Goal: Task Accomplishment & Management: Complete application form

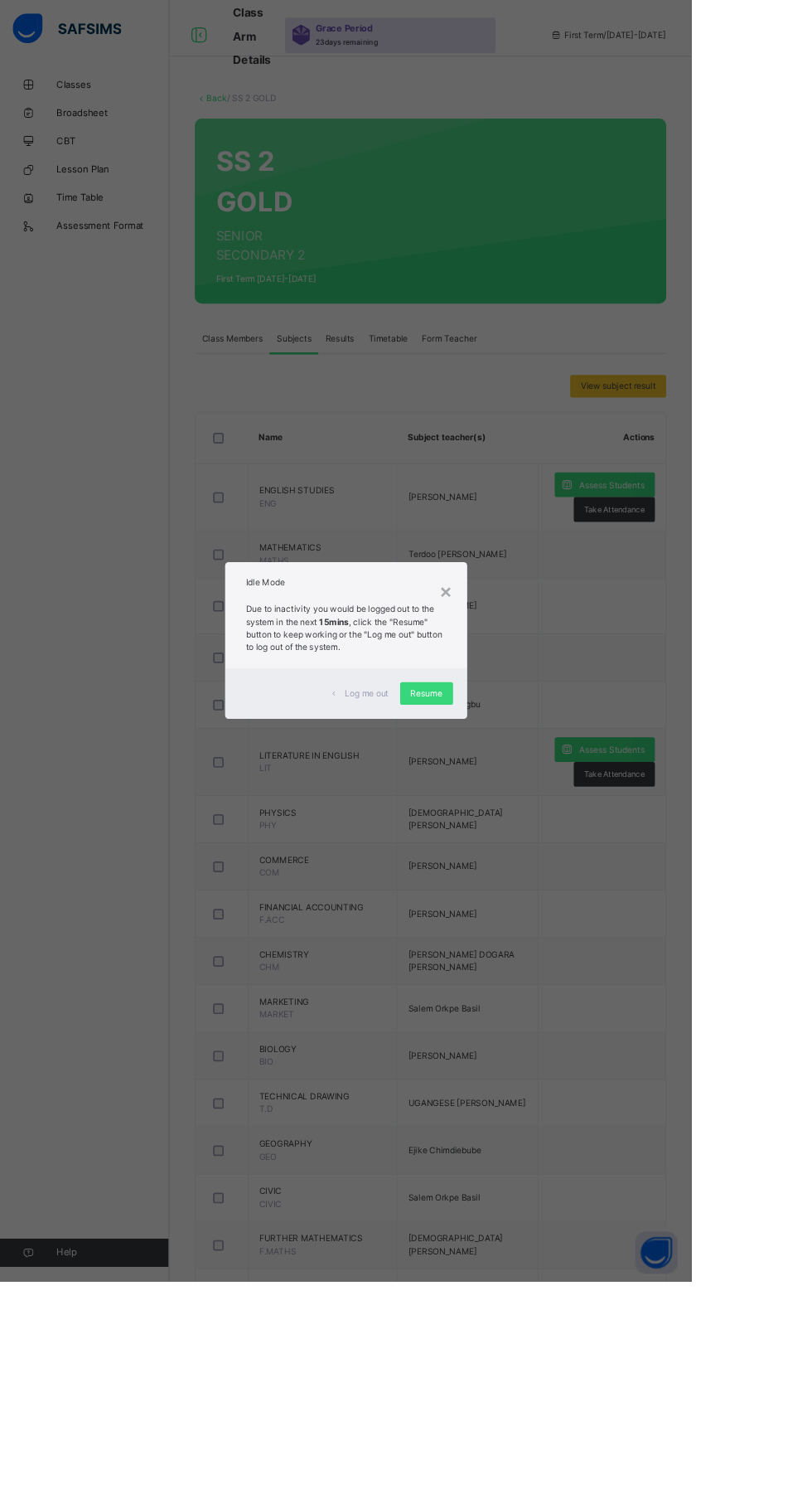
click at [520, 822] on span "Resume" at bounding box center [501, 815] width 37 height 15
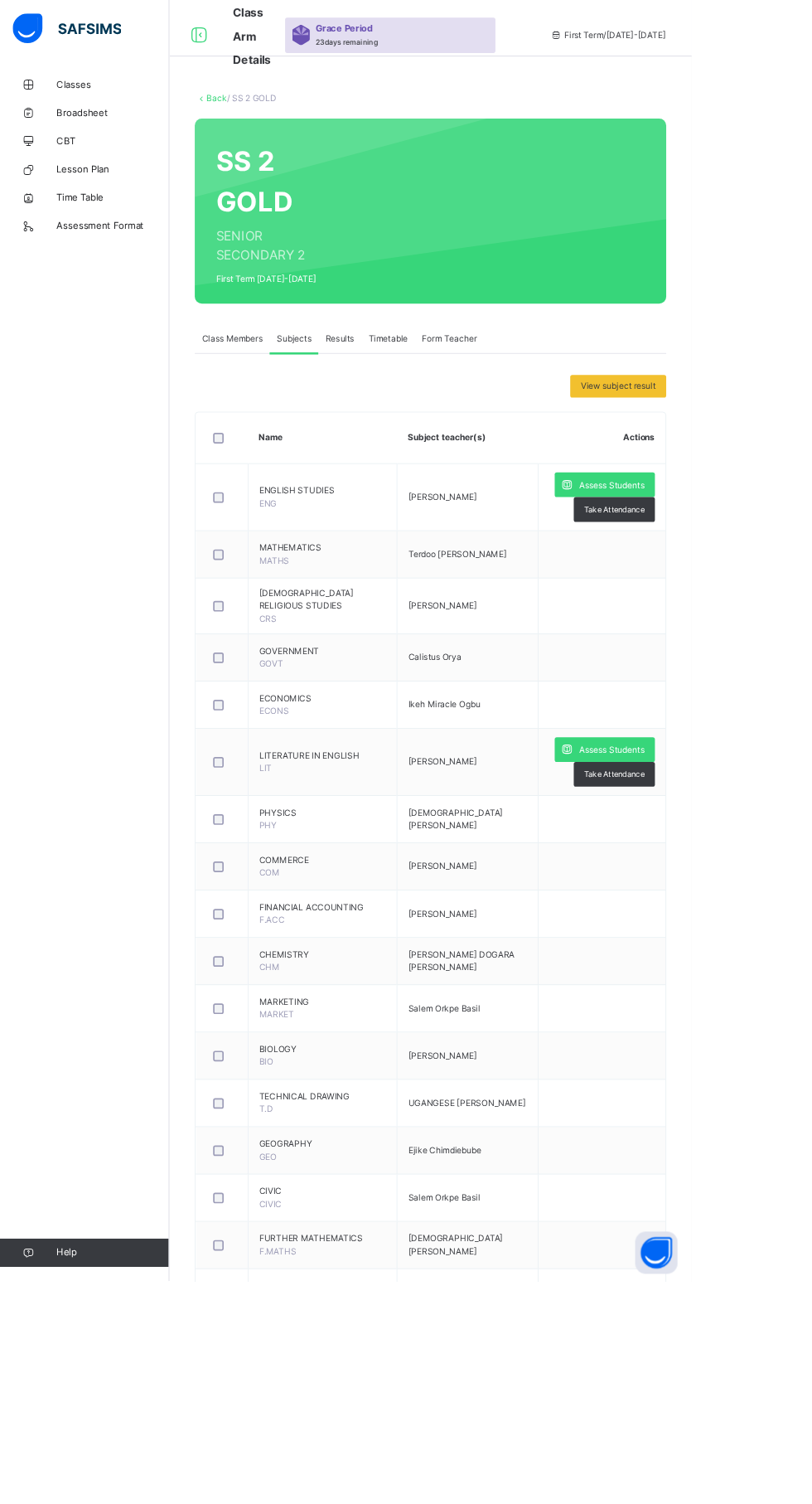
click at [727, 874] on span "Assess Students" at bounding box center [719, 881] width 76 height 15
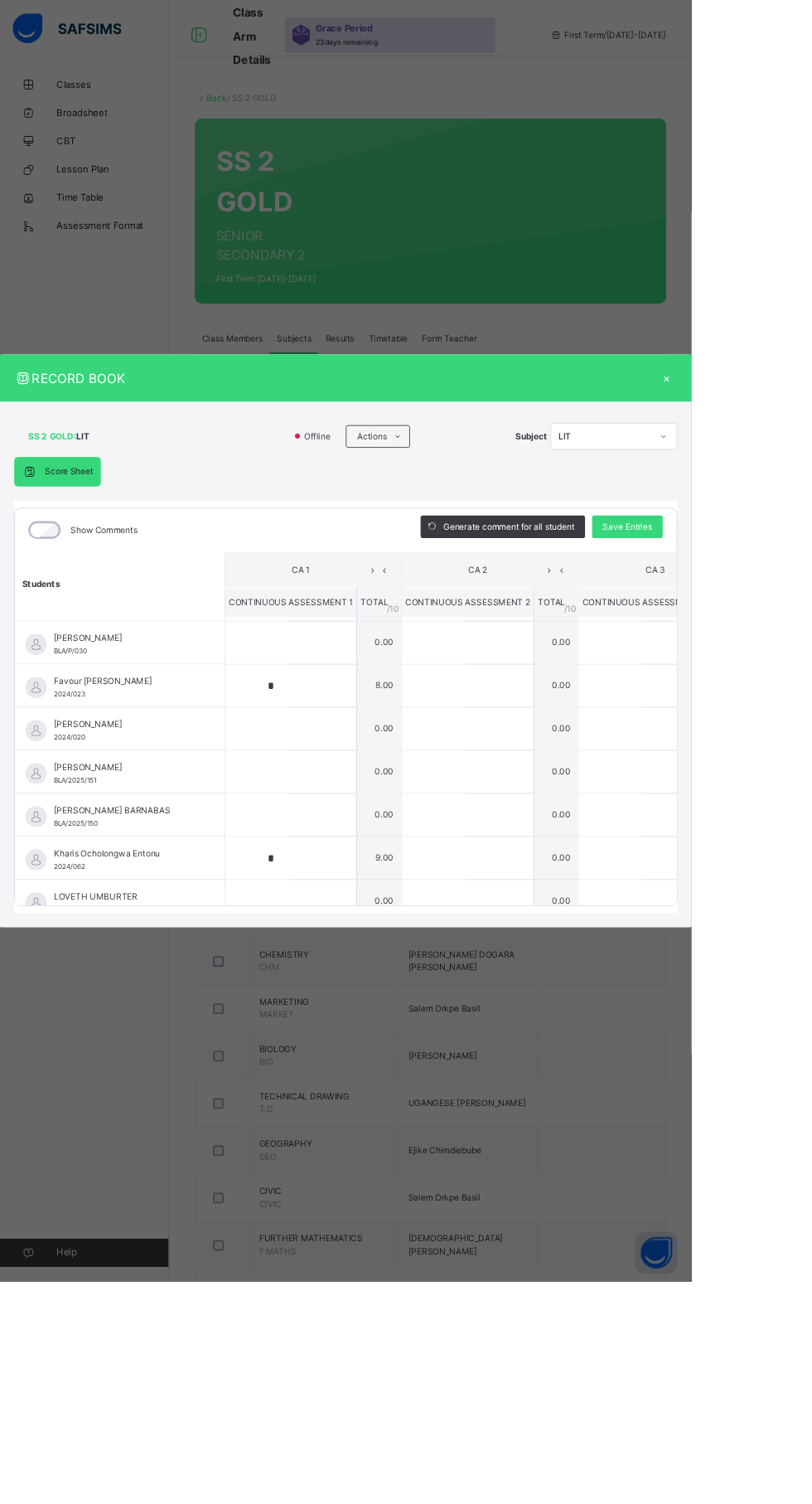
scroll to position [106, 0]
click at [796, 455] on div "×" at bounding box center [783, 444] width 25 height 22
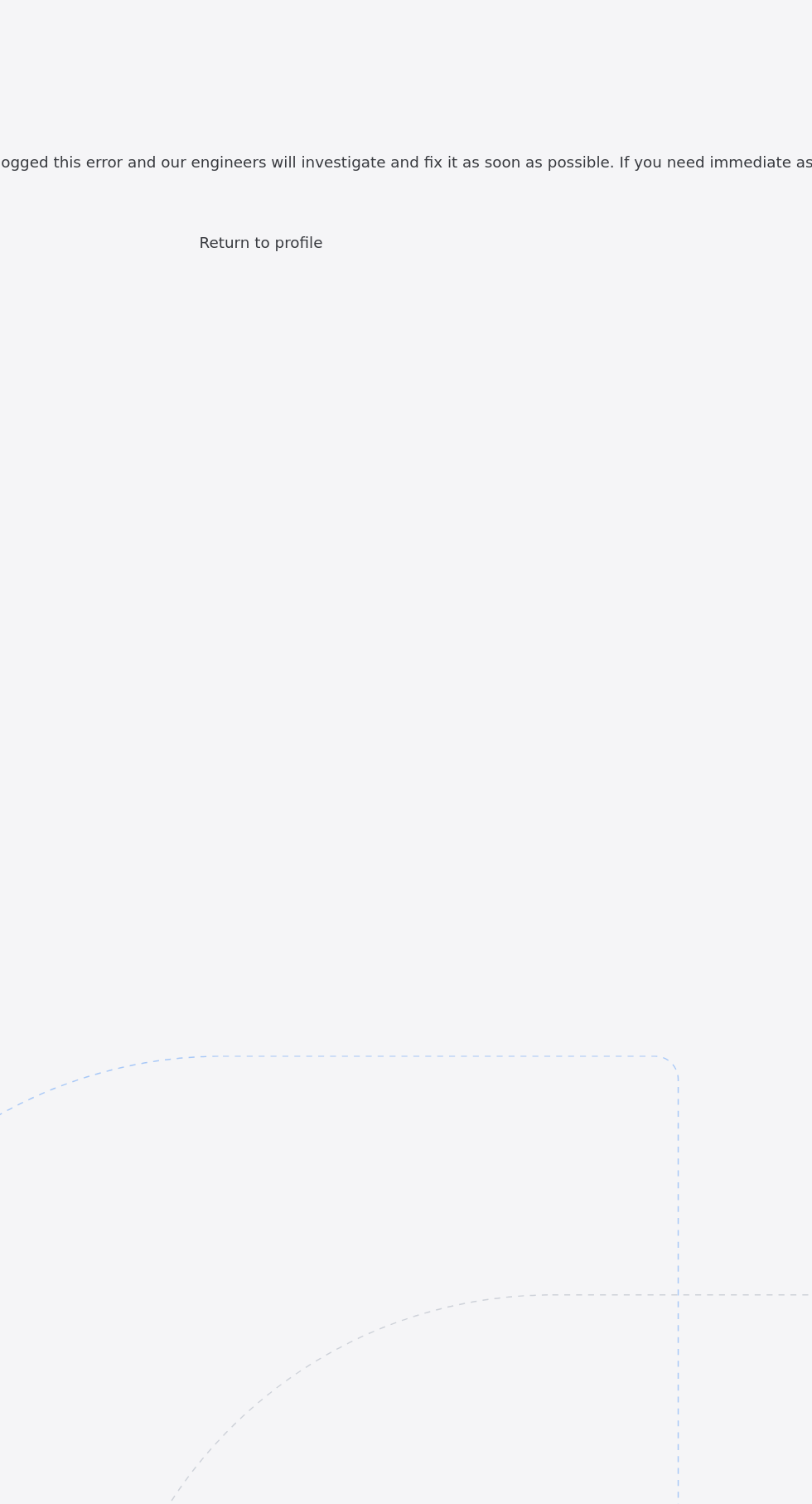
click at [417, 292] on span "Return to profile" at bounding box center [405, 286] width 81 height 12
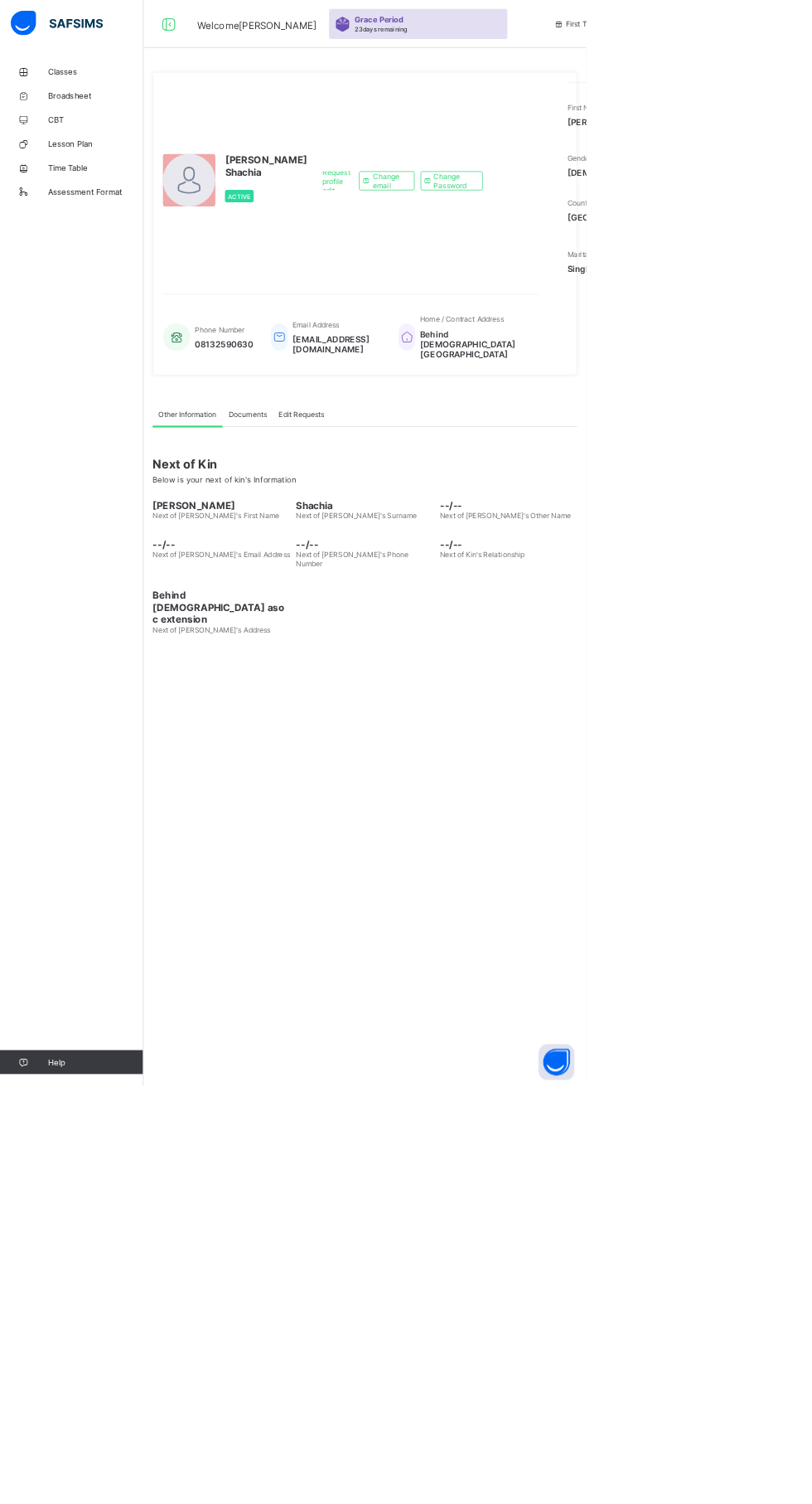
click at [81, 88] on link "Classes" at bounding box center [99, 99] width 199 height 33
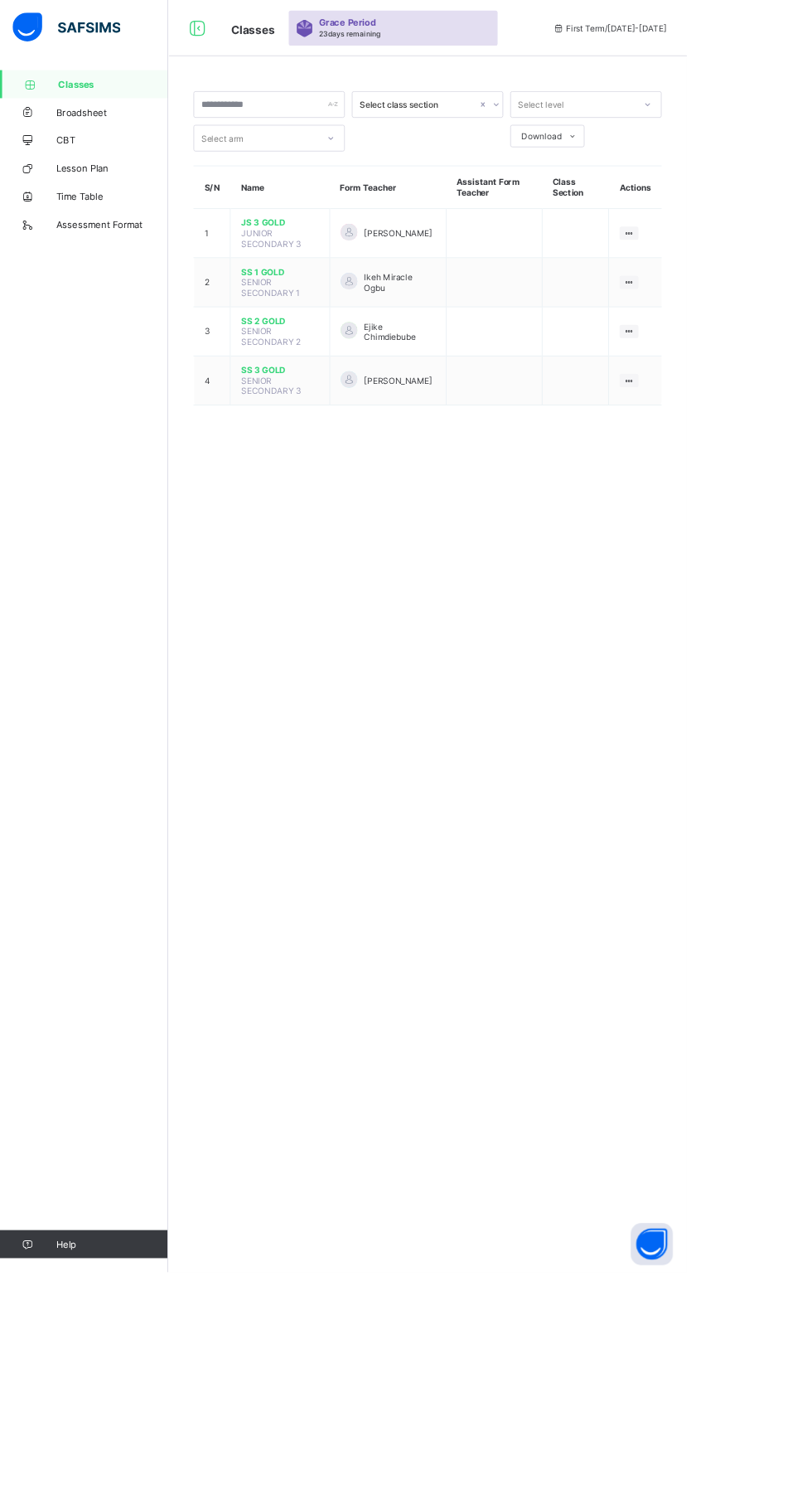
click at [491, 331] on span "Ikeh Miracle Ogbu" at bounding box center [472, 334] width 84 height 25
click at [0, 0] on ul "View Class" at bounding box center [0, 0] width 0 height 0
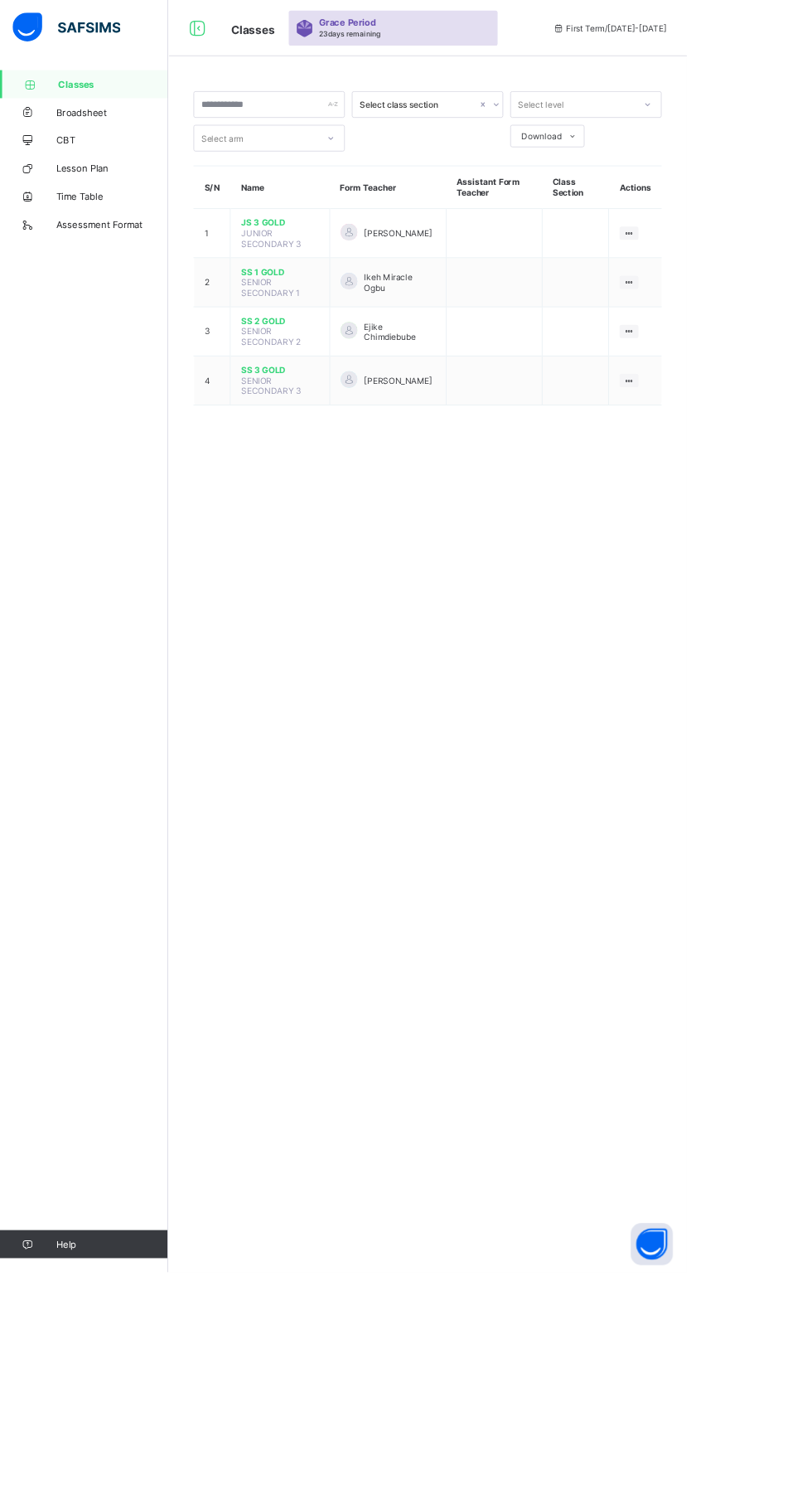
click at [0, 0] on ul "View Class" at bounding box center [0, 0] width 0 height 0
click at [0, 0] on div "View Class" at bounding box center [0, 0] width 0 height 0
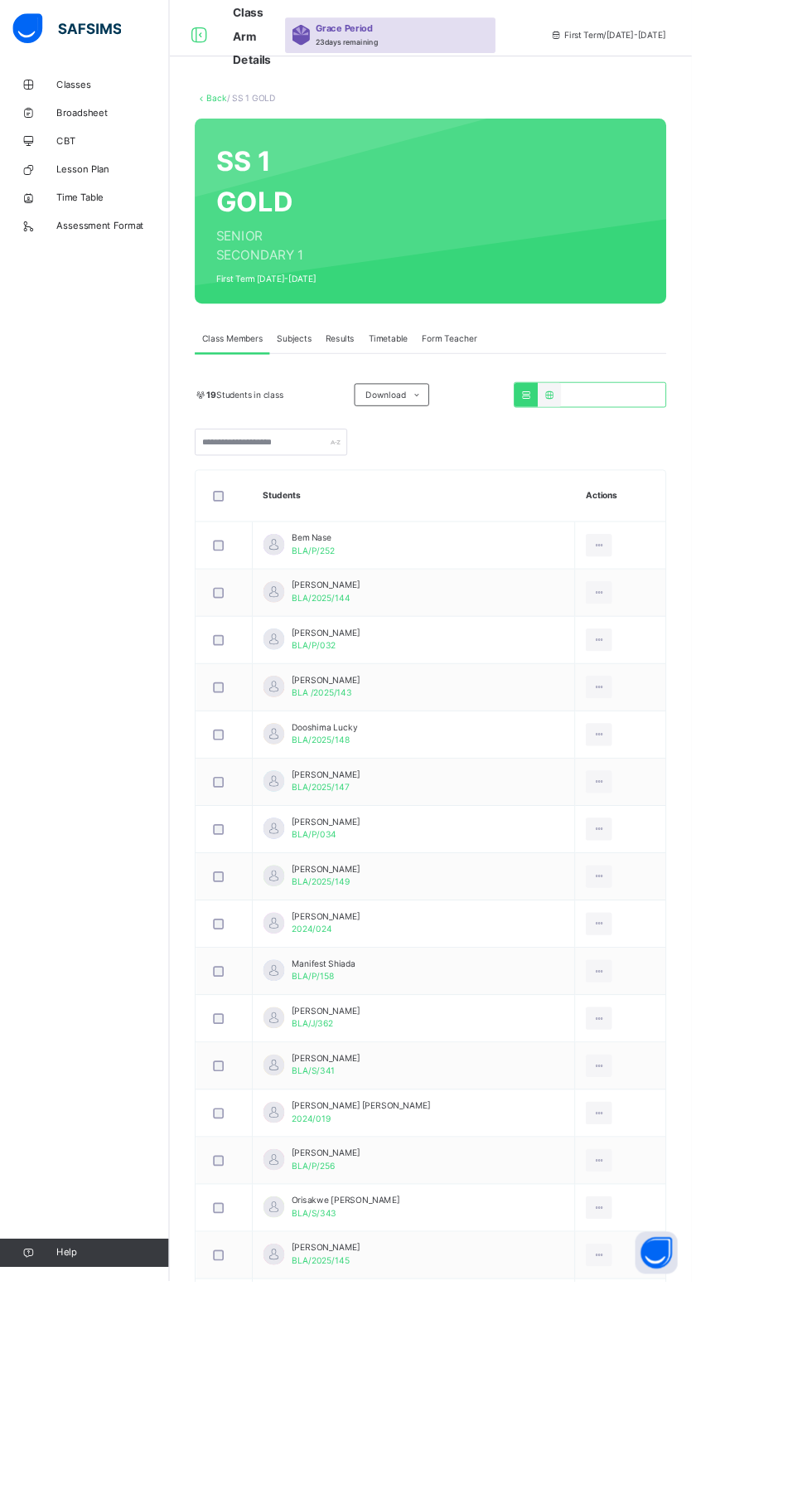
click at [356, 400] on span "Subjects" at bounding box center [346, 399] width 41 height 15
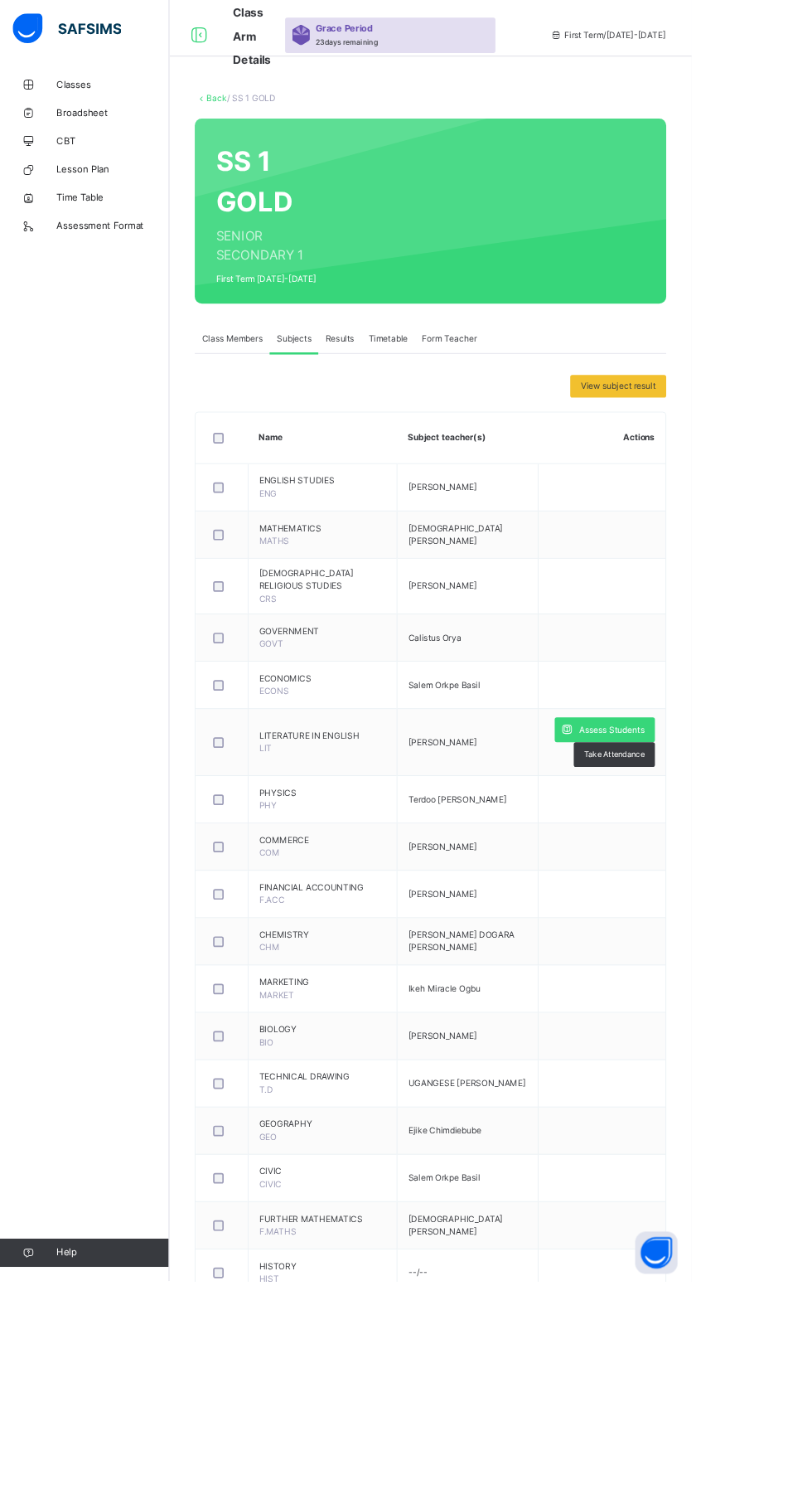
click at [736, 850] on span "Assess Students" at bounding box center [719, 857] width 76 height 15
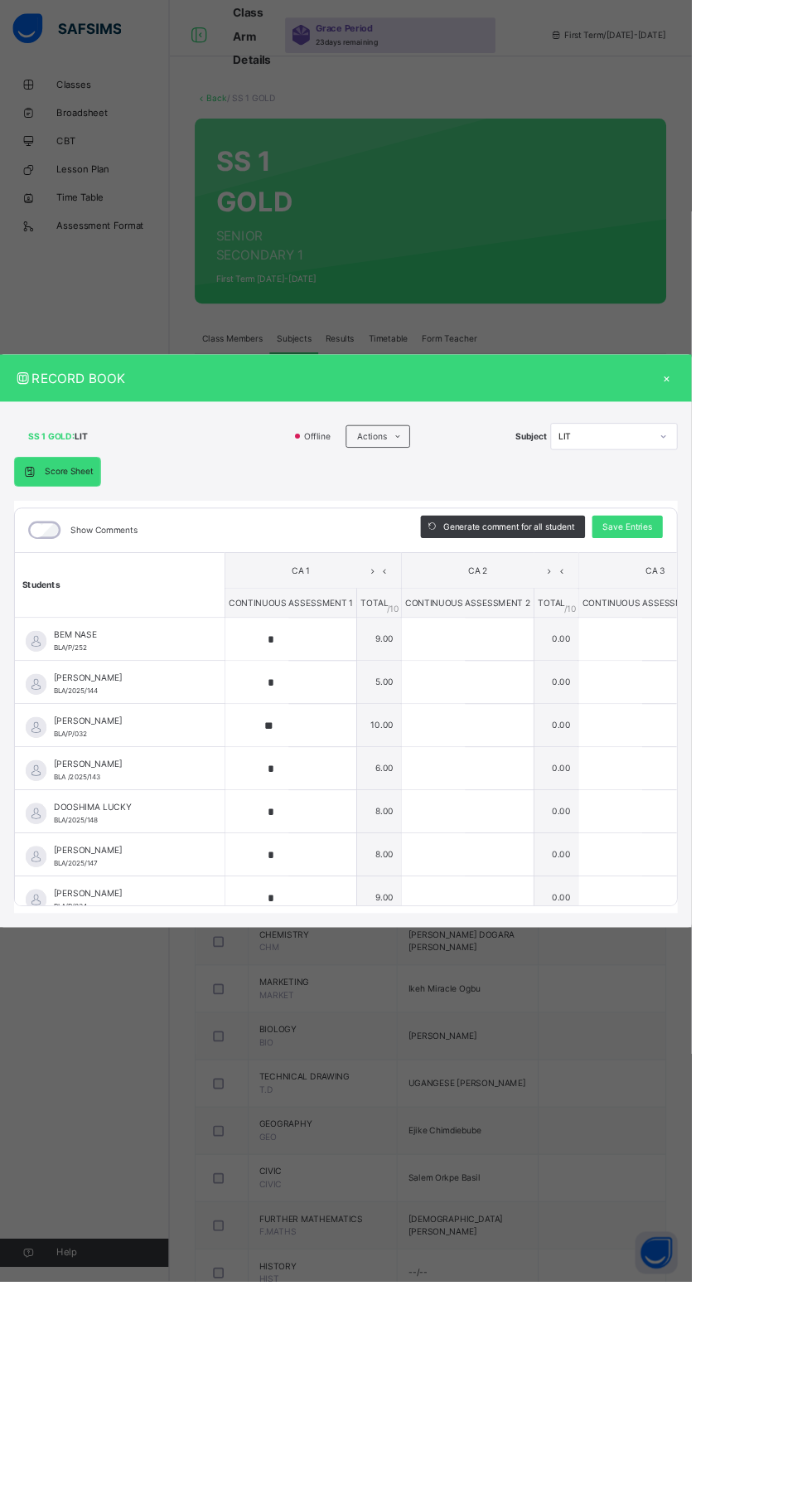
type input "*"
type input "**"
type input "*"
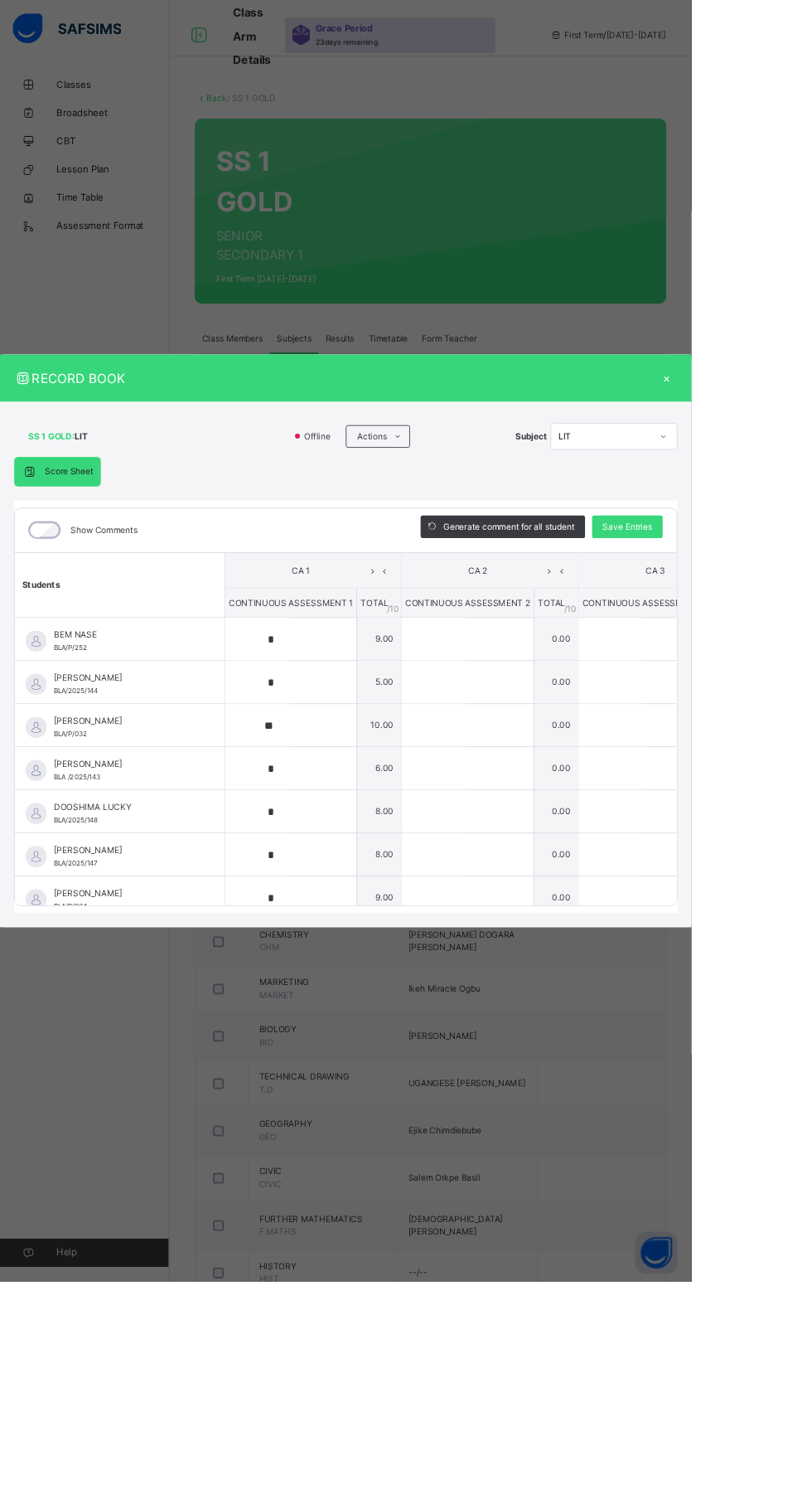
type input "*"
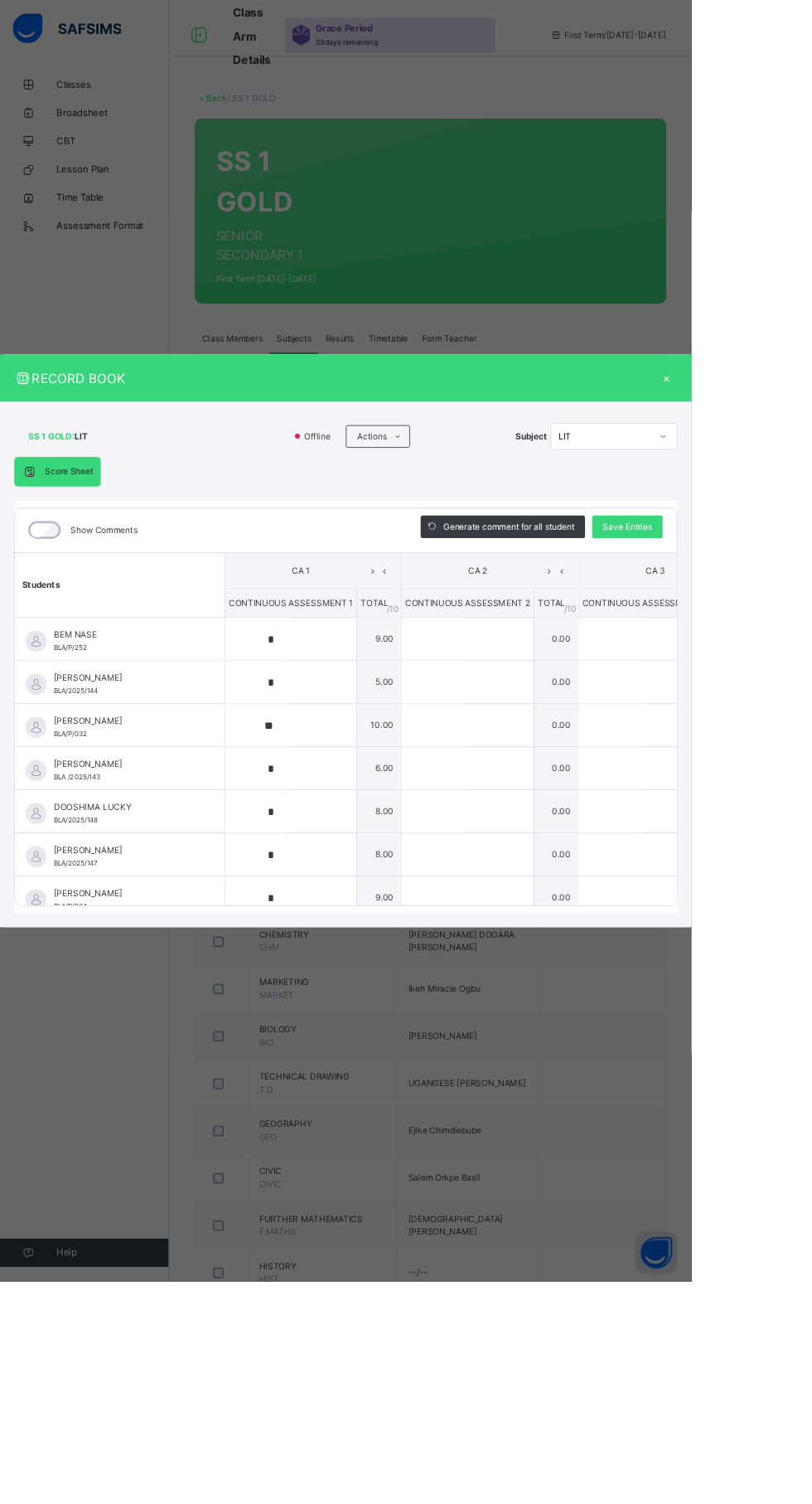
type input "*"
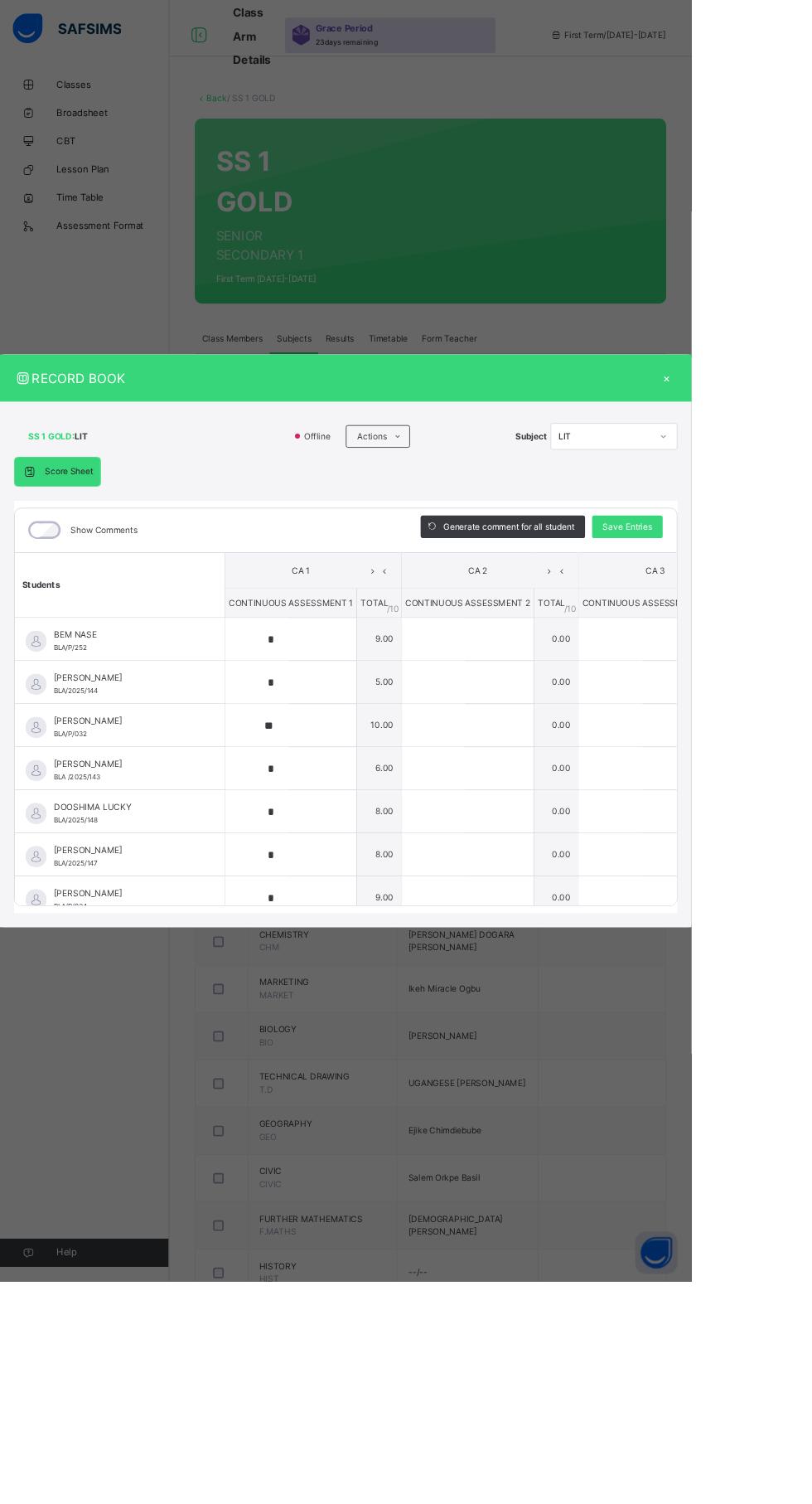
type input "*"
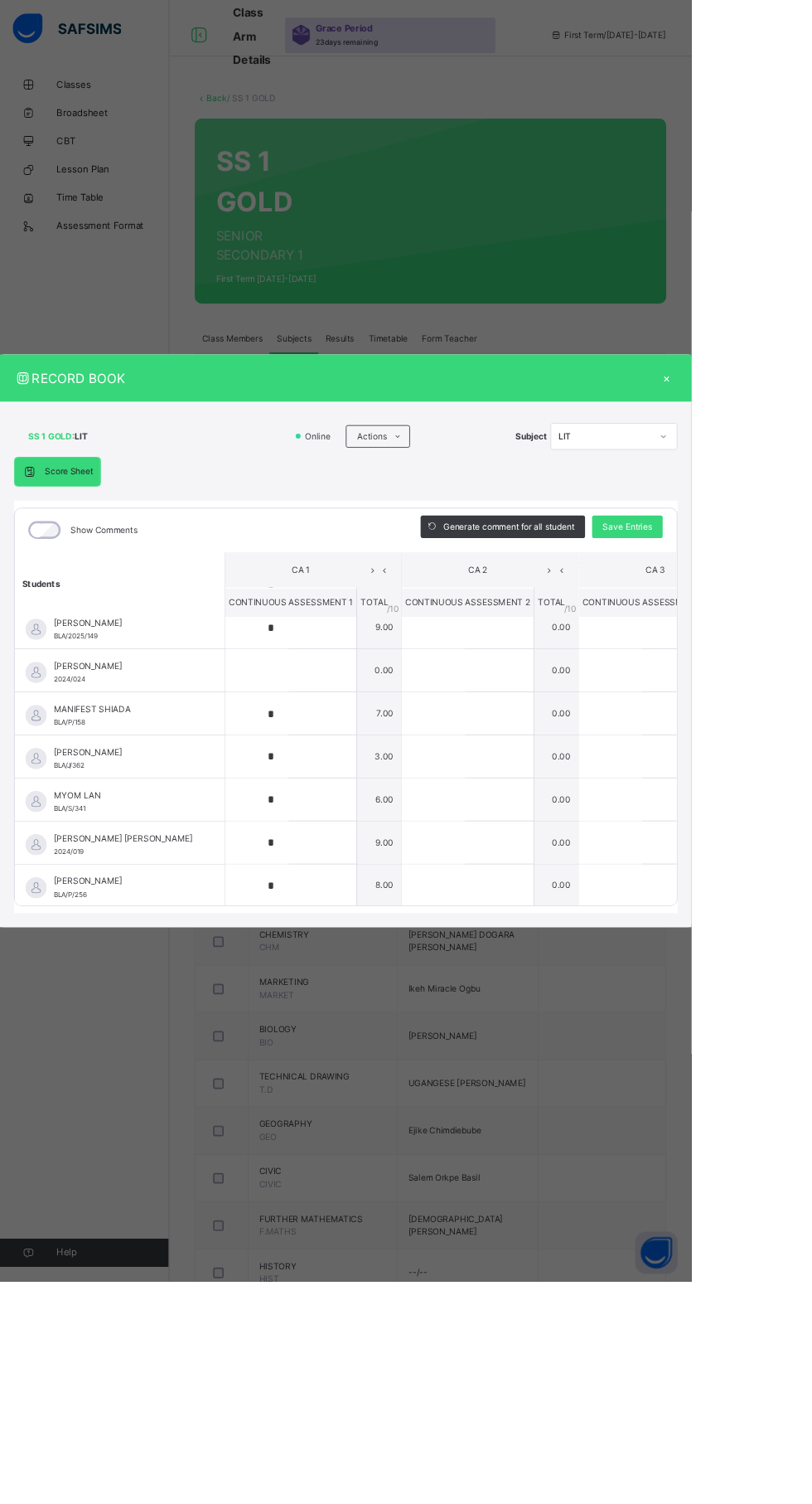
scroll to position [357, 0]
click at [796, 455] on div "×" at bounding box center [783, 444] width 25 height 22
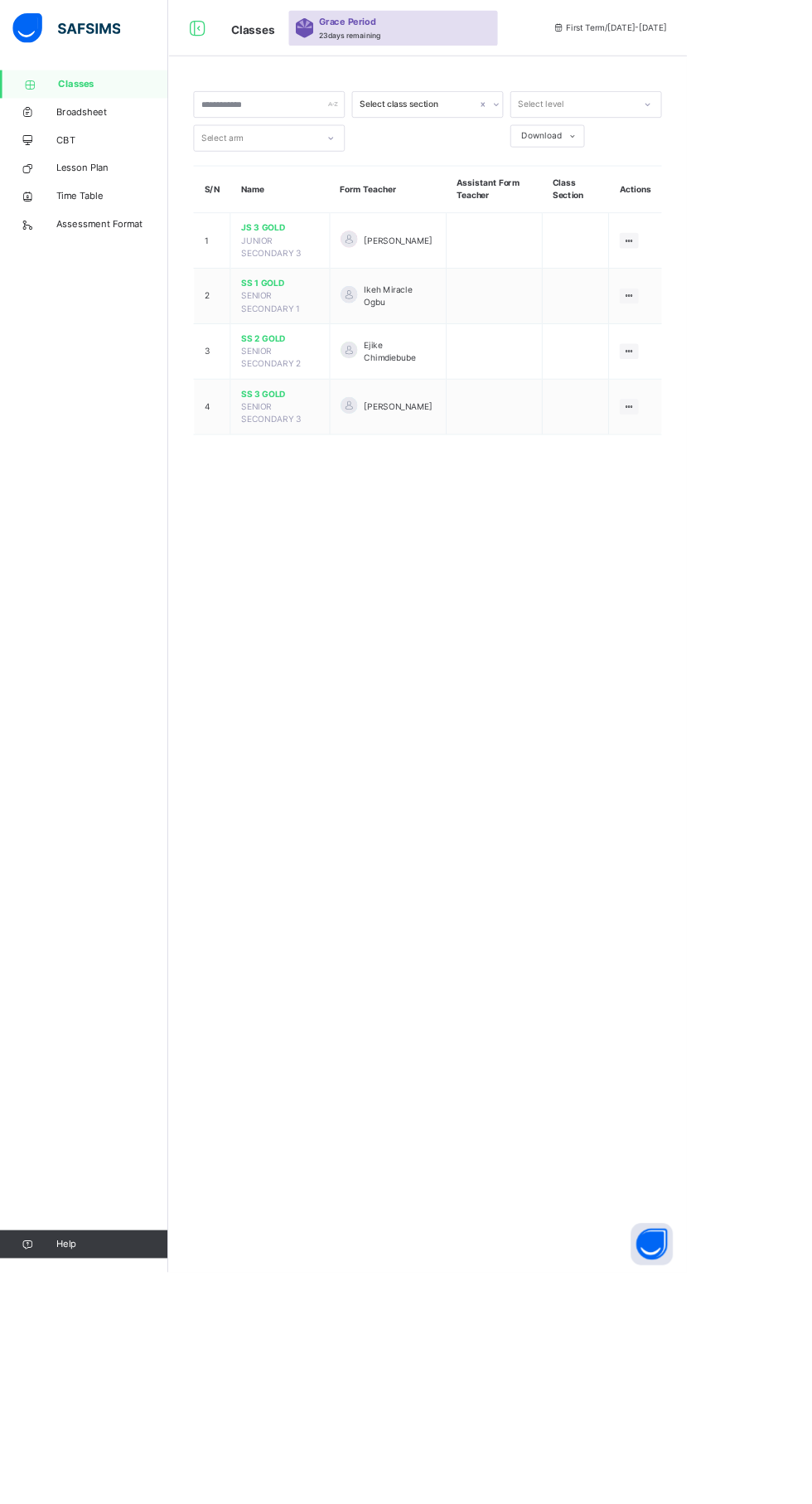
click at [743, 480] on icon at bounding box center [744, 480] width 14 height 13
click at [0, 0] on li "View Class" at bounding box center [0, 0] width 0 height 0
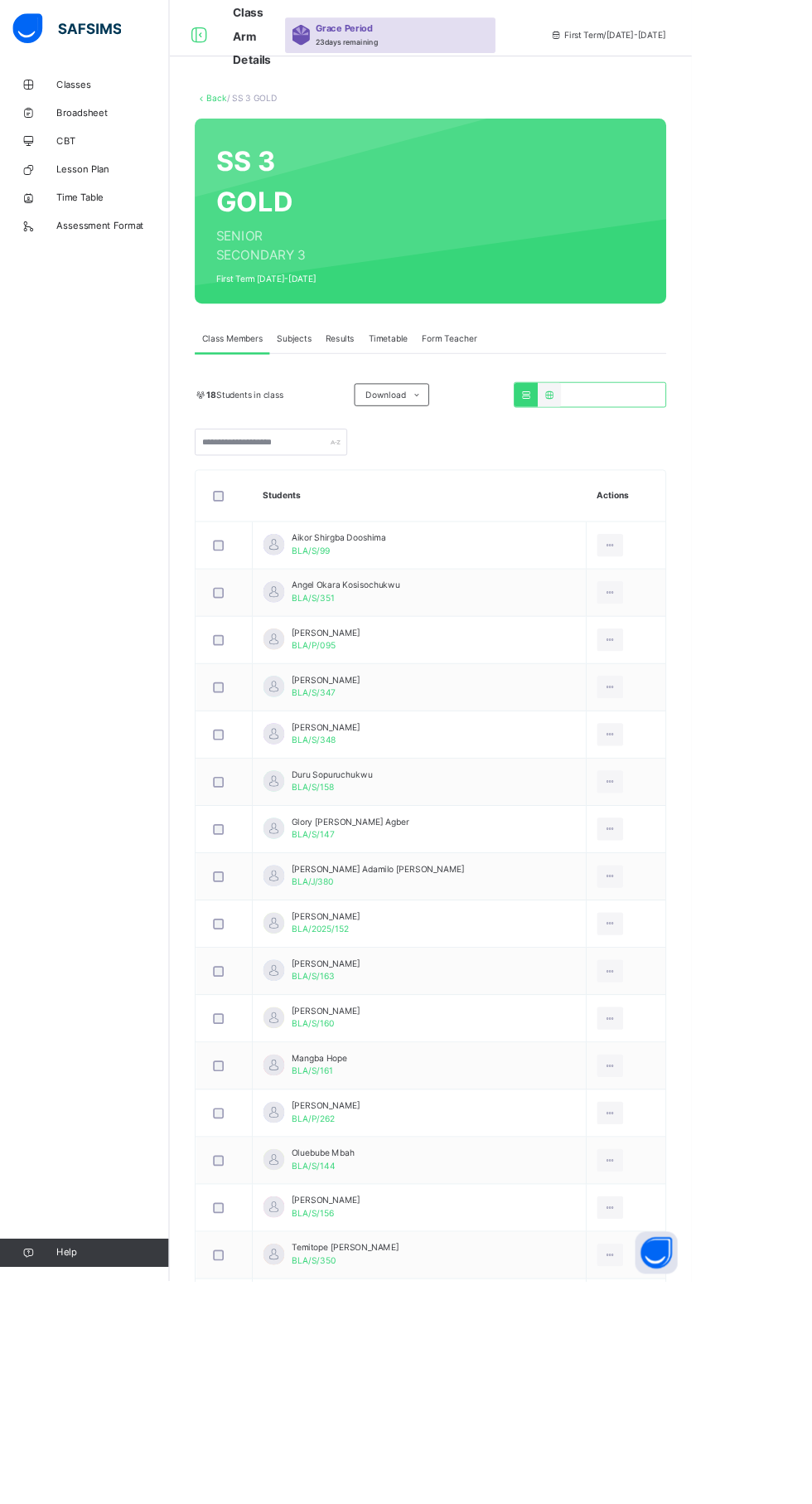
click at [349, 398] on span "Subjects" at bounding box center [346, 399] width 41 height 15
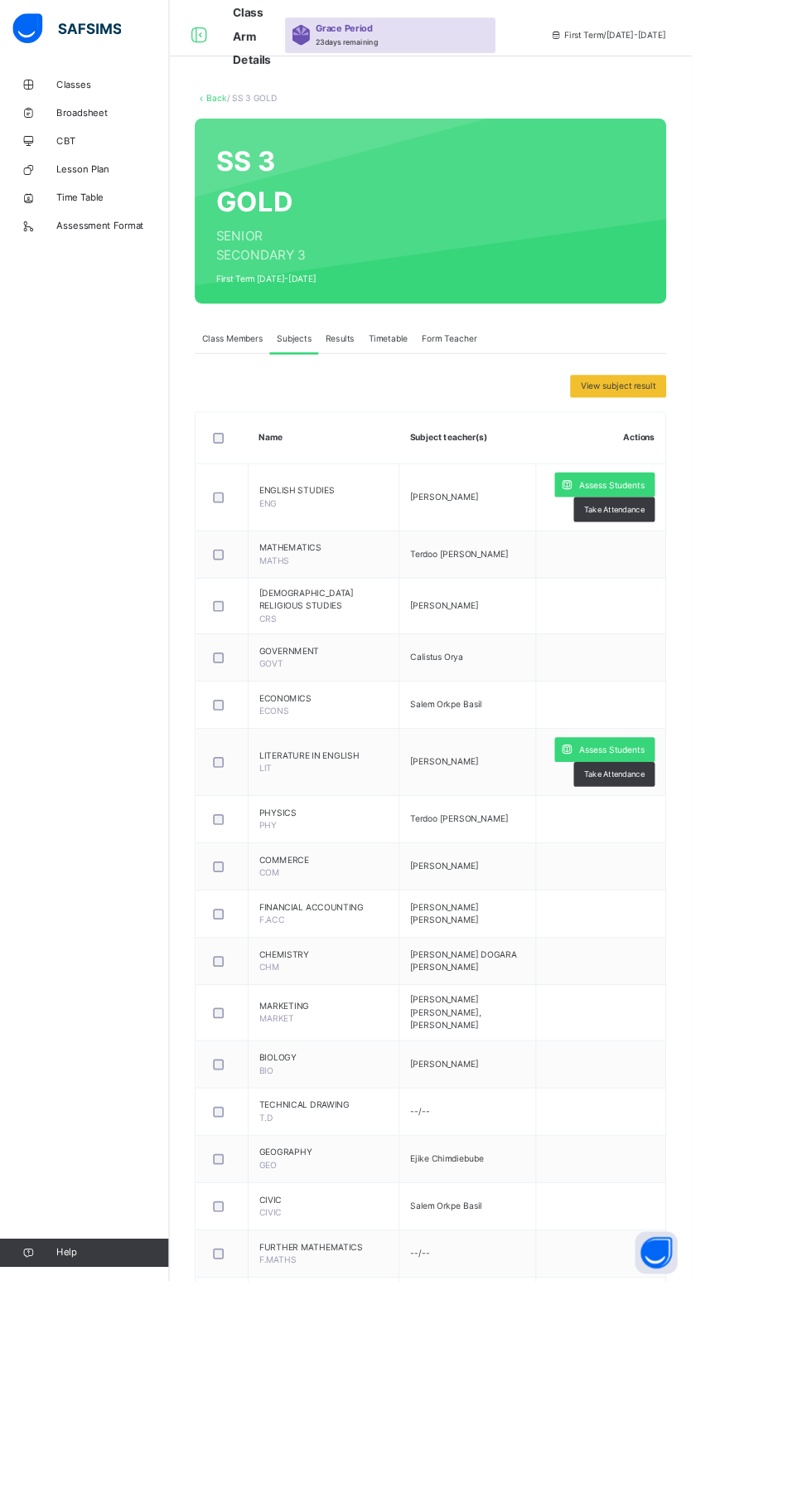
click at [736, 571] on span "Assess Students" at bounding box center [719, 570] width 76 height 15
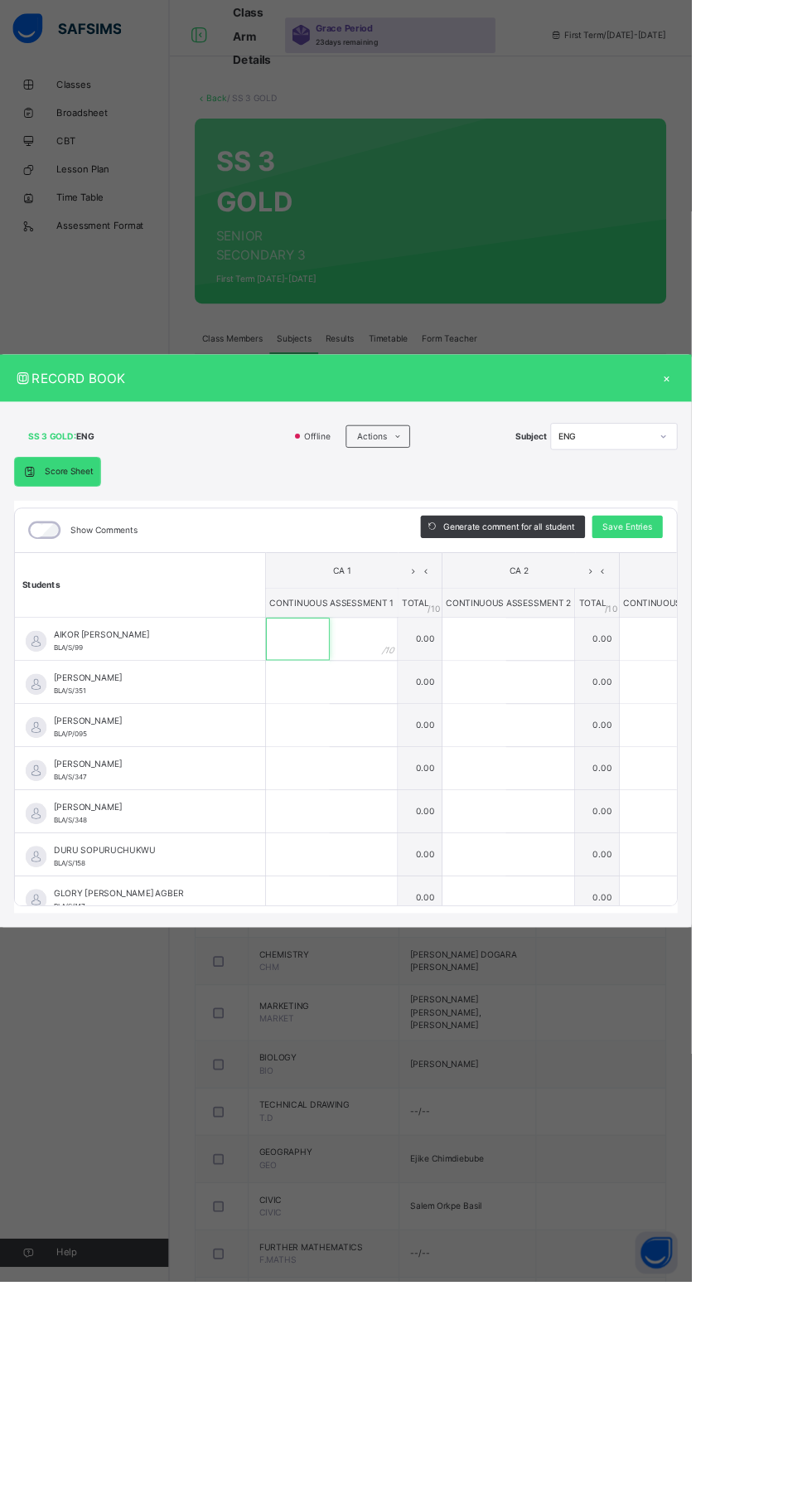
click at [387, 776] on input "text" at bounding box center [350, 750] width 75 height 50
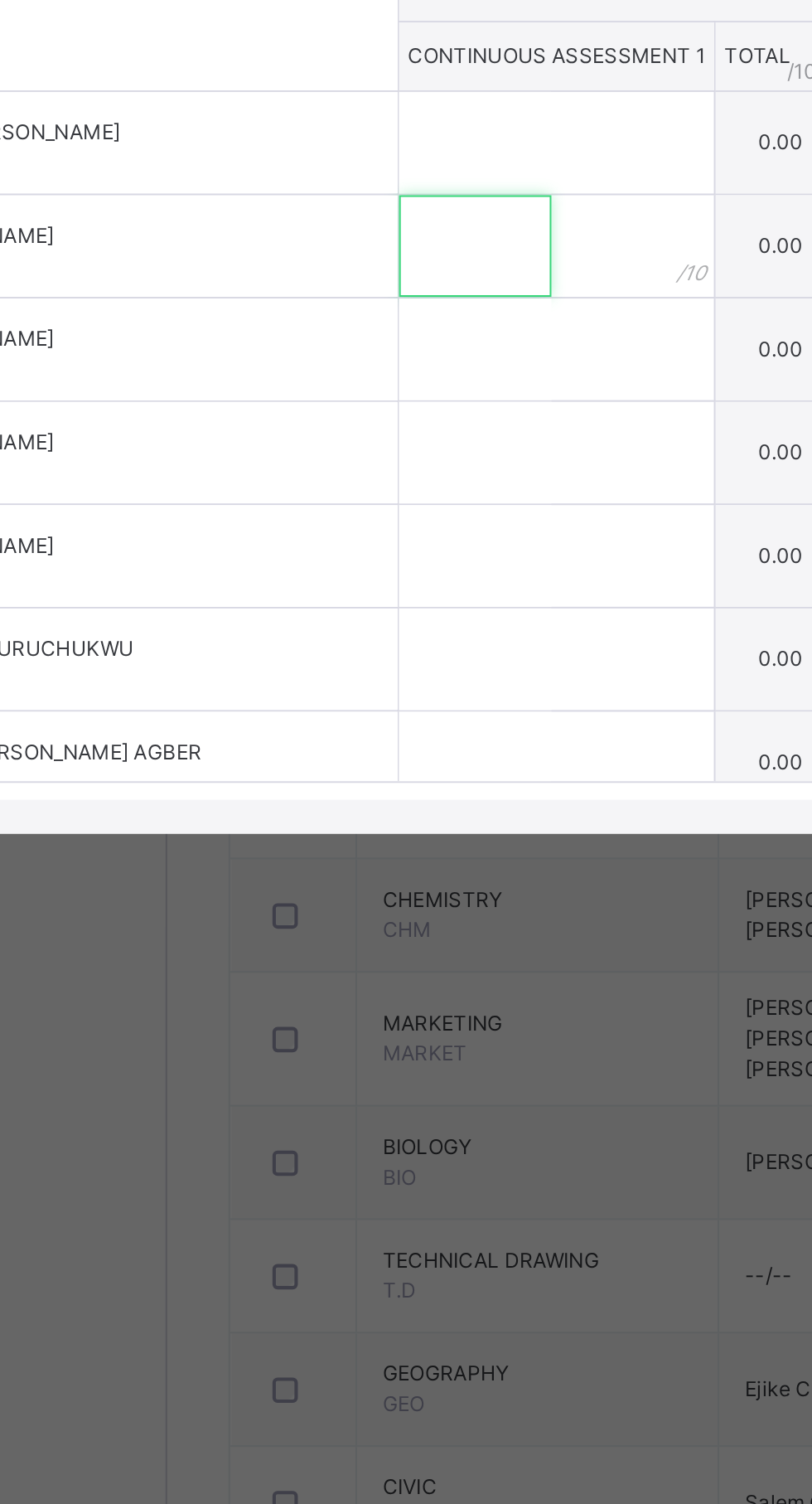
click at [381, 826] on input "text" at bounding box center [350, 800] width 75 height 50
click at [386, 776] on input "text" at bounding box center [350, 750] width 75 height 50
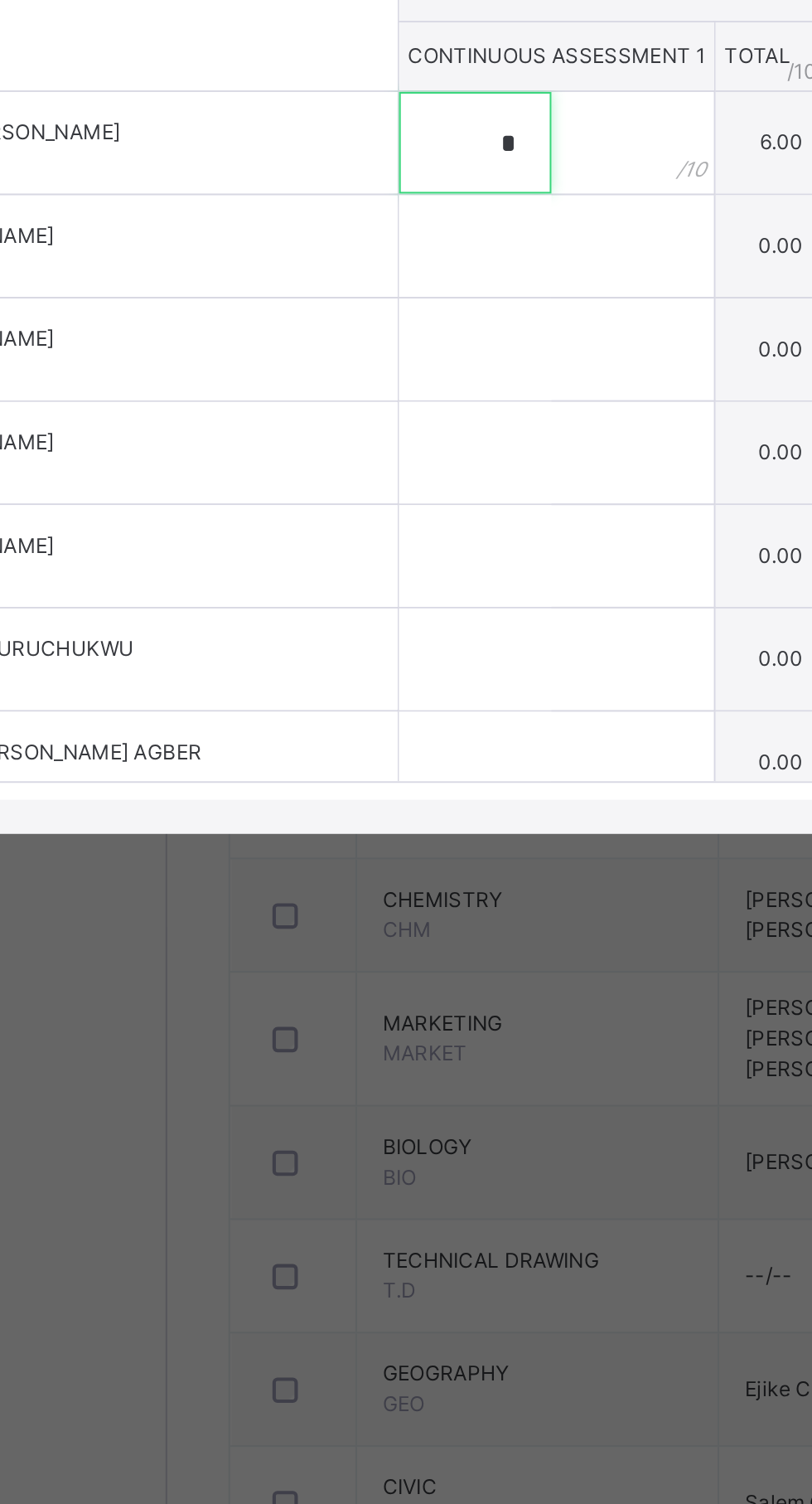
type input "*"
click at [387, 826] on input "text" at bounding box center [350, 800] width 75 height 50
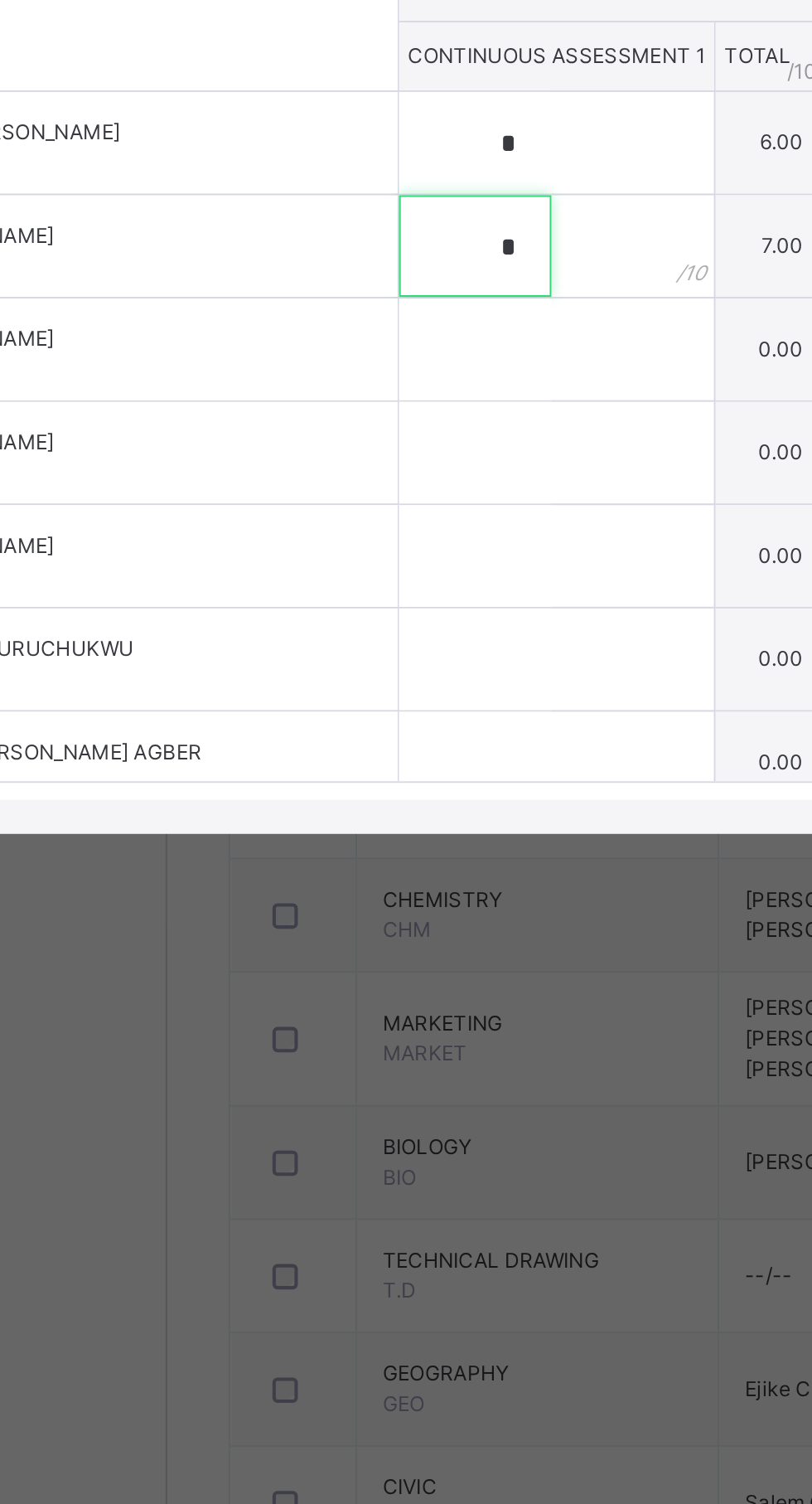
type input "*"
click at [387, 877] on input "text" at bounding box center [350, 851] width 75 height 50
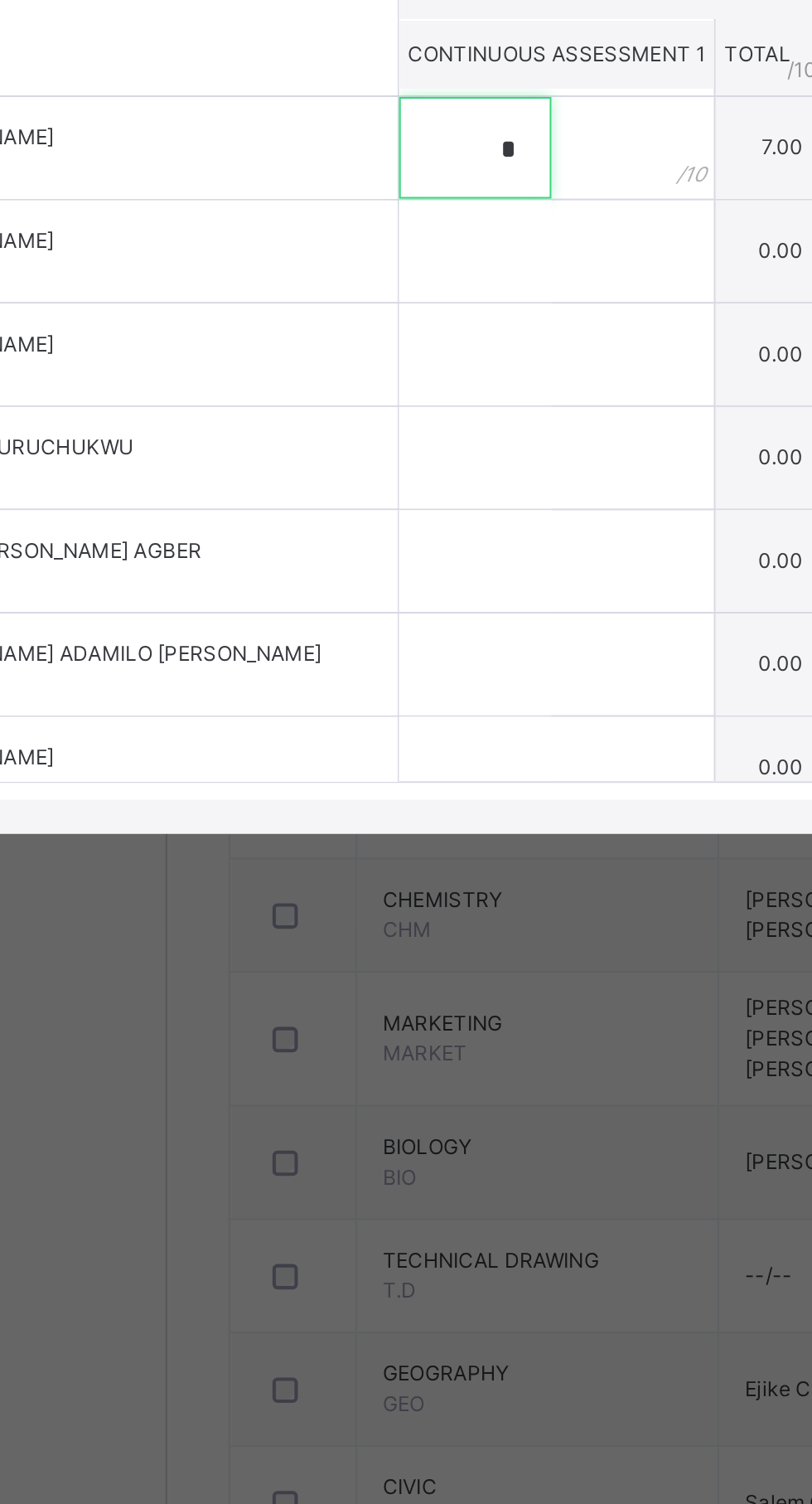
scroll to position [119, 0]
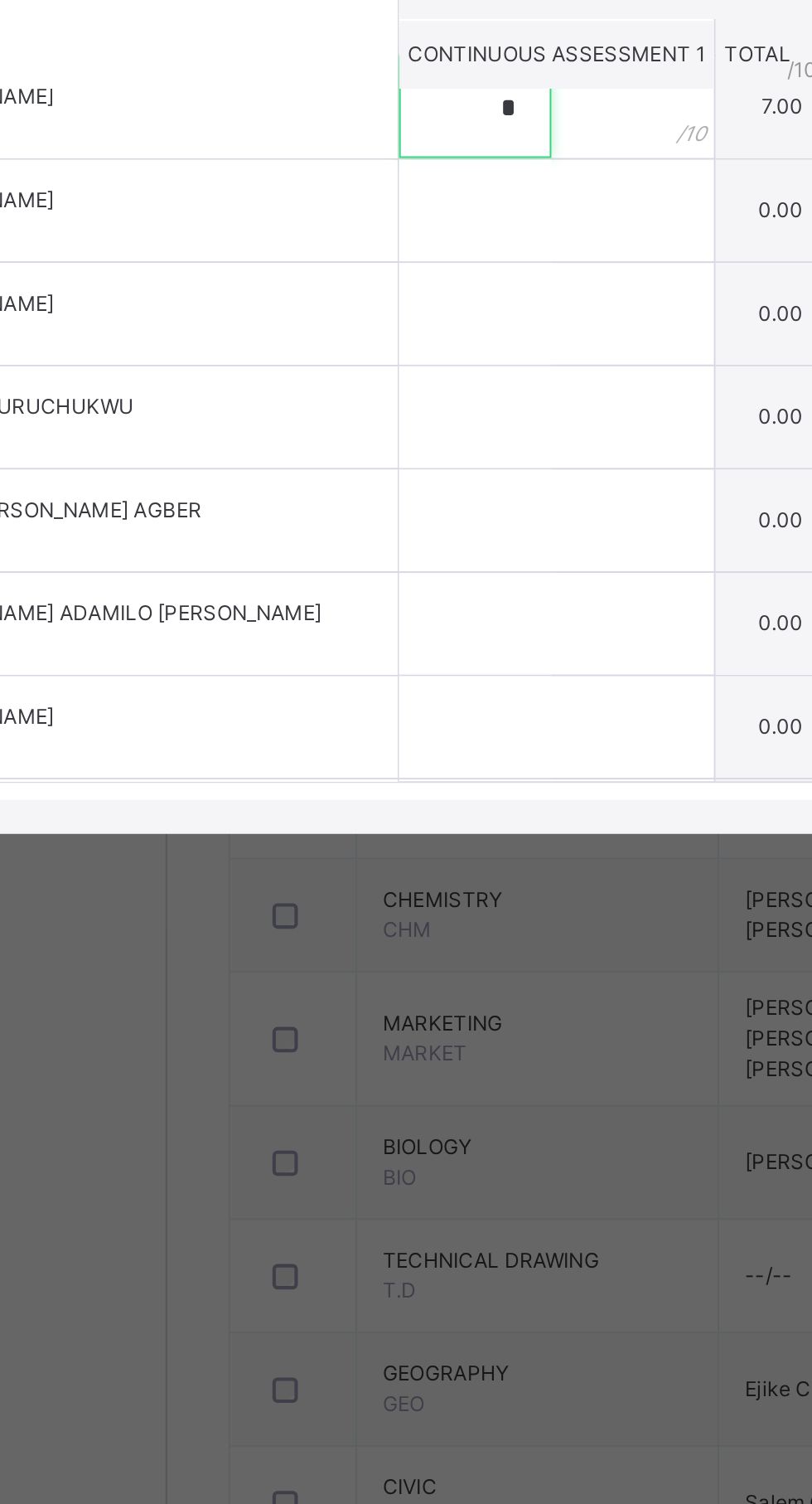
type input "*"
click at [387, 809] on input "text" at bounding box center [350, 783] width 75 height 50
type input "*"
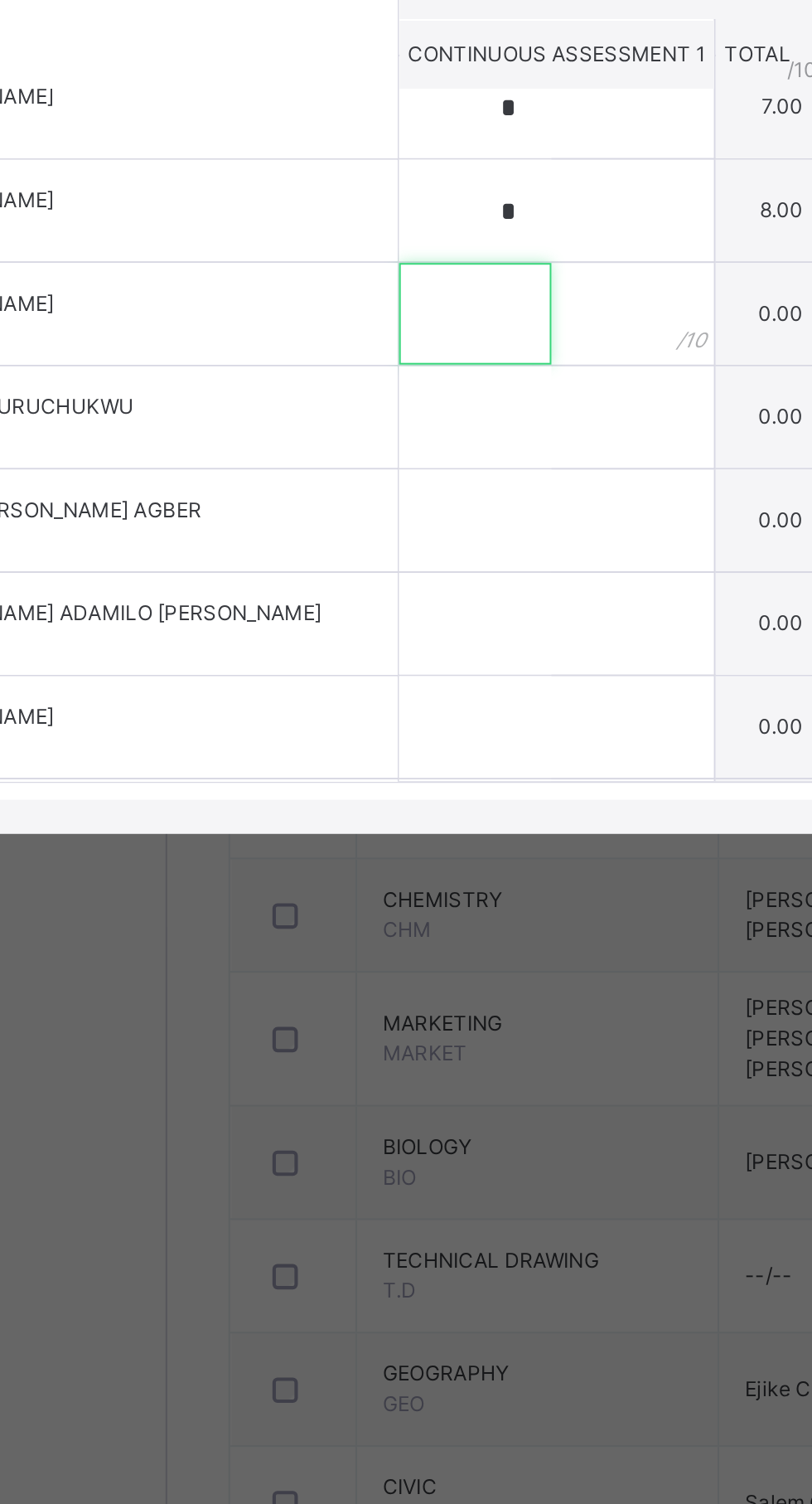
click at [387, 859] on input "text" at bounding box center [350, 834] width 75 height 50
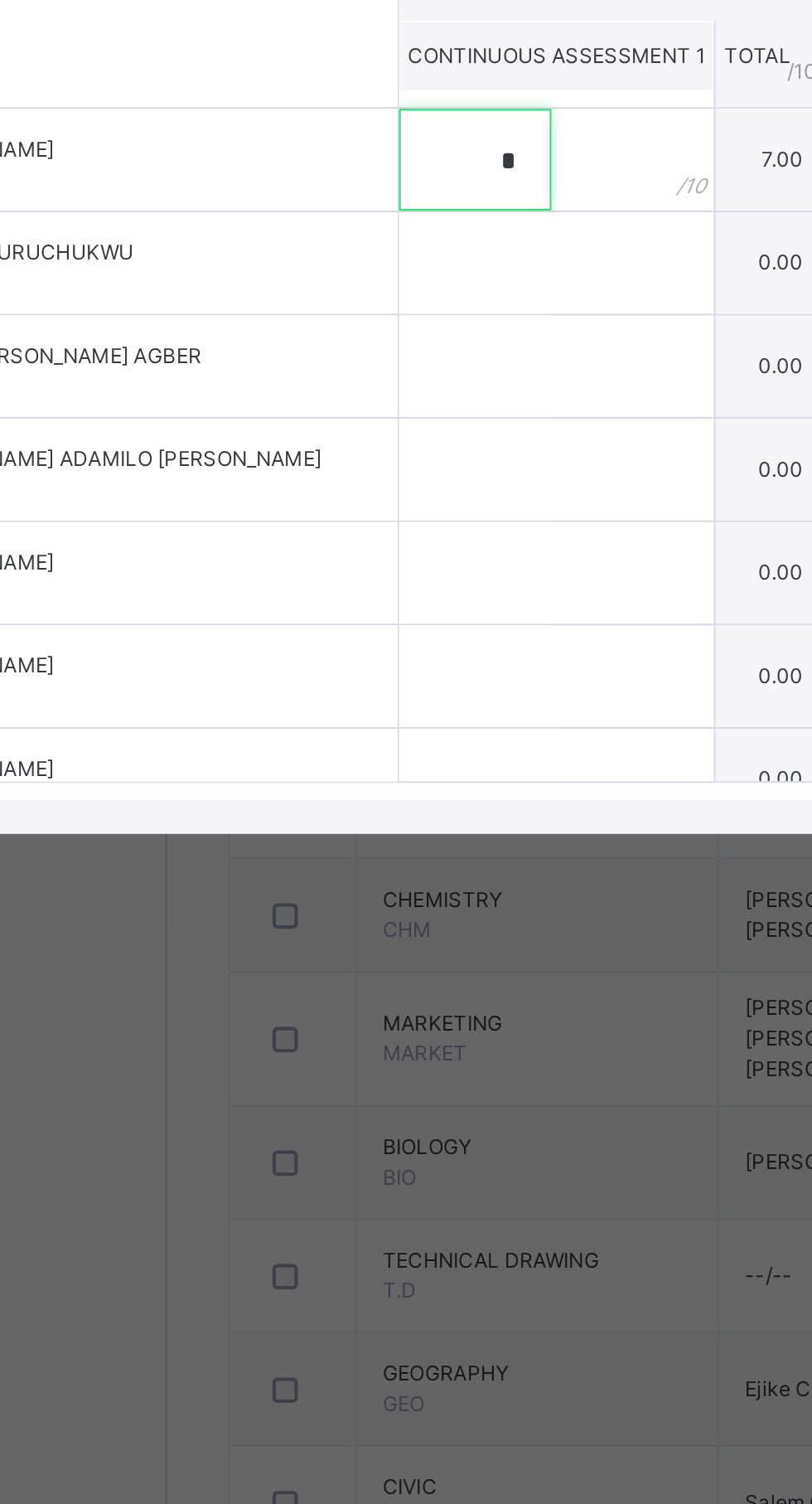
type input "*"
click at [387, 834] on input "text" at bounding box center [350, 809] width 75 height 50
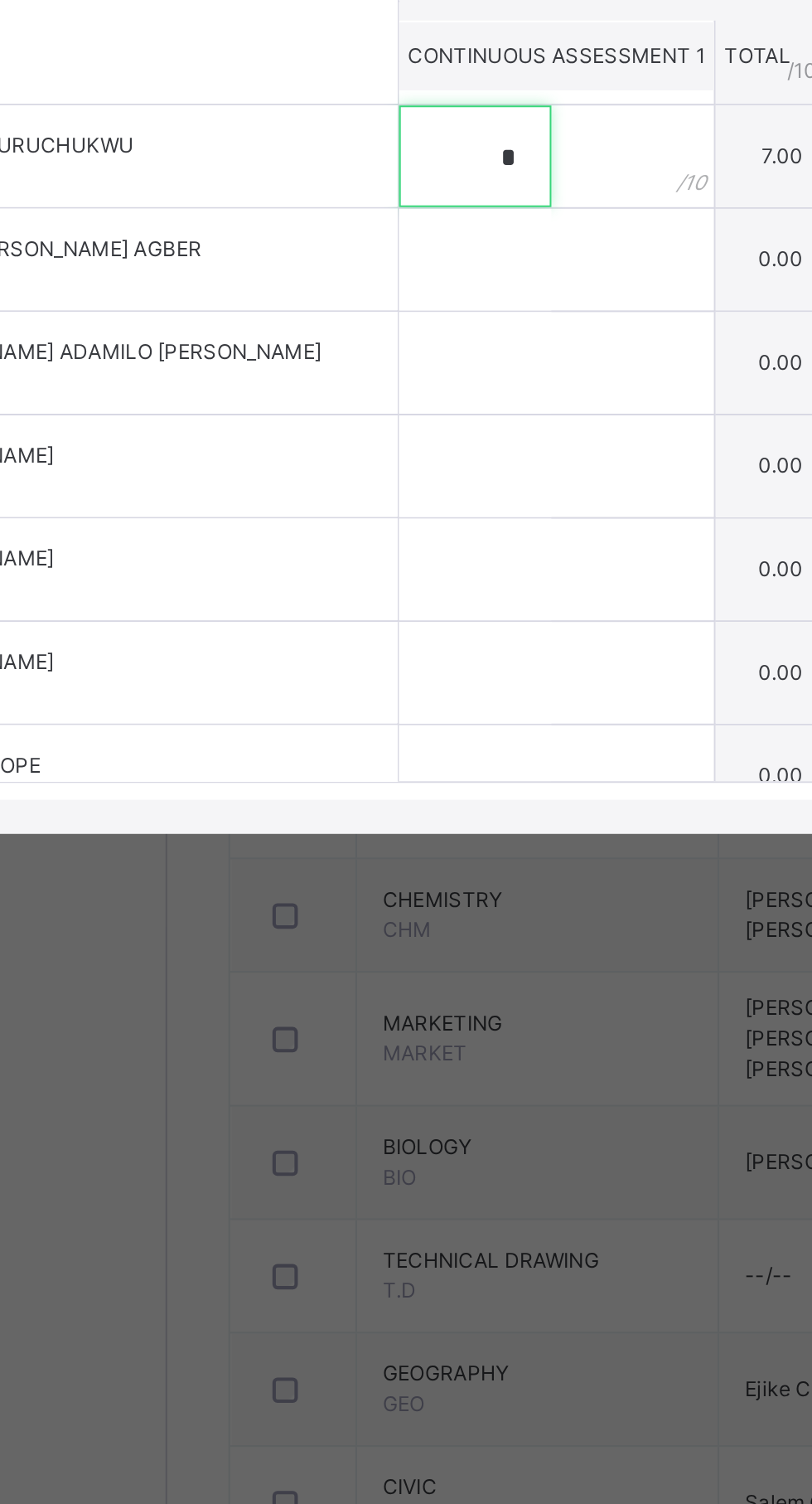
scroll to position [251, 0]
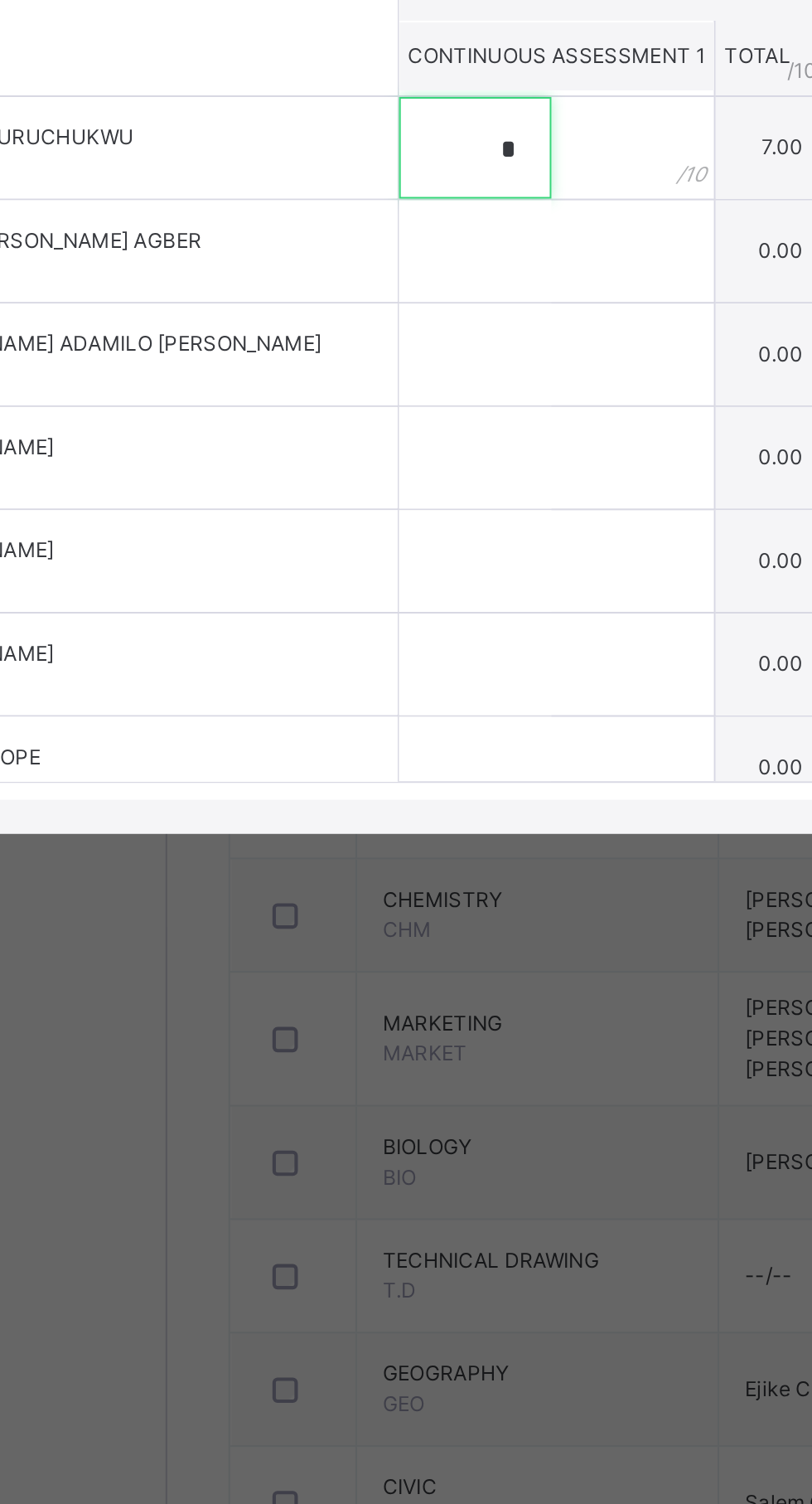
type input "*"
click at [387, 828] on input "text" at bounding box center [350, 803] width 75 height 50
type input "*"
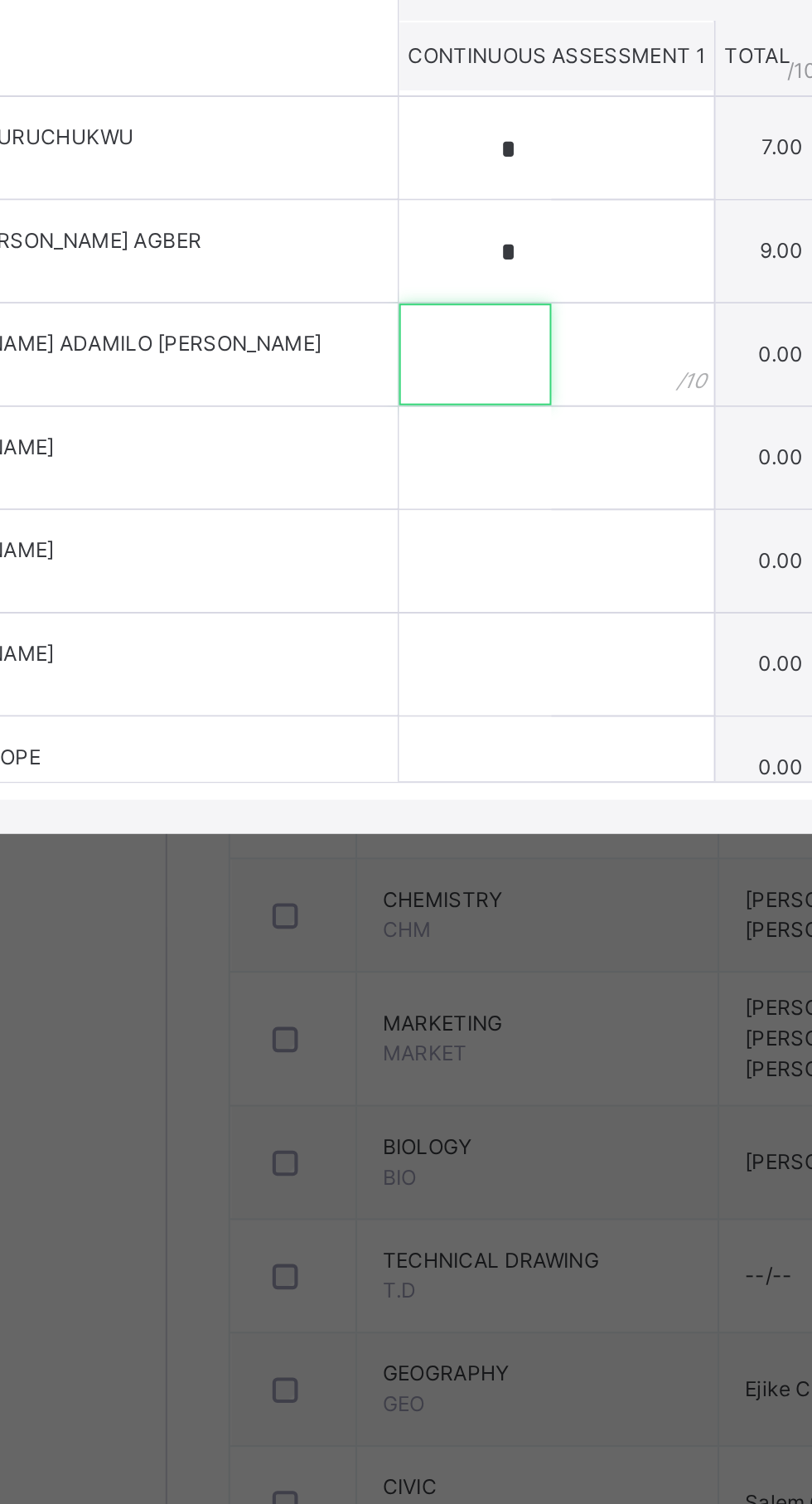
click at [387, 879] on input "text" at bounding box center [350, 854] width 75 height 50
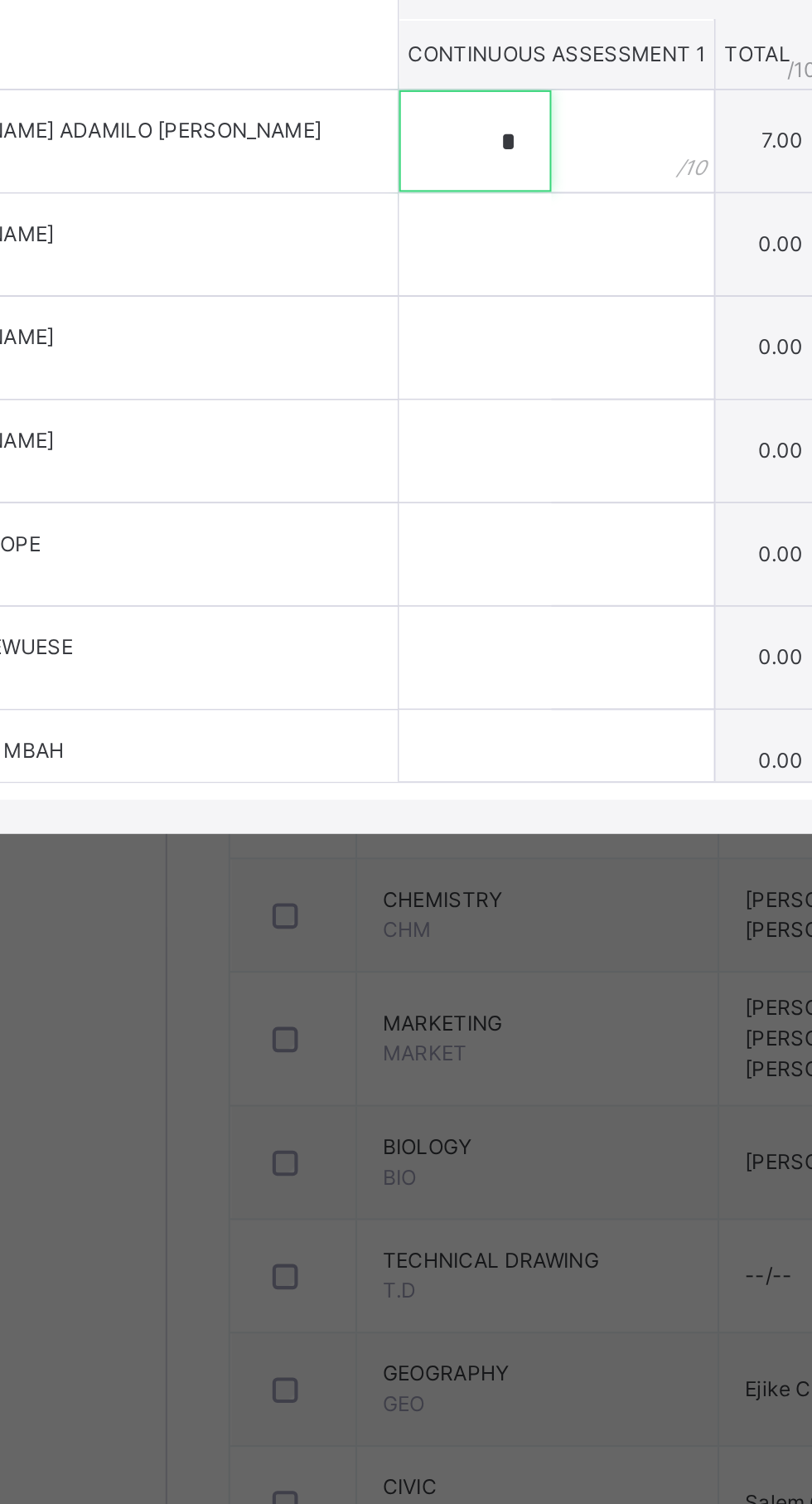
type input "*"
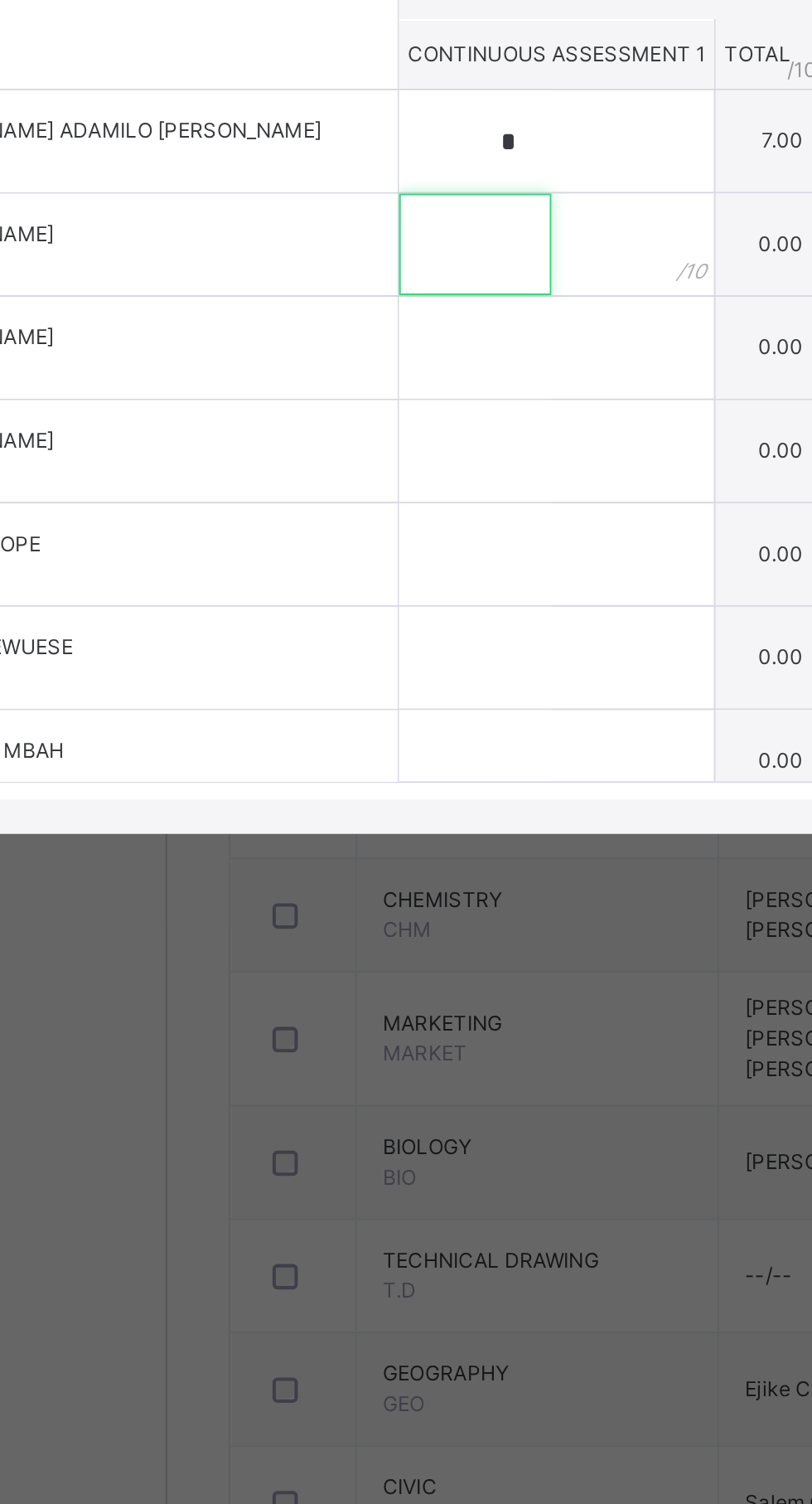
click at [387, 825] on input "text" at bounding box center [350, 800] width 75 height 50
type input "*"
click at [387, 876] on input "text" at bounding box center [350, 851] width 75 height 50
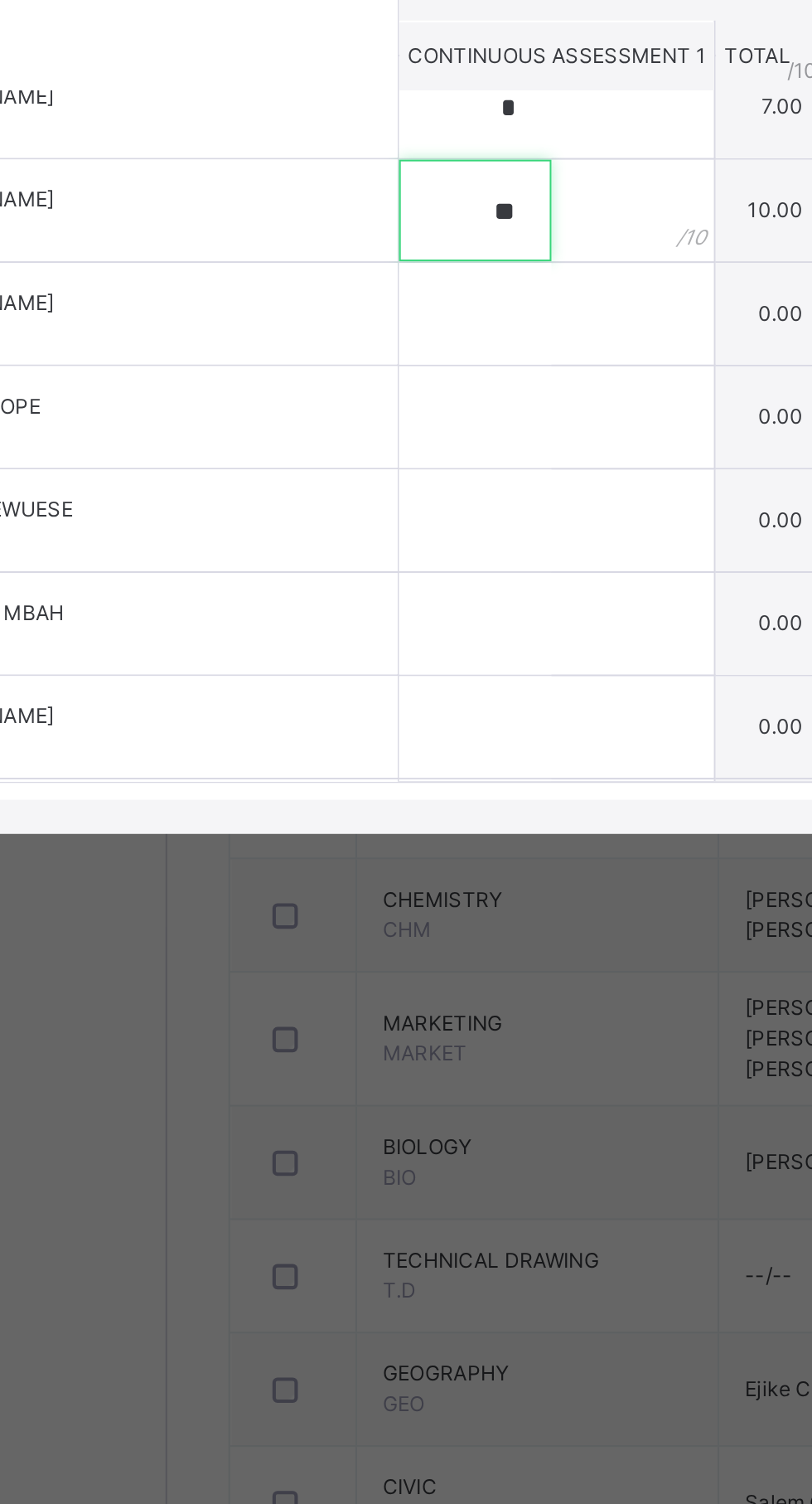
scroll to position [426, 0]
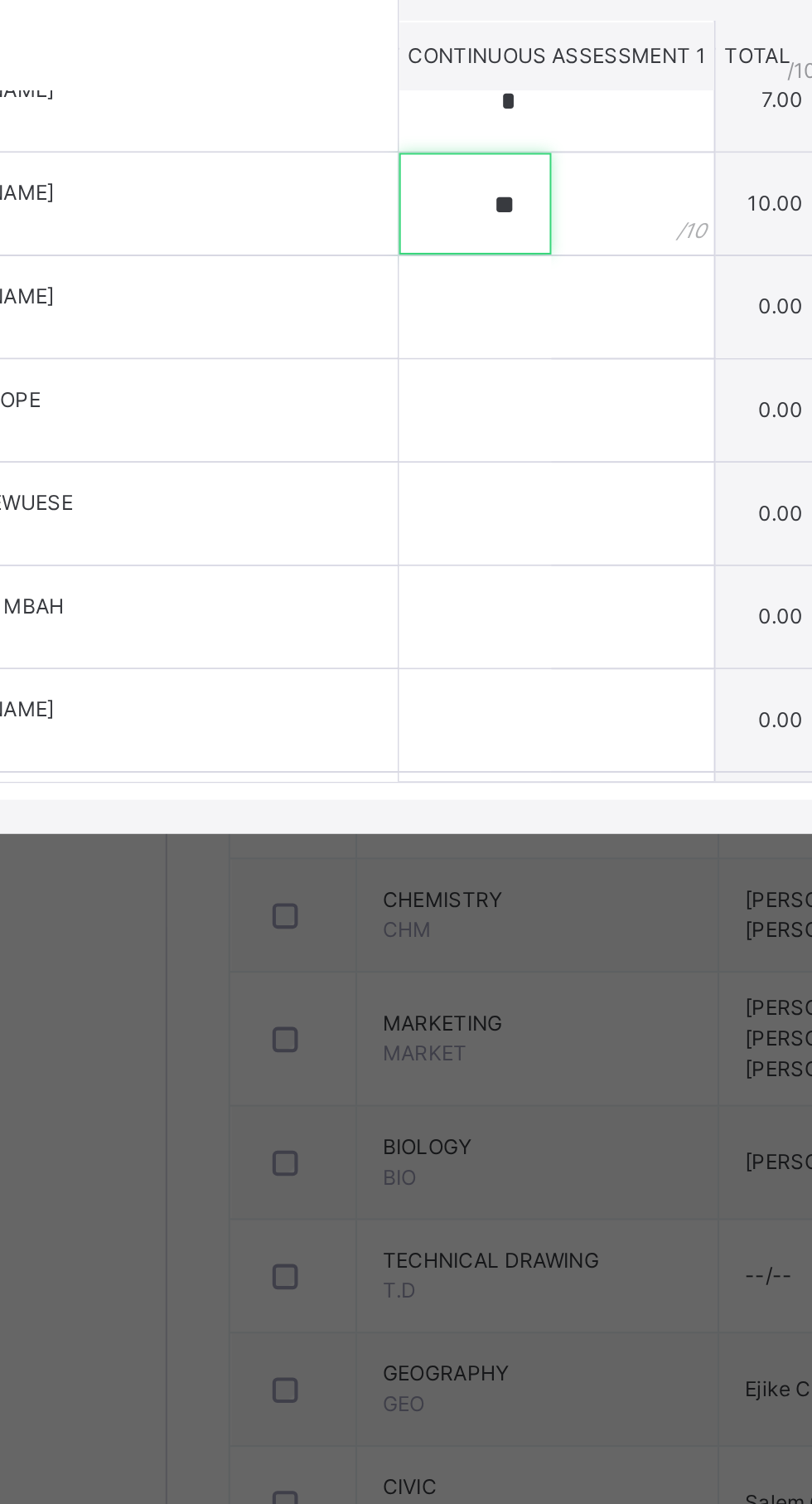
type input "**"
click at [387, 856] on input "text" at bounding box center [350, 831] width 75 height 50
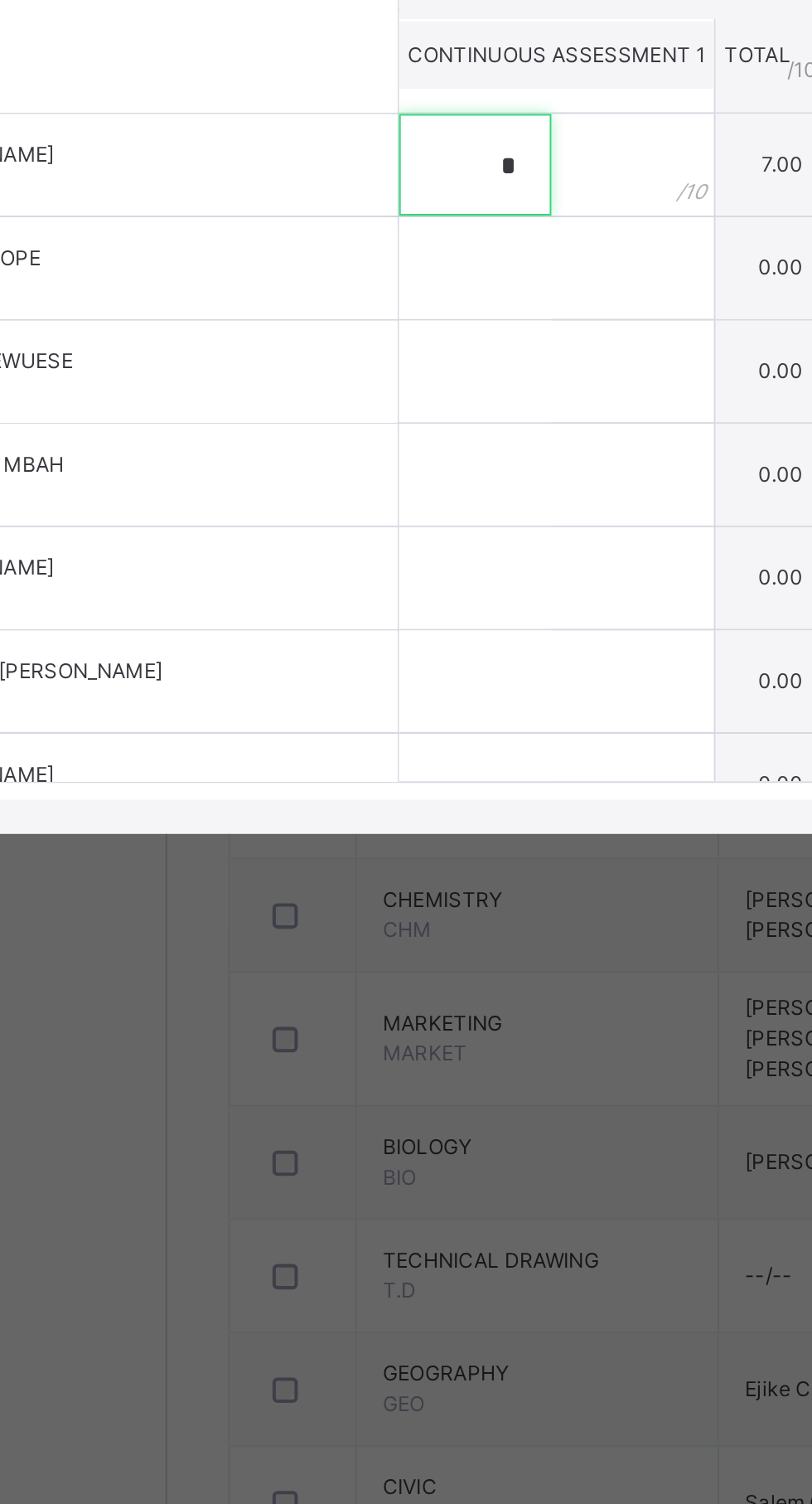
scroll to position [496, 0]
type input "*"
click at [386, 836] on input "text" at bounding box center [350, 811] width 75 height 50
click at [387, 785] on input "*" at bounding box center [350, 760] width 75 height 50
click at [387, 836] on input "text" at bounding box center [350, 811] width 75 height 50
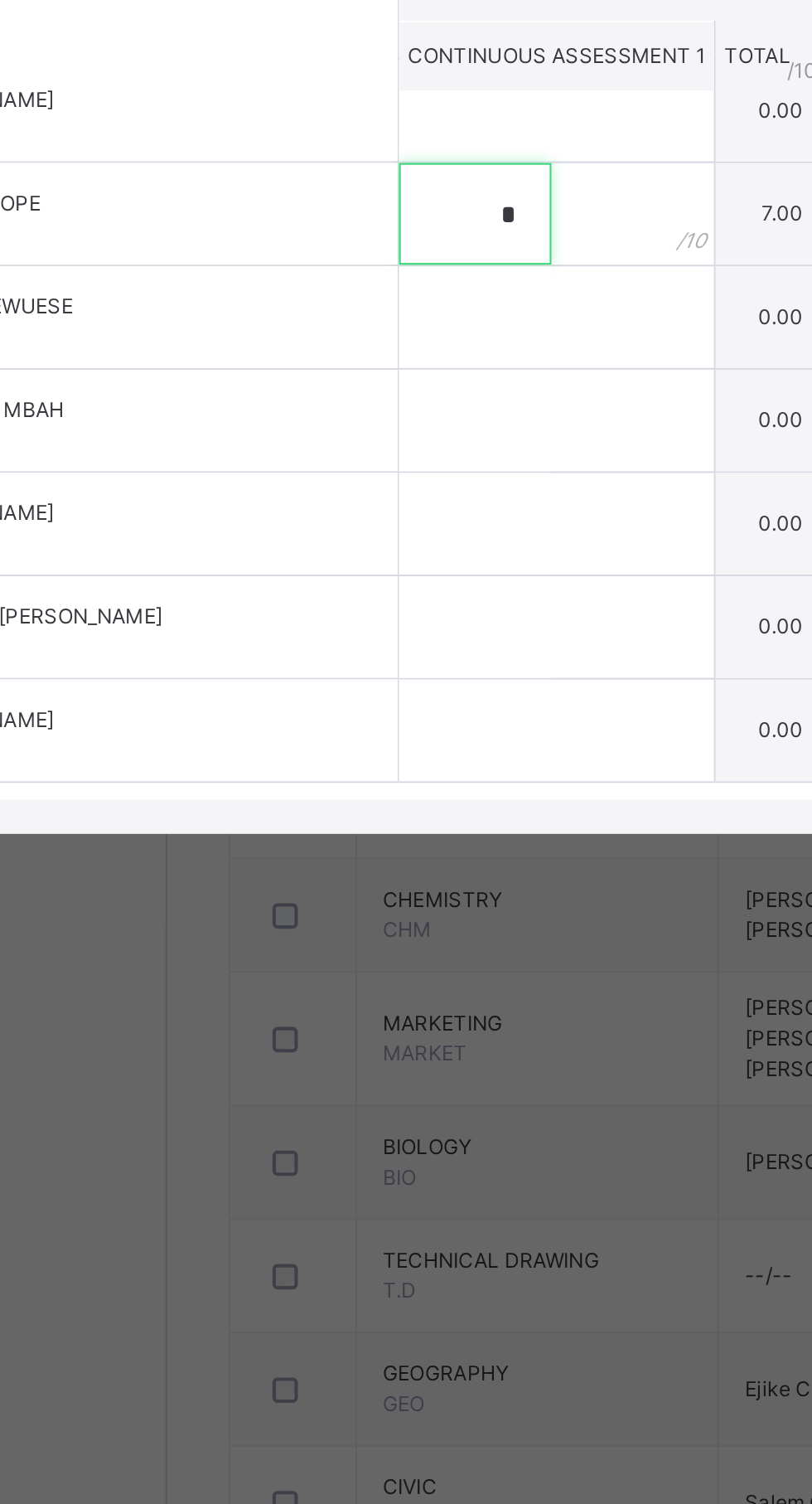
scroll to position [548, 0]
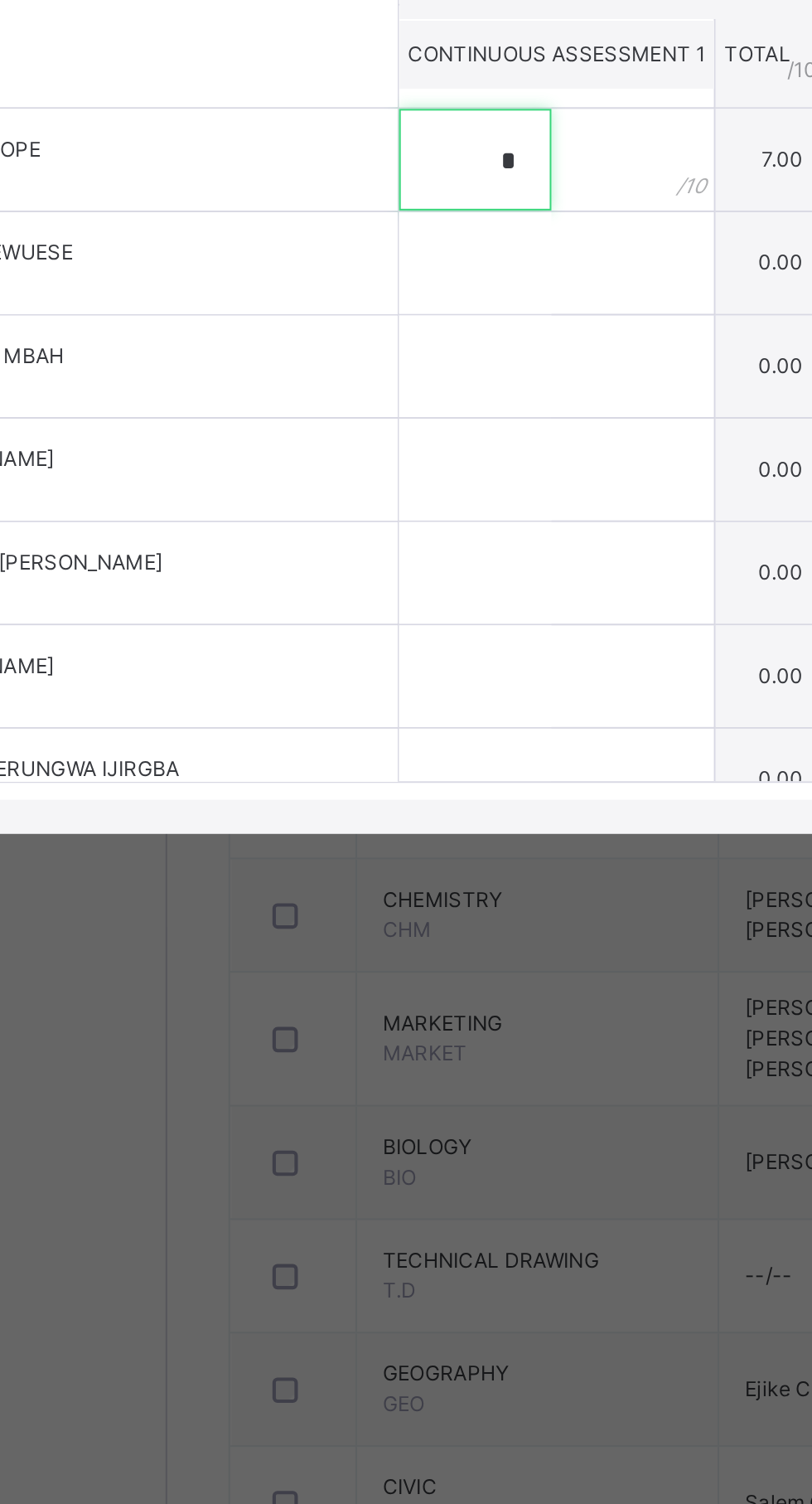
type input "*"
click at [387, 834] on input "text" at bounding box center [350, 809] width 75 height 50
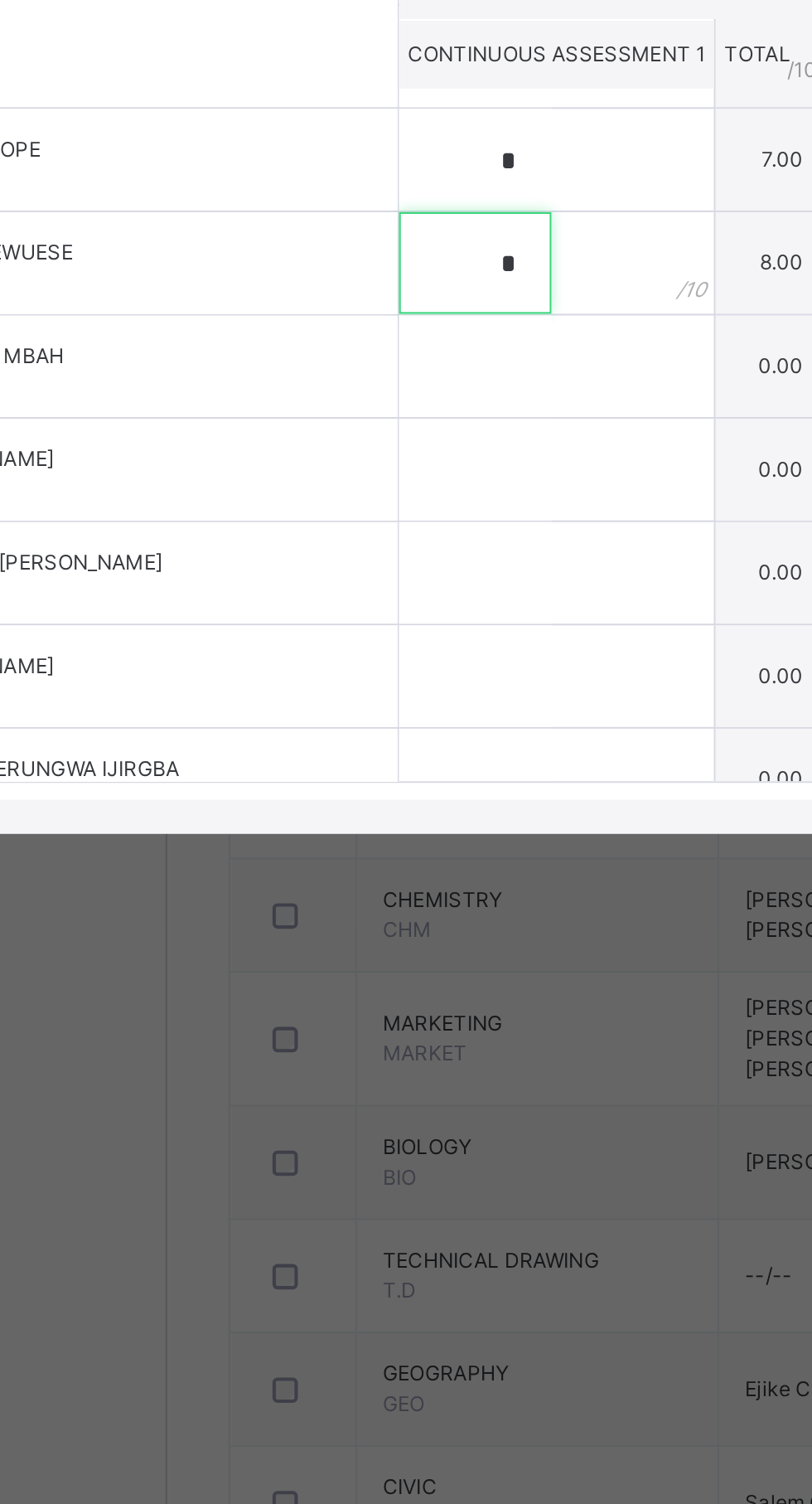
scroll to position [571, 0]
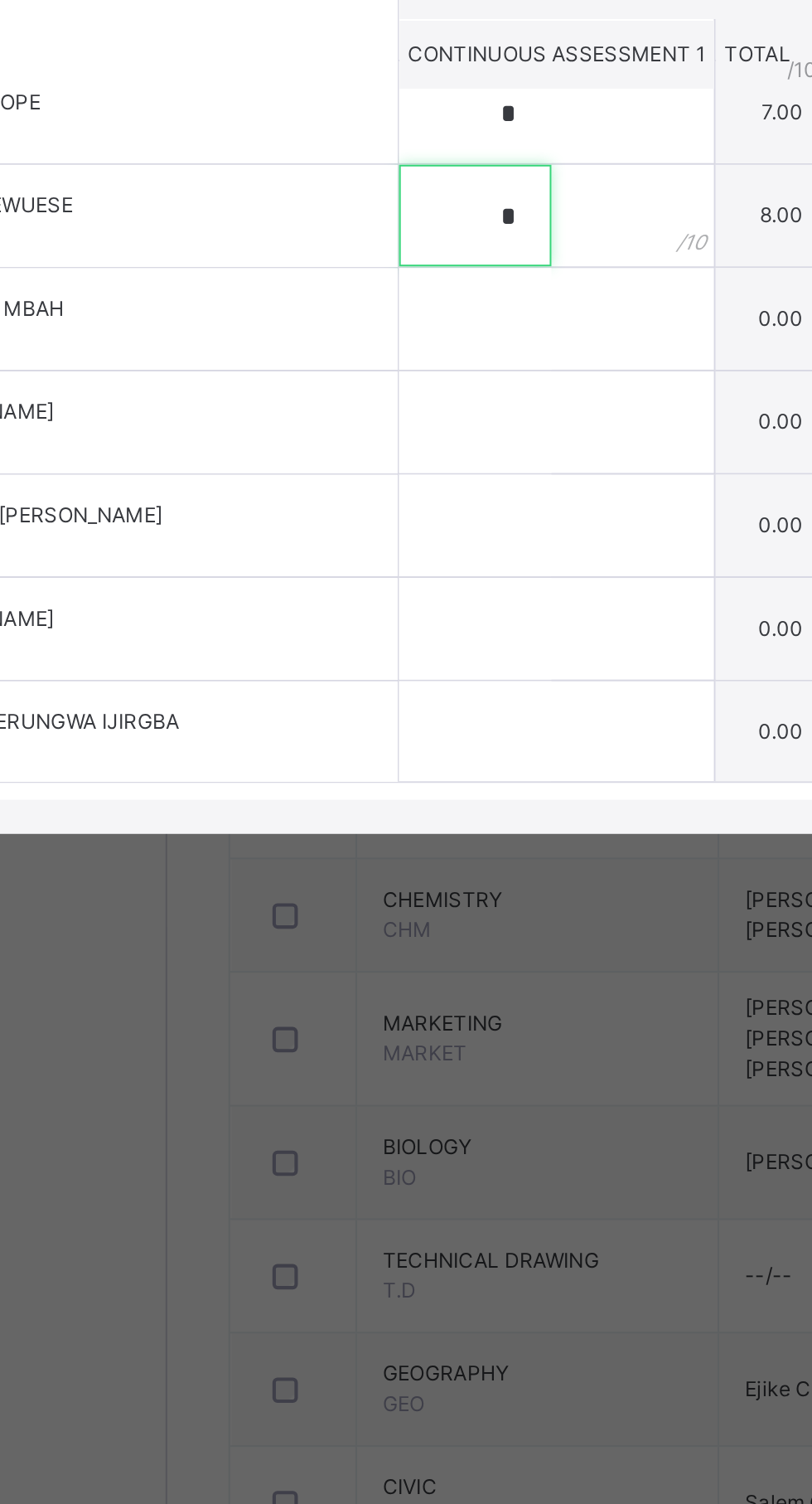
type input "*"
click at [384, 862] on input "text" at bounding box center [350, 836] width 75 height 50
type input "*"
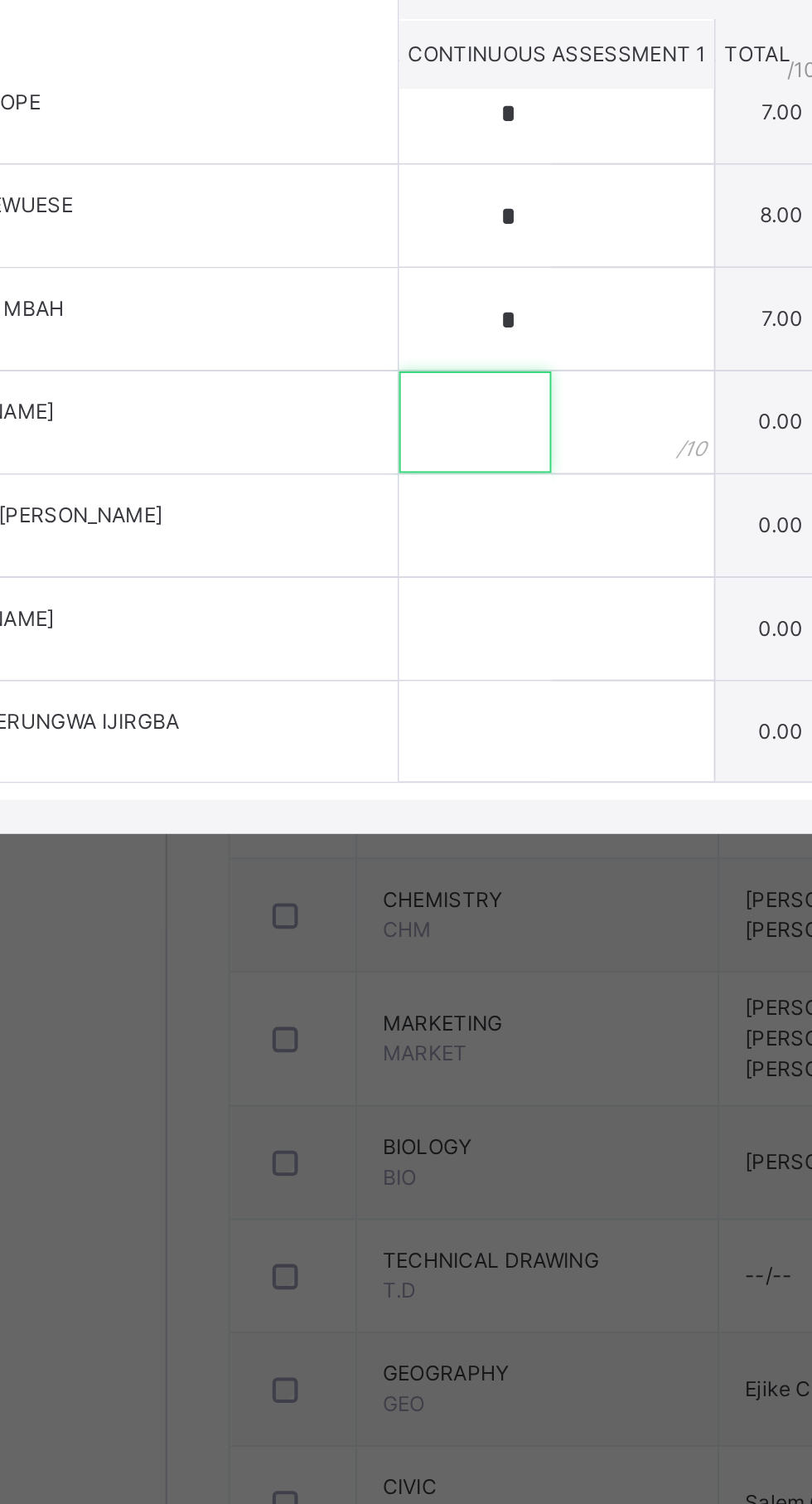
click at [387, 913] on input "text" at bounding box center [350, 887] width 75 height 50
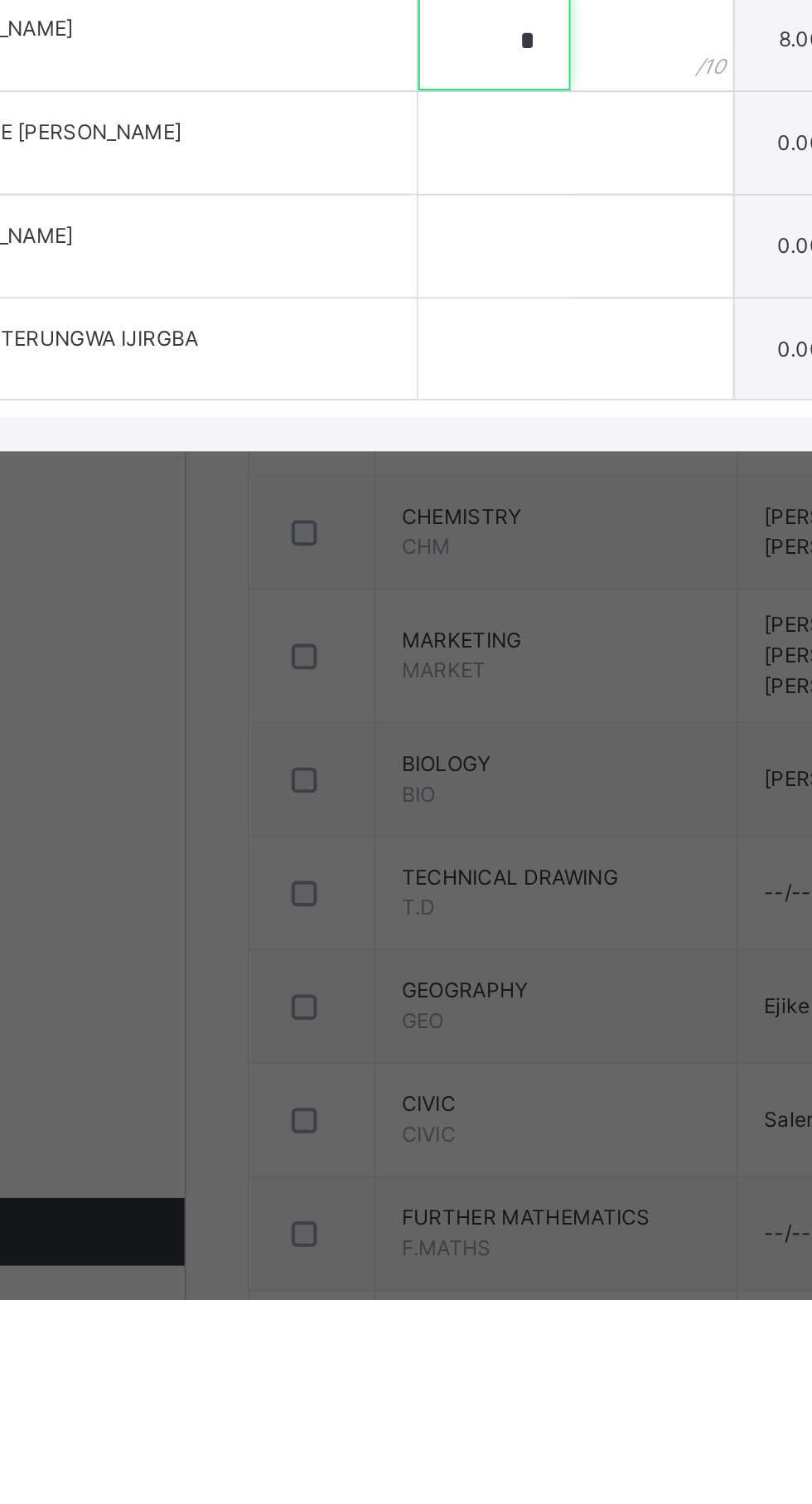
type input "*"
click at [387, 963] on input "text" at bounding box center [350, 938] width 75 height 50
type input "*"
click at [387, 1014] on input "text" at bounding box center [350, 988] width 75 height 50
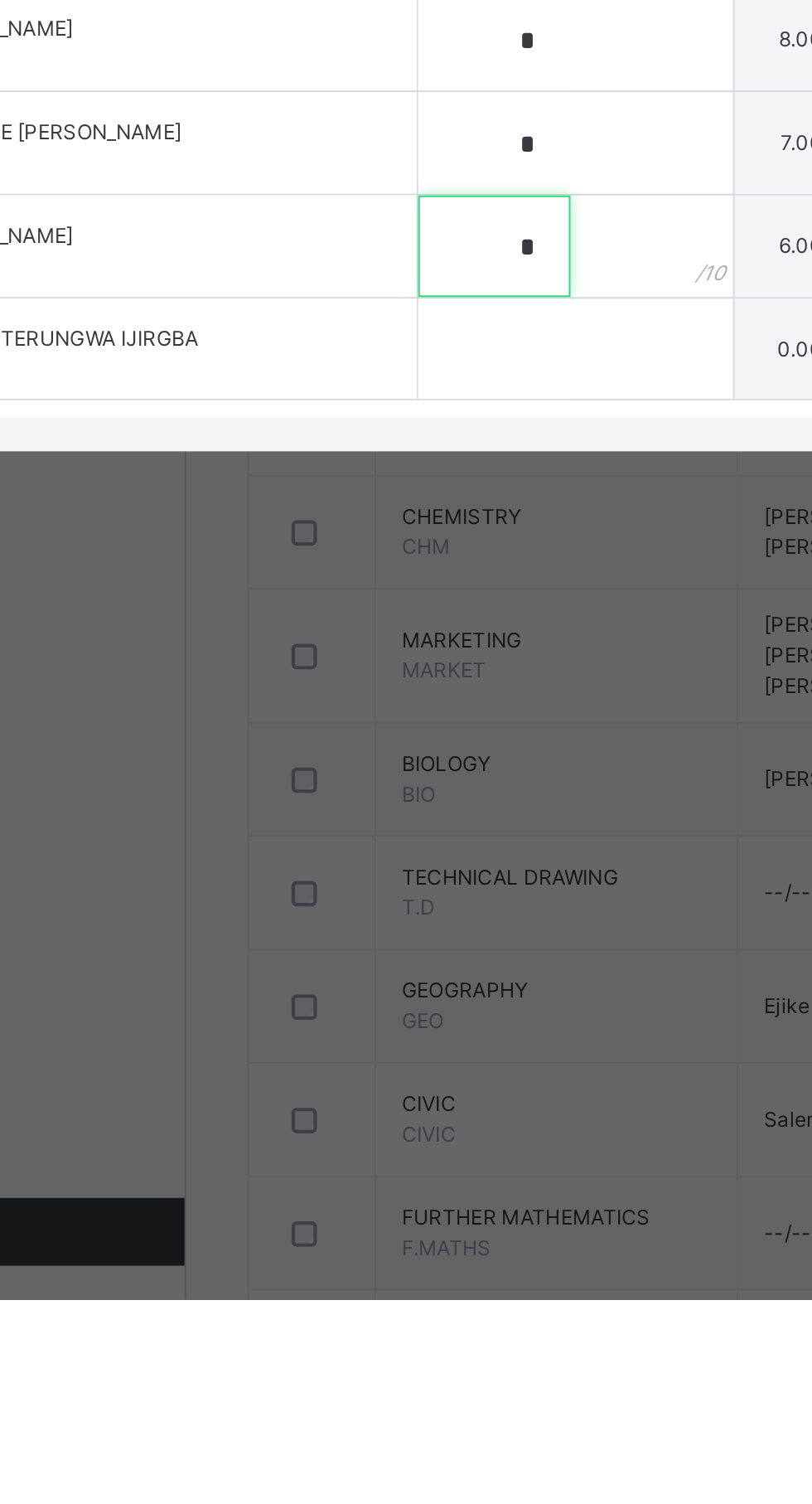
type input "*"
click at [387, 1064] on input "text" at bounding box center [350, 1039] width 75 height 50
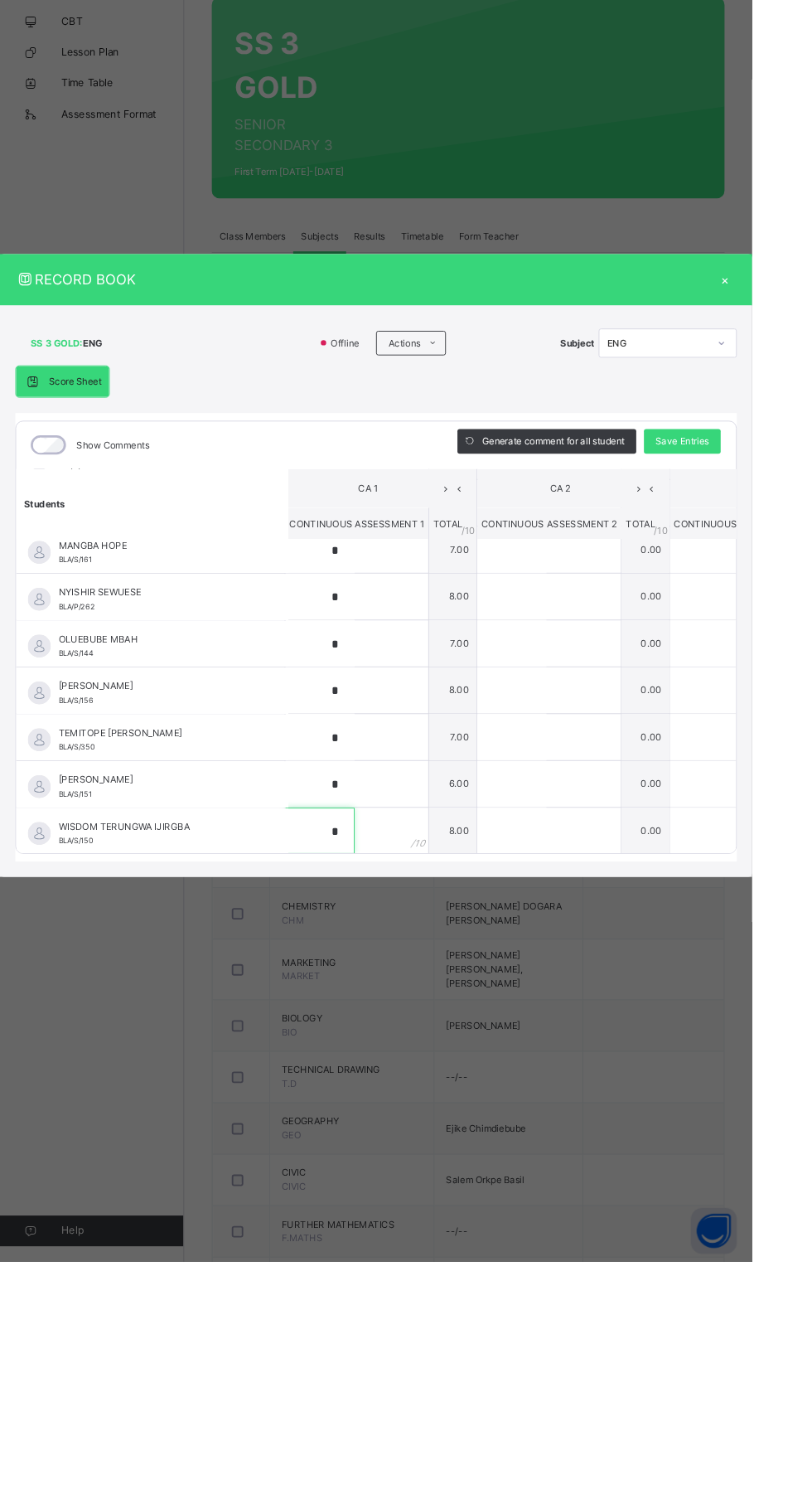
scroll to position [571, 99]
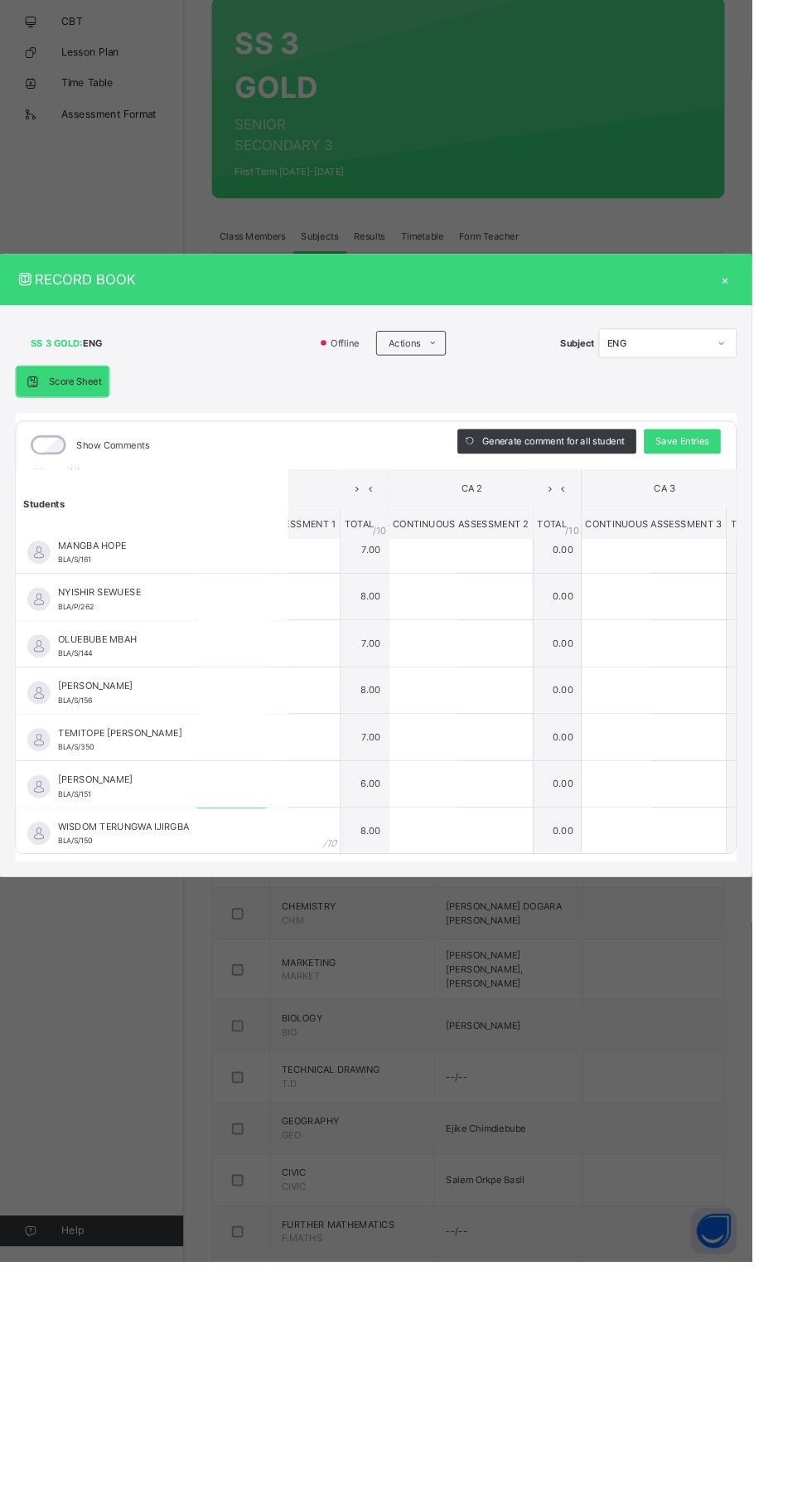
type input "*"
click at [766, 626] on span "Save Entries" at bounding box center [736, 619] width 58 height 15
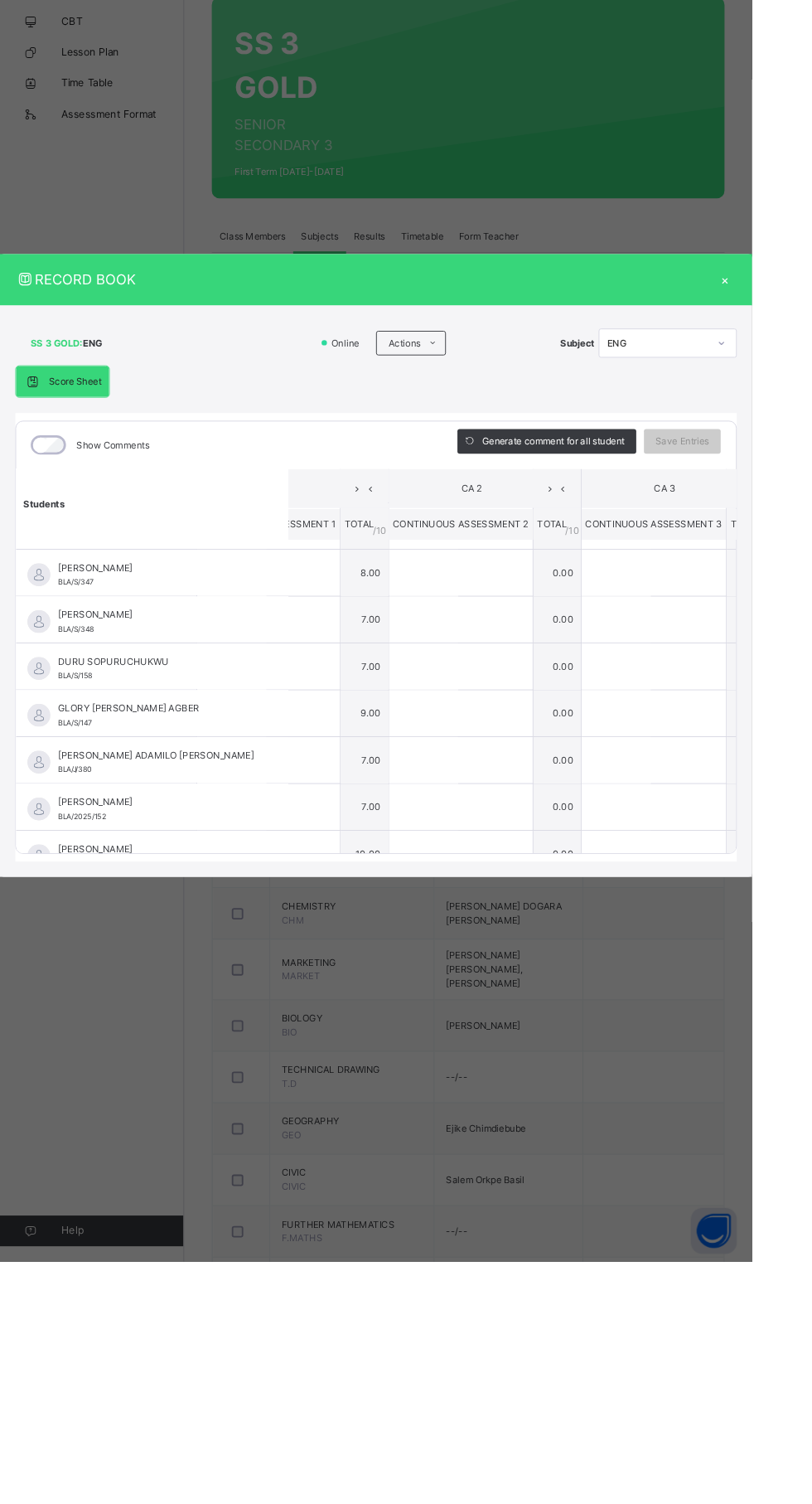
scroll to position [0, 99]
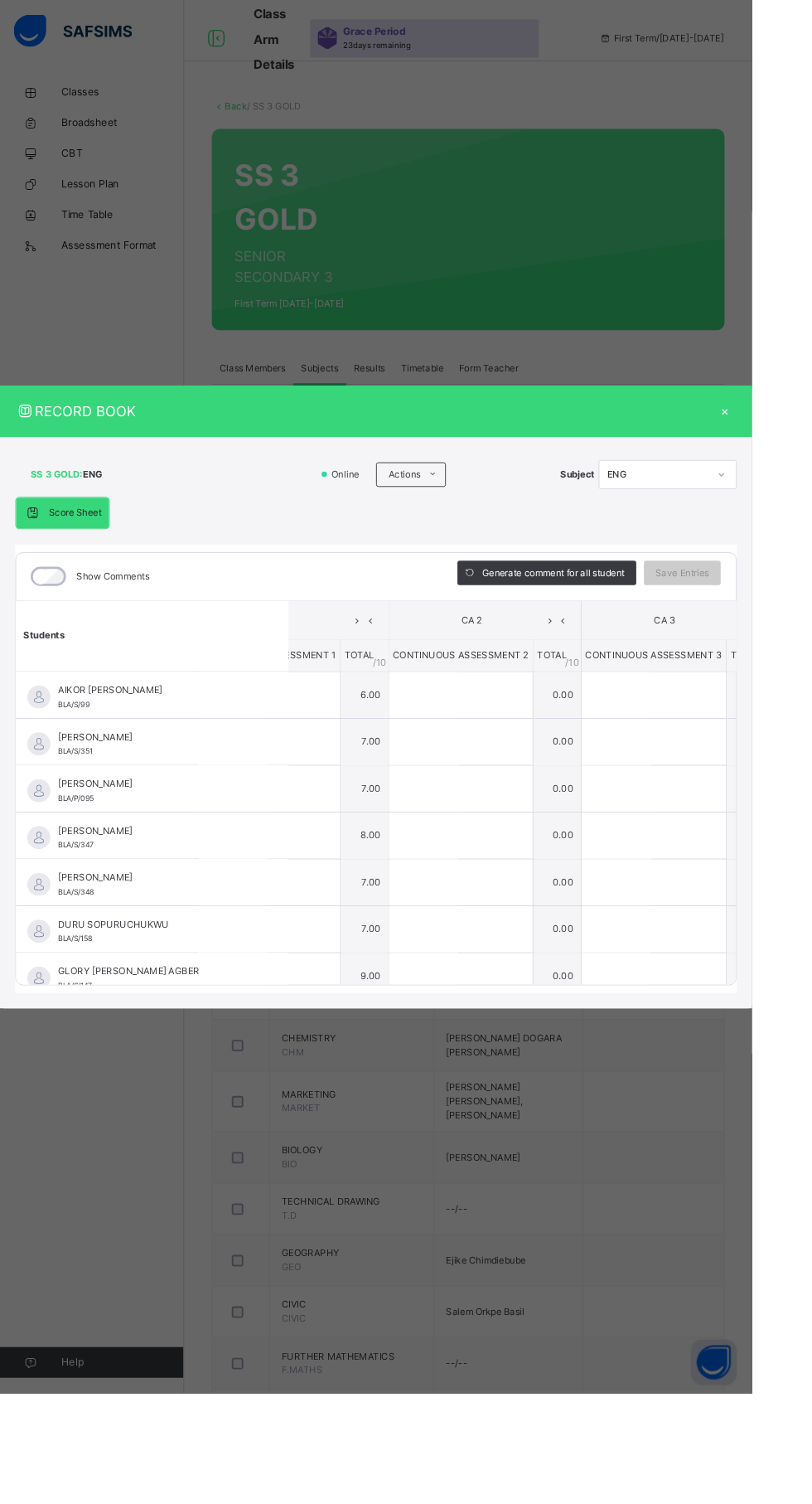
click at [796, 455] on div "×" at bounding box center [783, 444] width 25 height 22
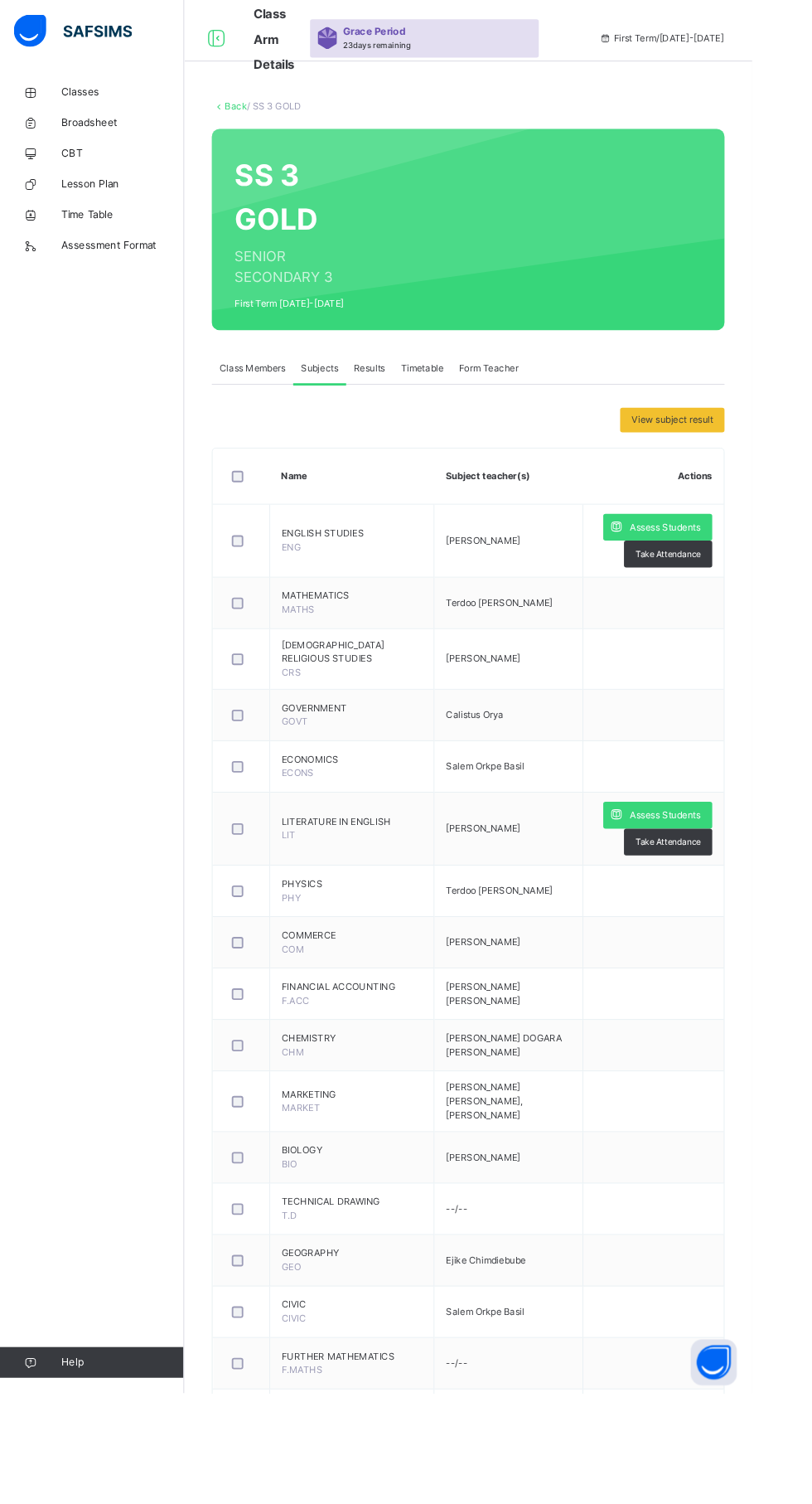
click at [738, 874] on span "Assess Students" at bounding box center [719, 881] width 76 height 15
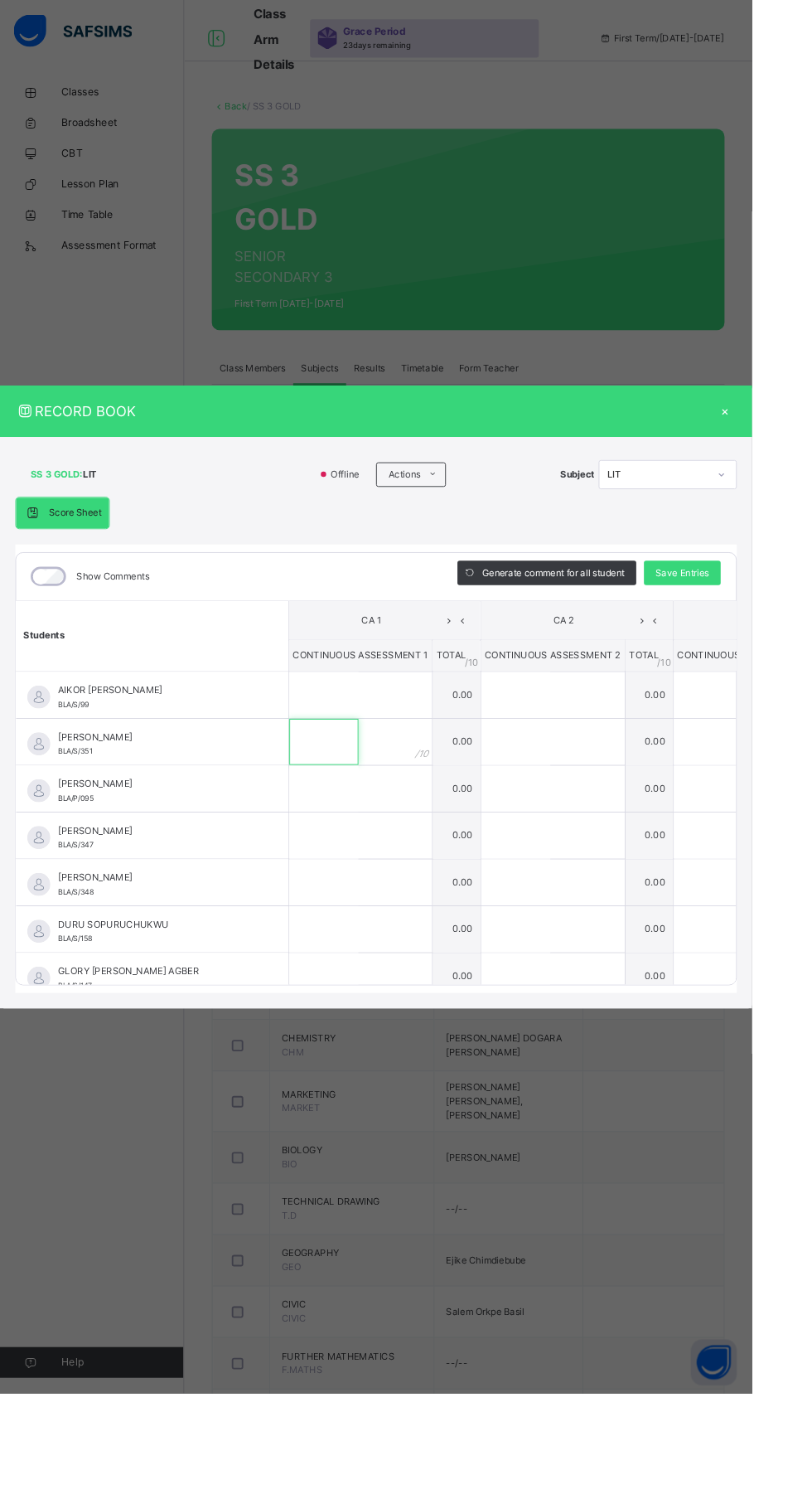
click at [387, 826] on input "text" at bounding box center [350, 800] width 75 height 50
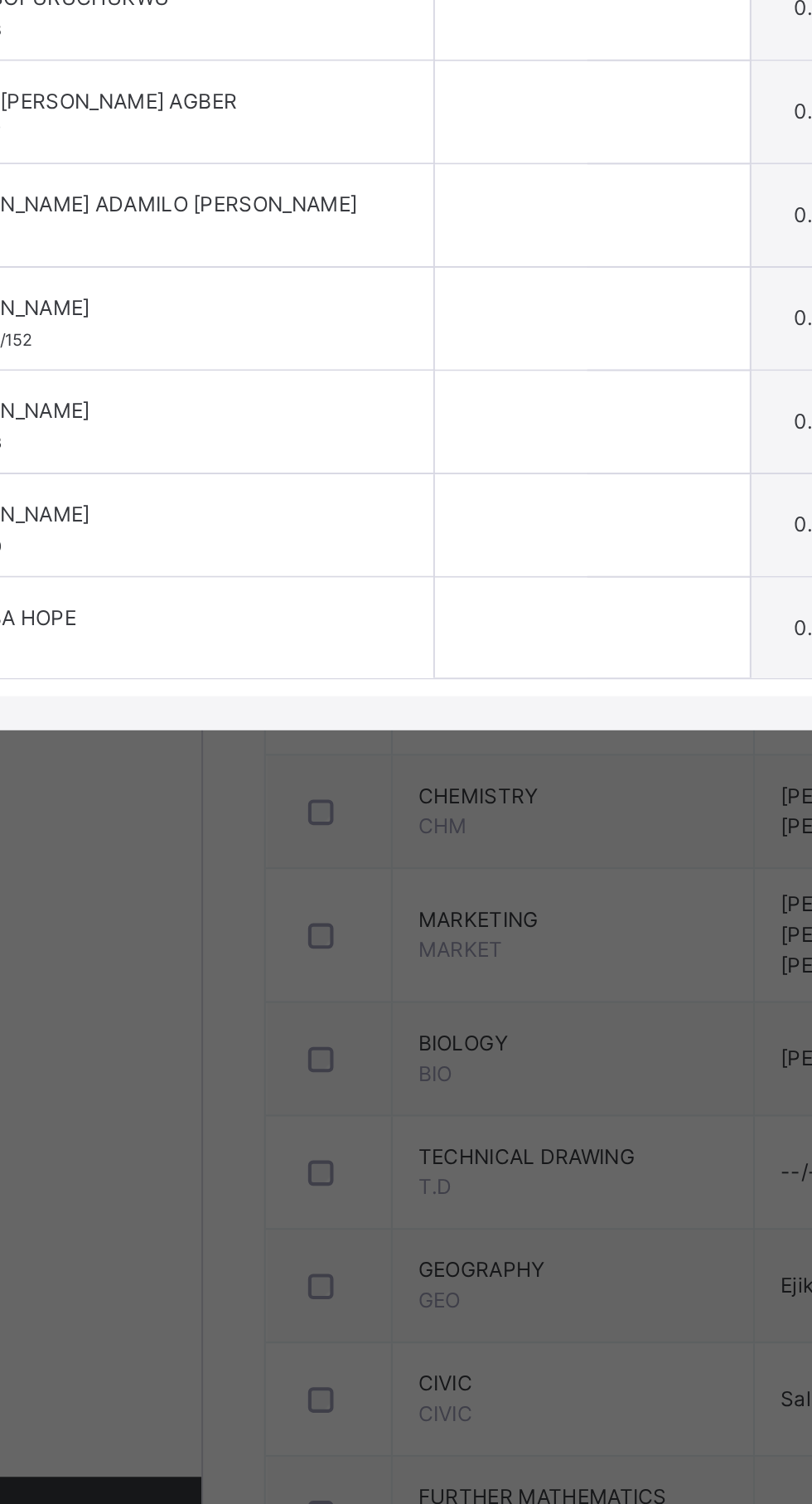
scroll to position [269, 0]
type input "*"
click at [387, 811] on input "text" at bounding box center [350, 785] width 75 height 50
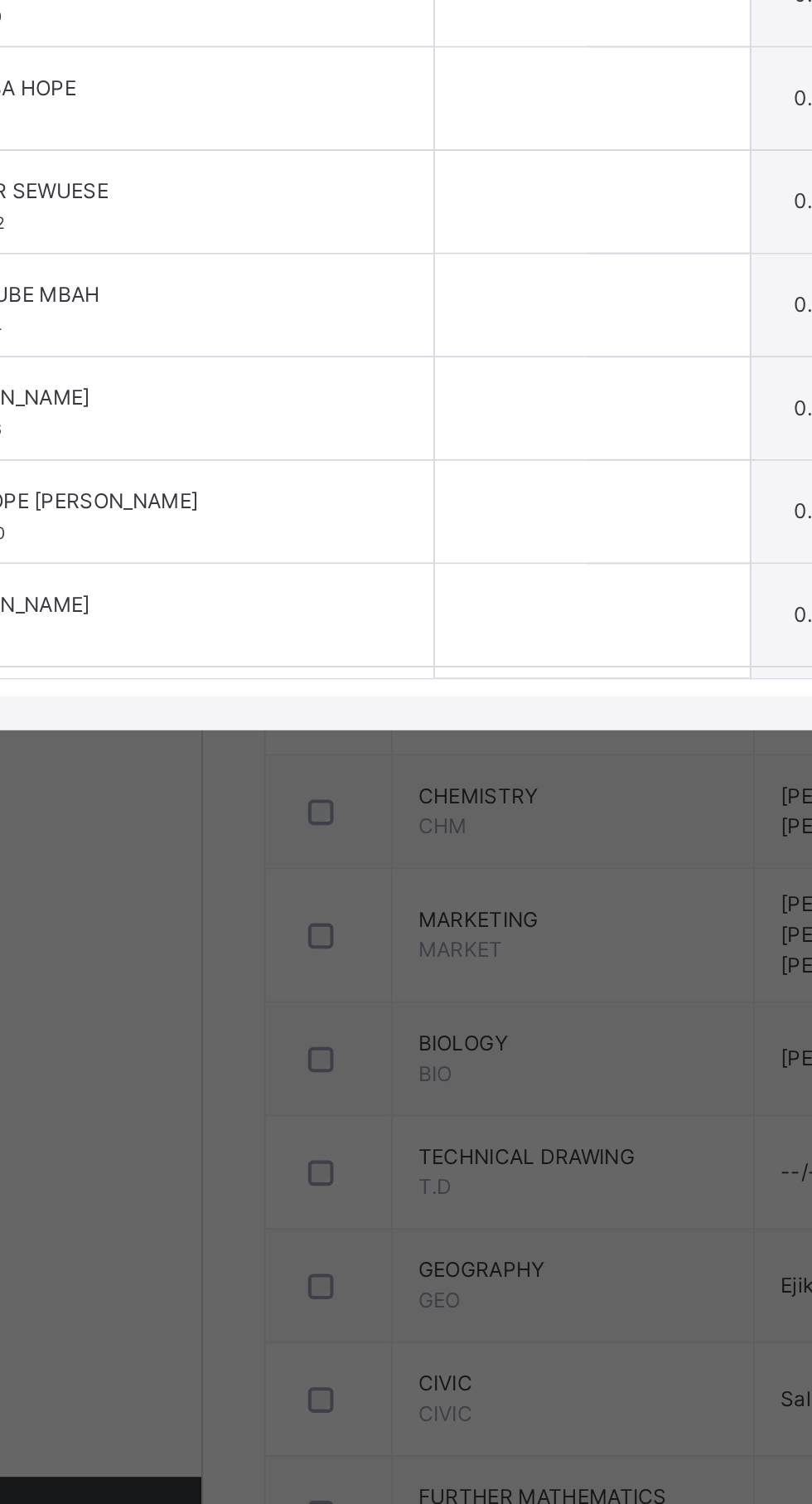
scroll to position [571, 0]
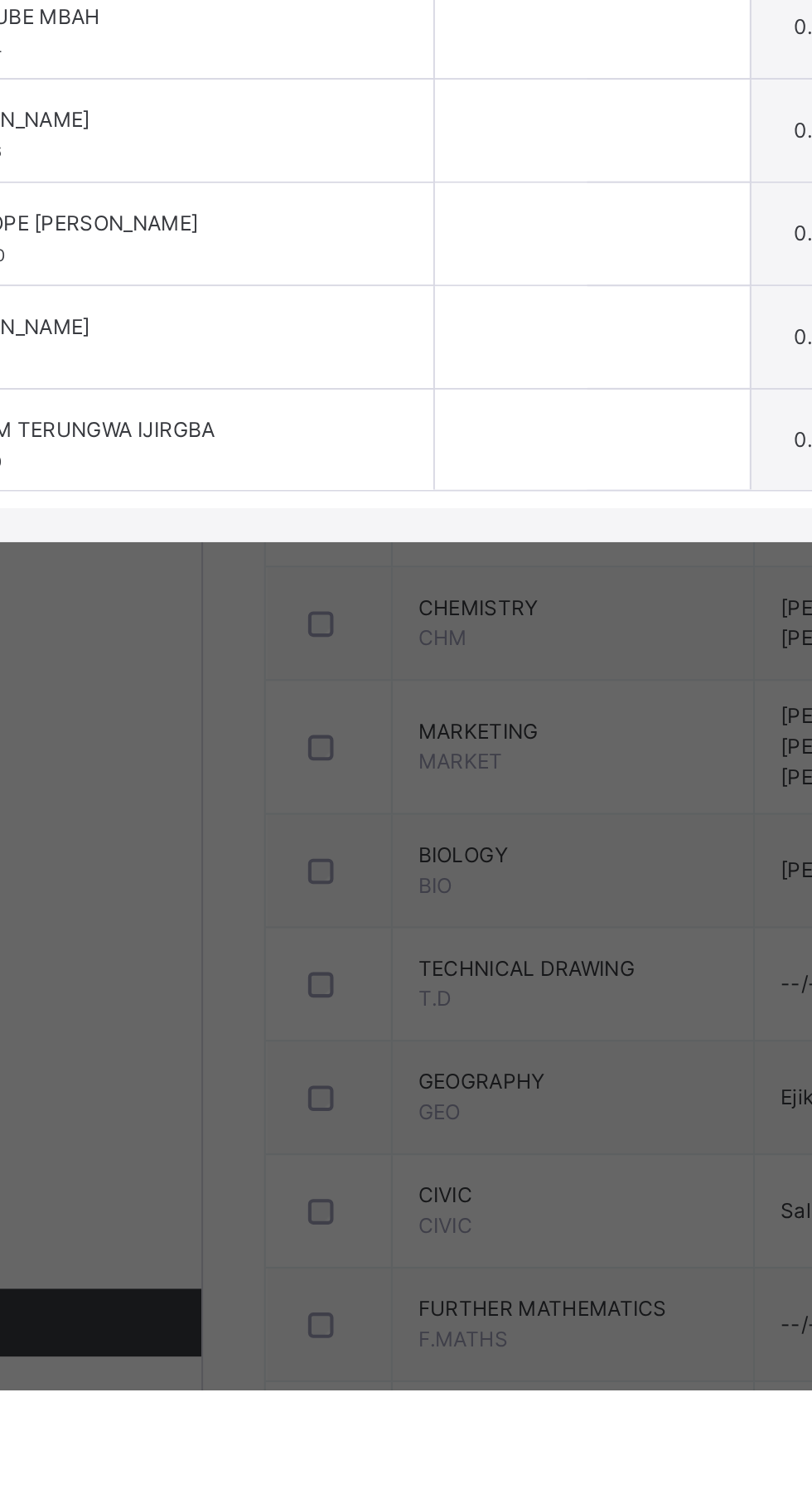
type input "*"
click at [386, 963] on input "text" at bounding box center [350, 938] width 75 height 50
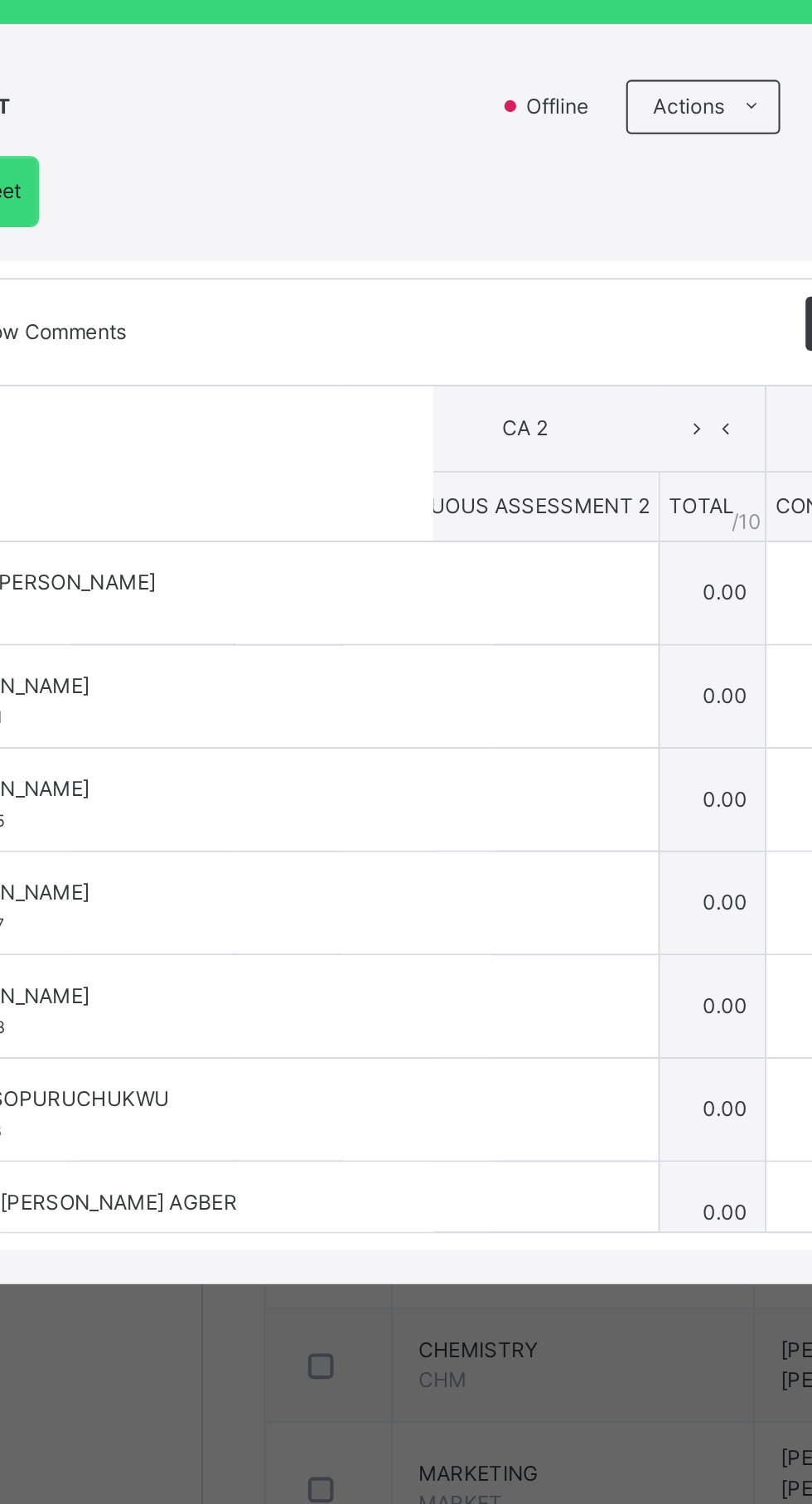
scroll to position [0, 275]
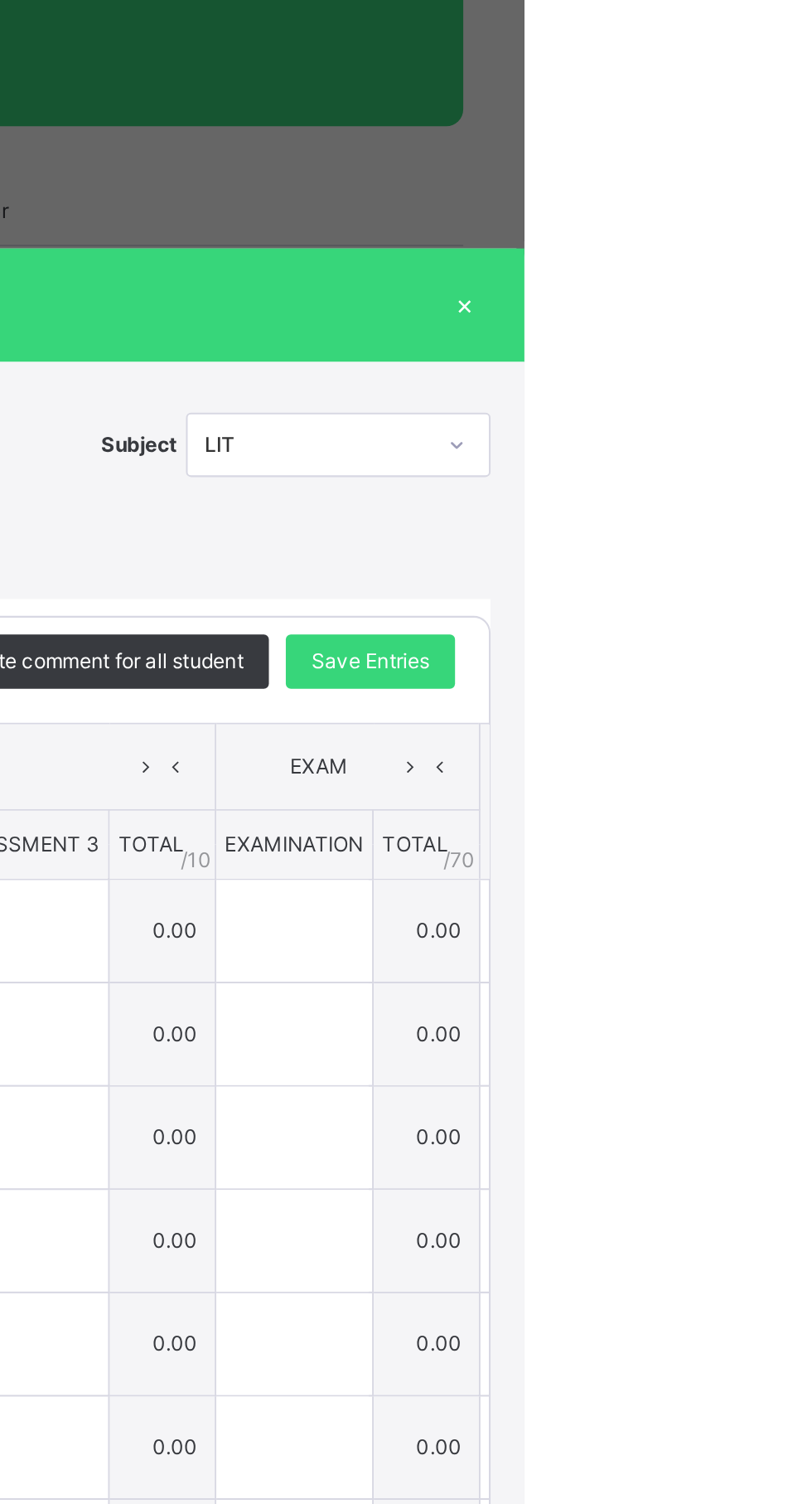
type input "*"
click at [766, 626] on span "Save Entries" at bounding box center [736, 619] width 58 height 15
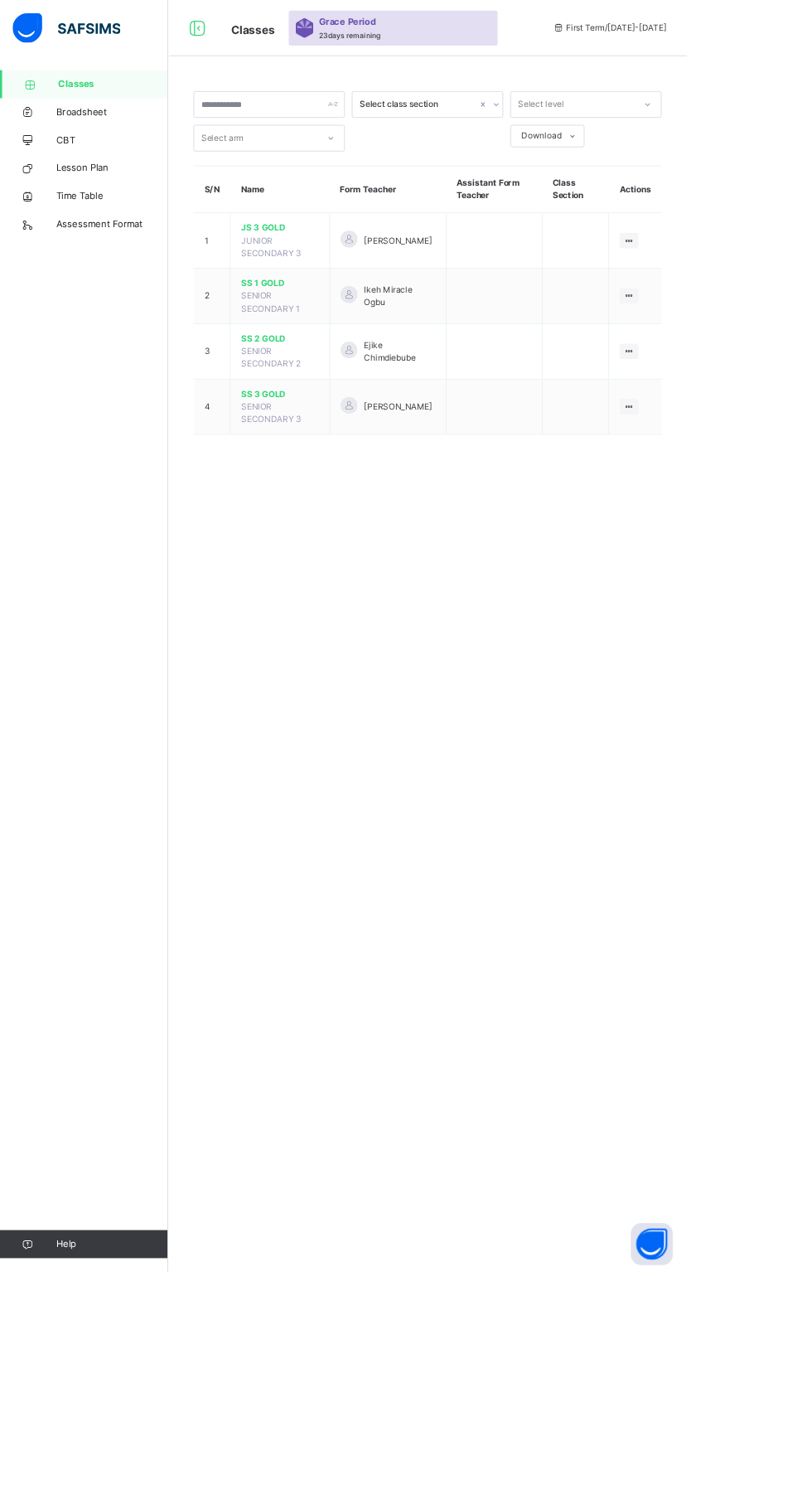
click at [770, 484] on td "View Class" at bounding box center [751, 481] width 62 height 65
click at [743, 480] on icon at bounding box center [744, 480] width 14 height 13
click at [0, 0] on div "View Class" at bounding box center [0, 0] width 0 height 0
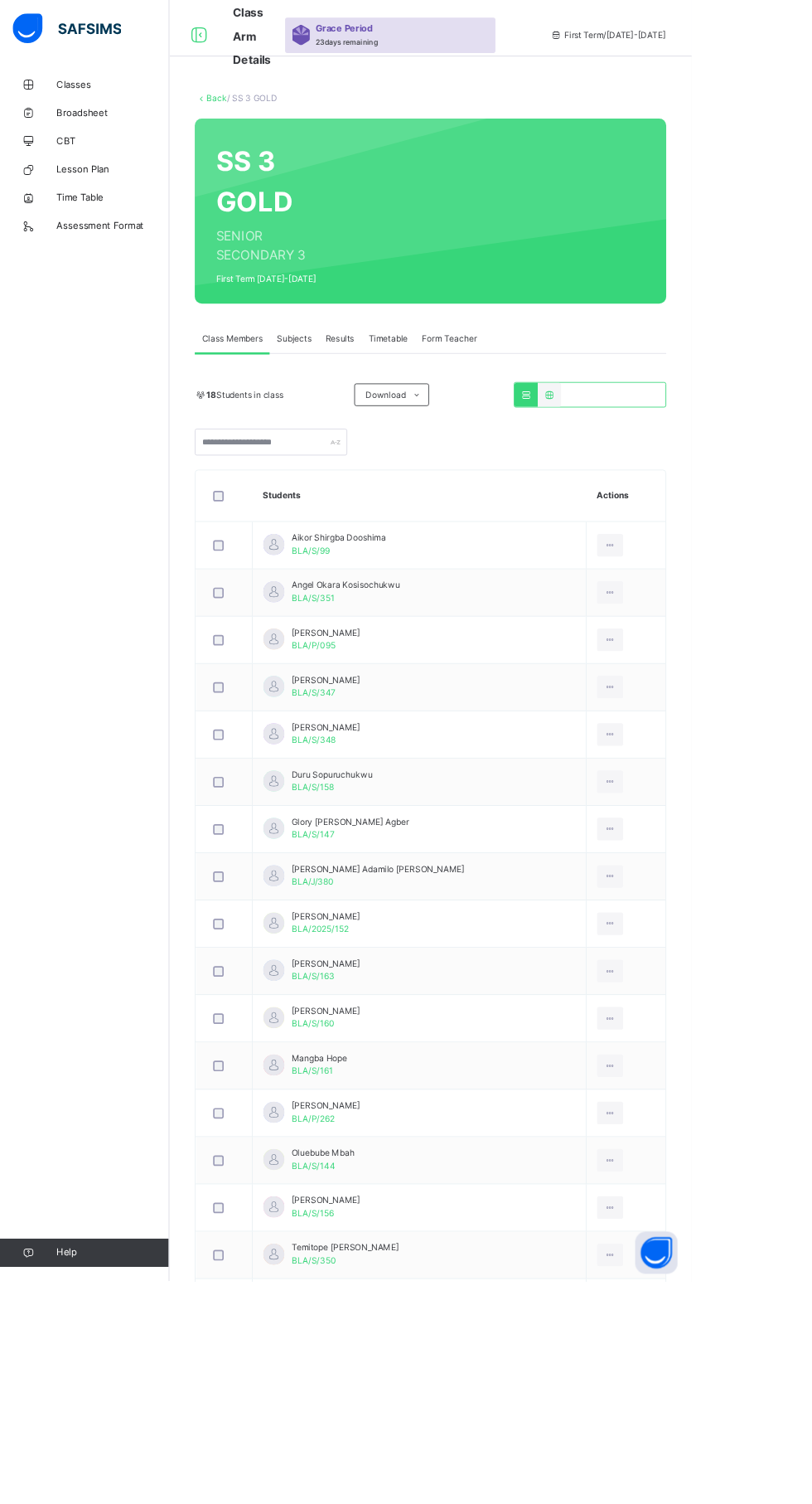
click at [346, 398] on span "Subjects" at bounding box center [346, 399] width 41 height 15
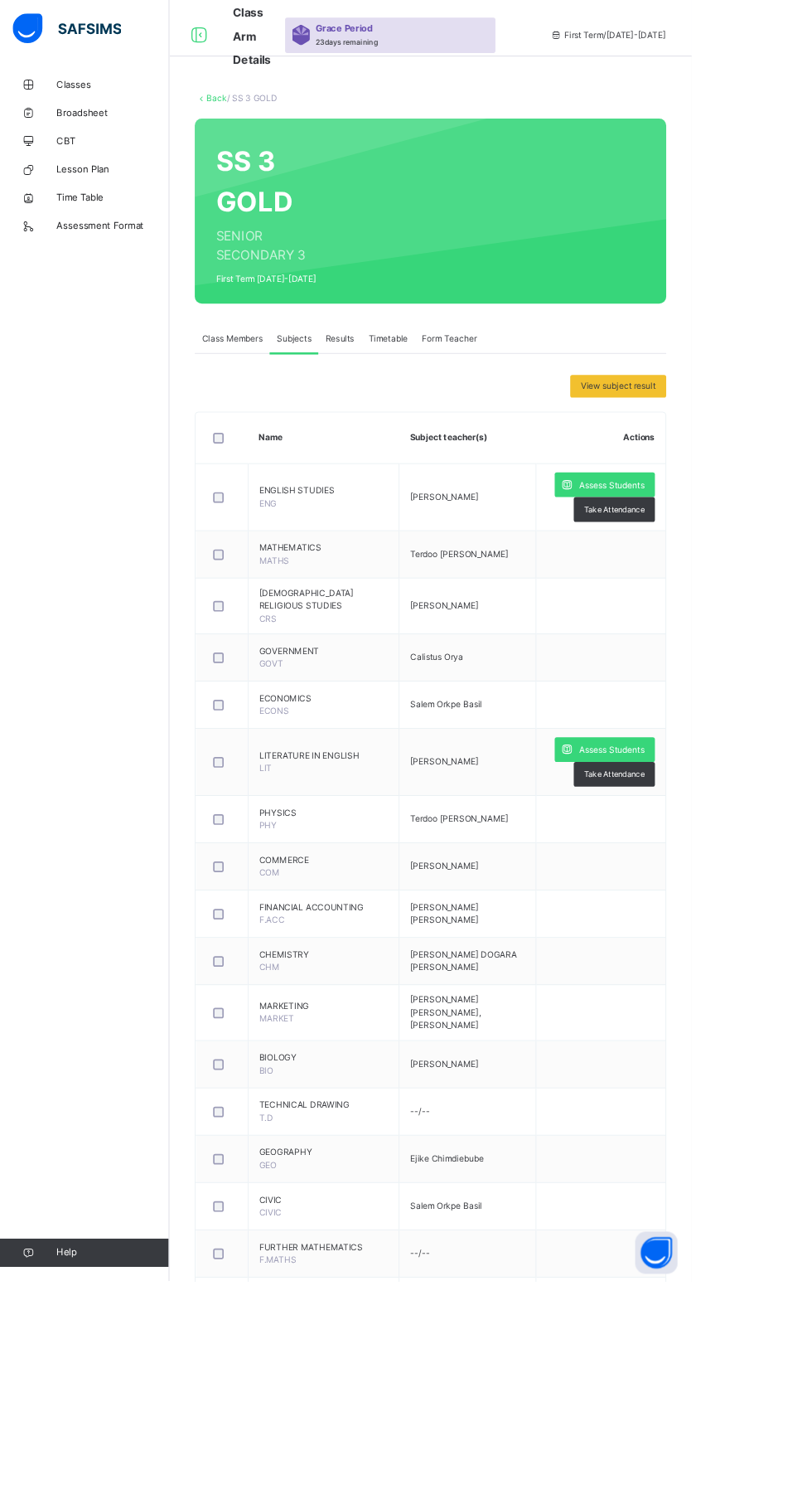
click at [755, 874] on span "Assess Students" at bounding box center [719, 881] width 76 height 15
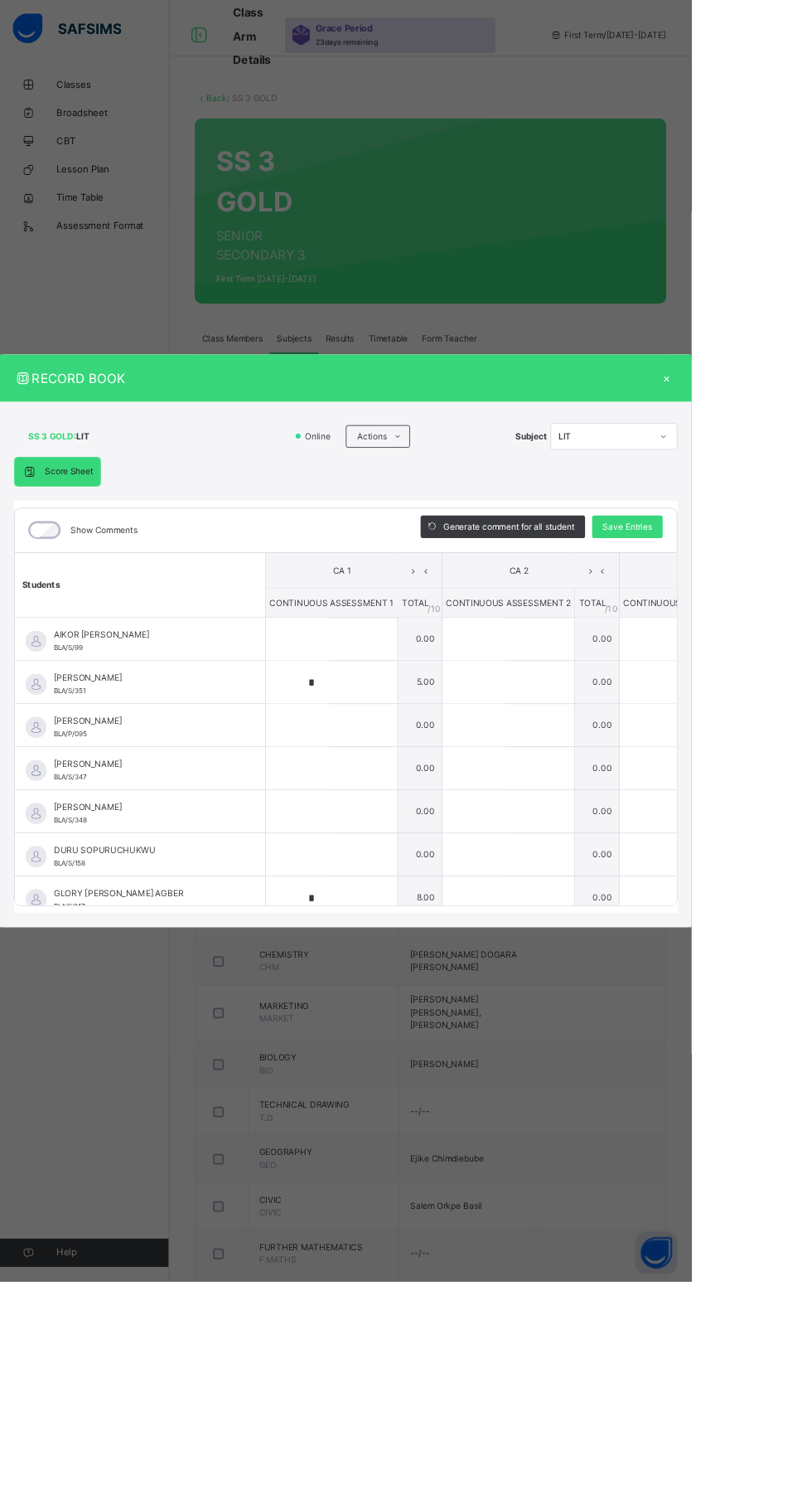
type input "*"
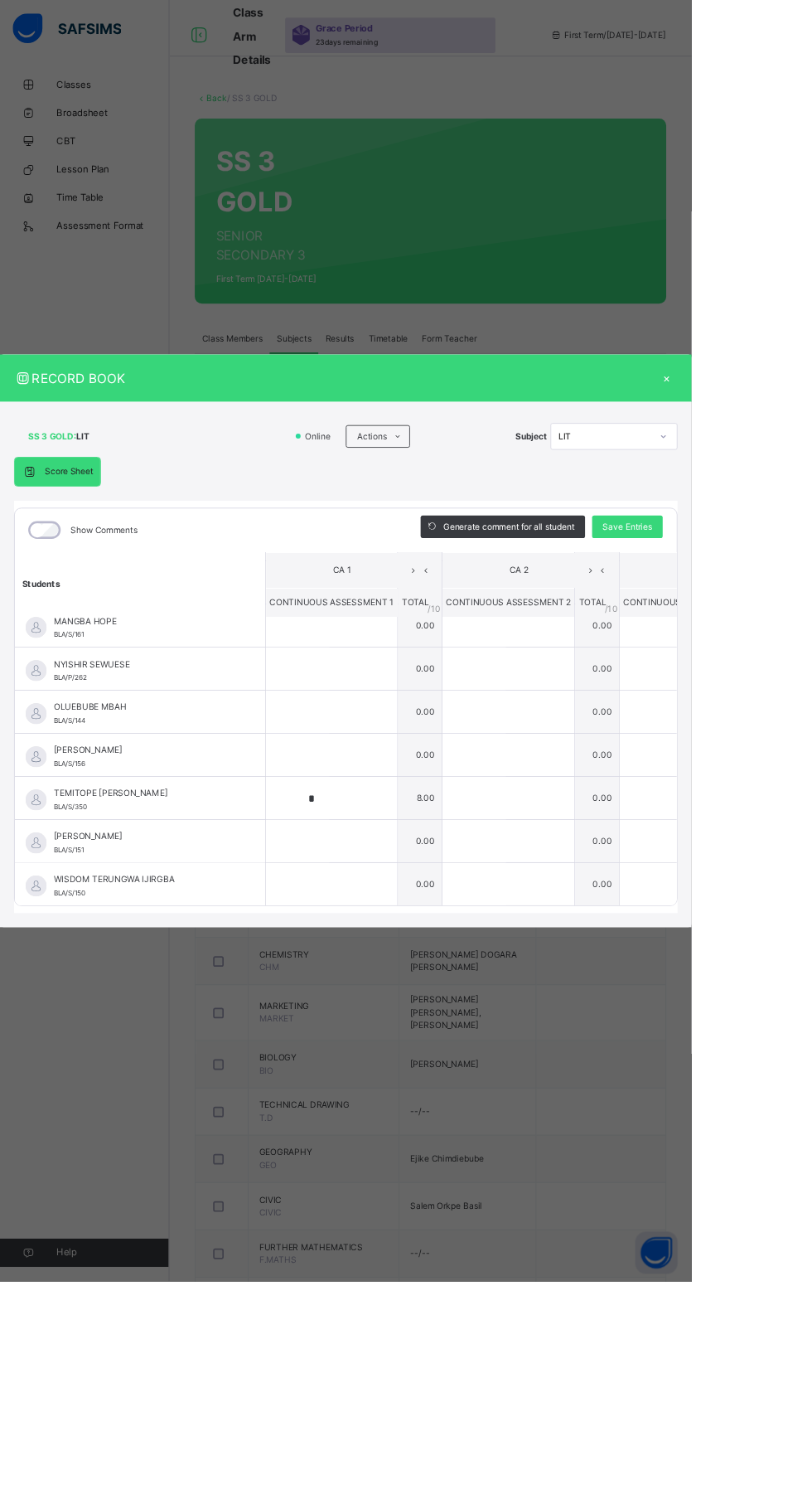
click at [796, 455] on div "×" at bounding box center [783, 444] width 25 height 22
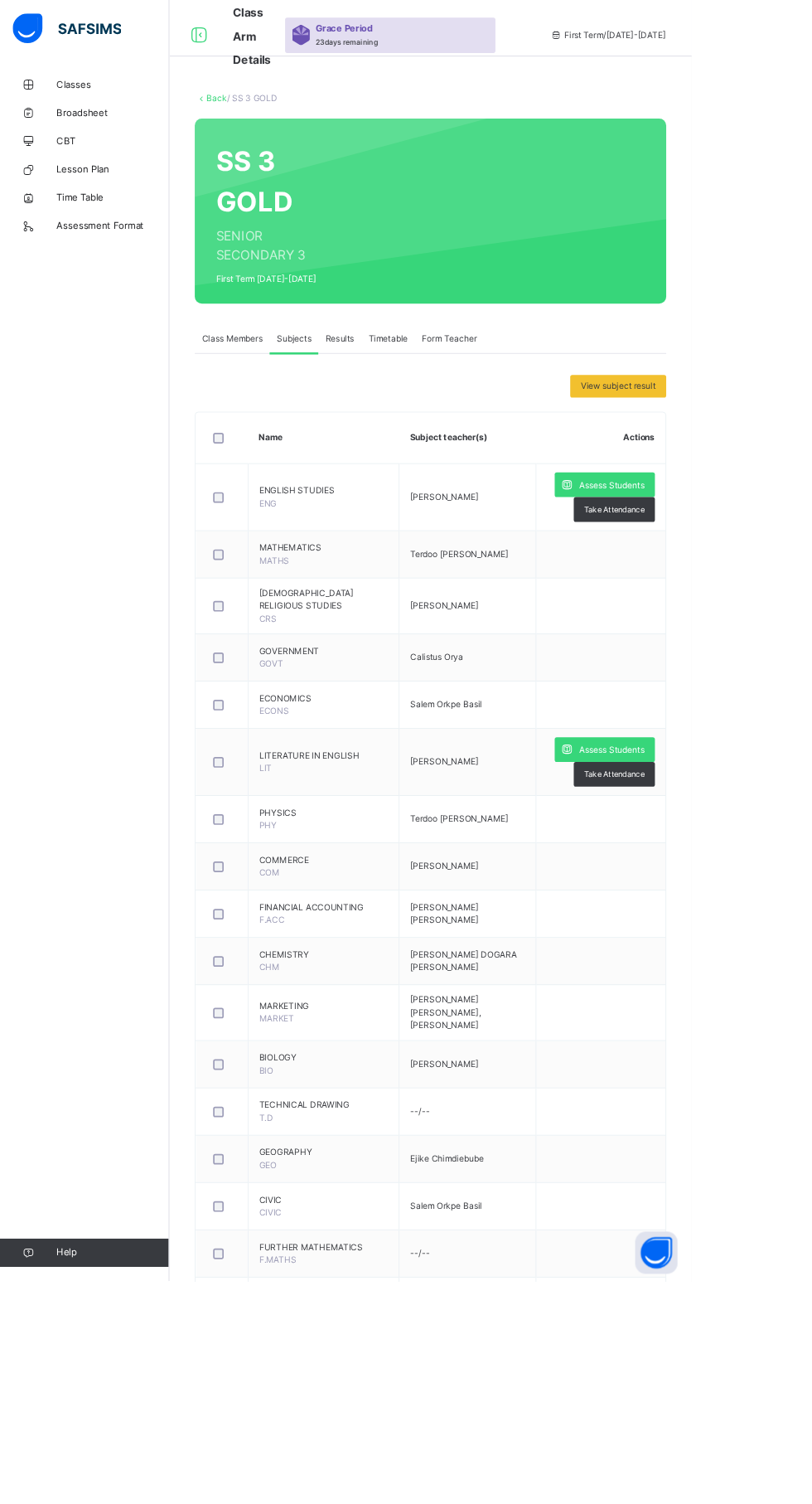
click at [738, 570] on span "Assess Students" at bounding box center [719, 570] width 76 height 15
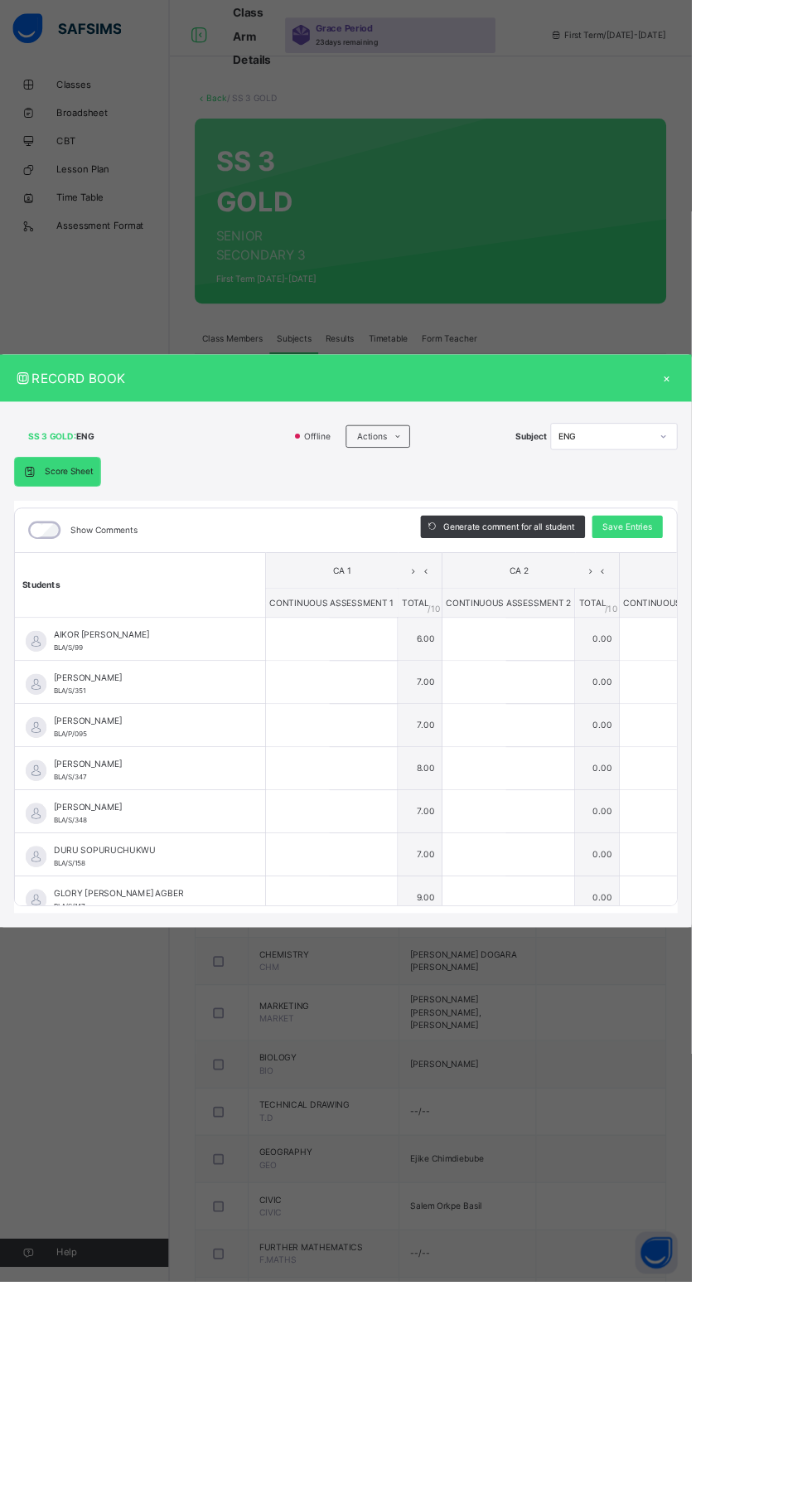
type input "*"
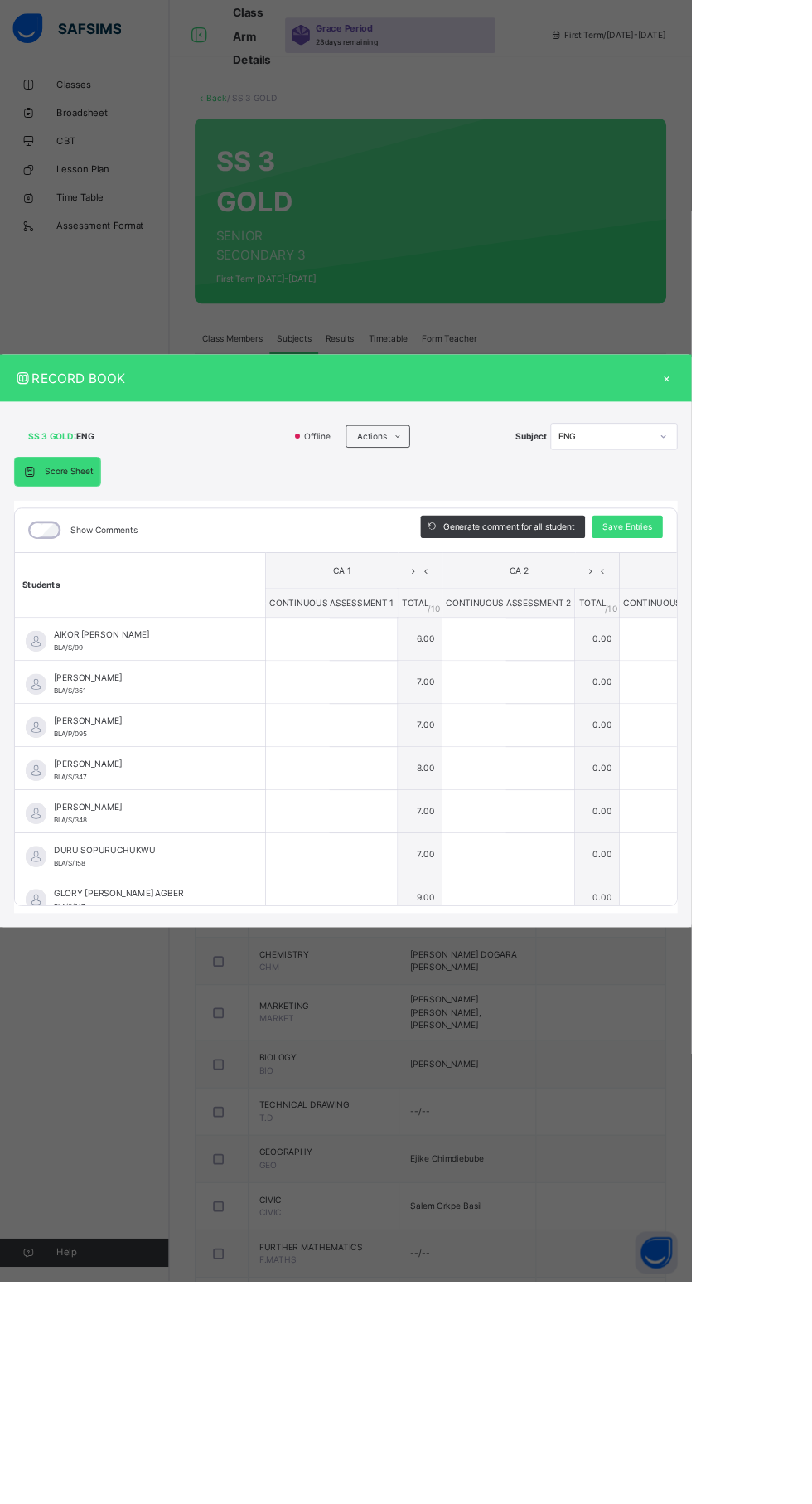
type input "*"
type input "**"
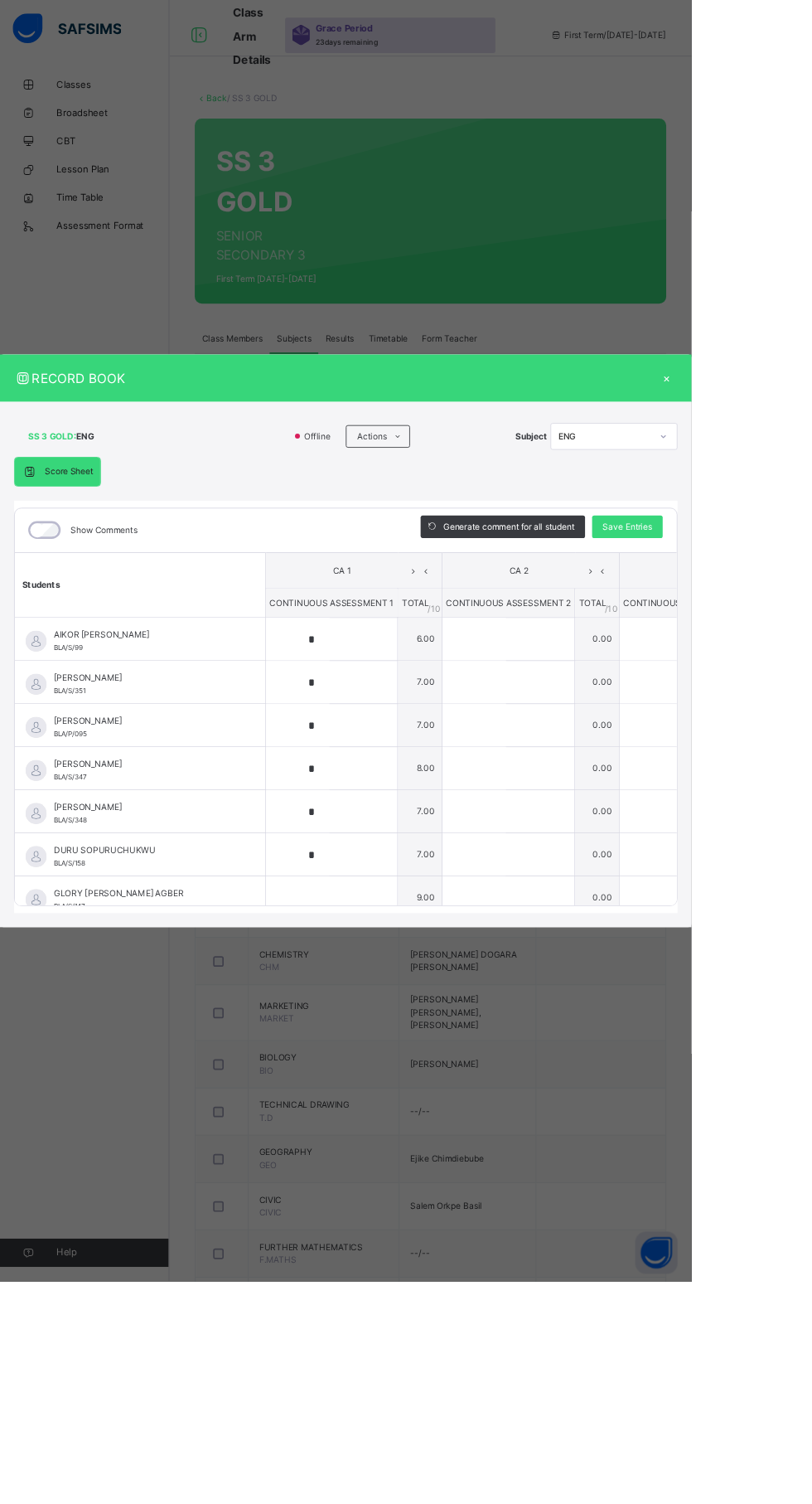
type input "*"
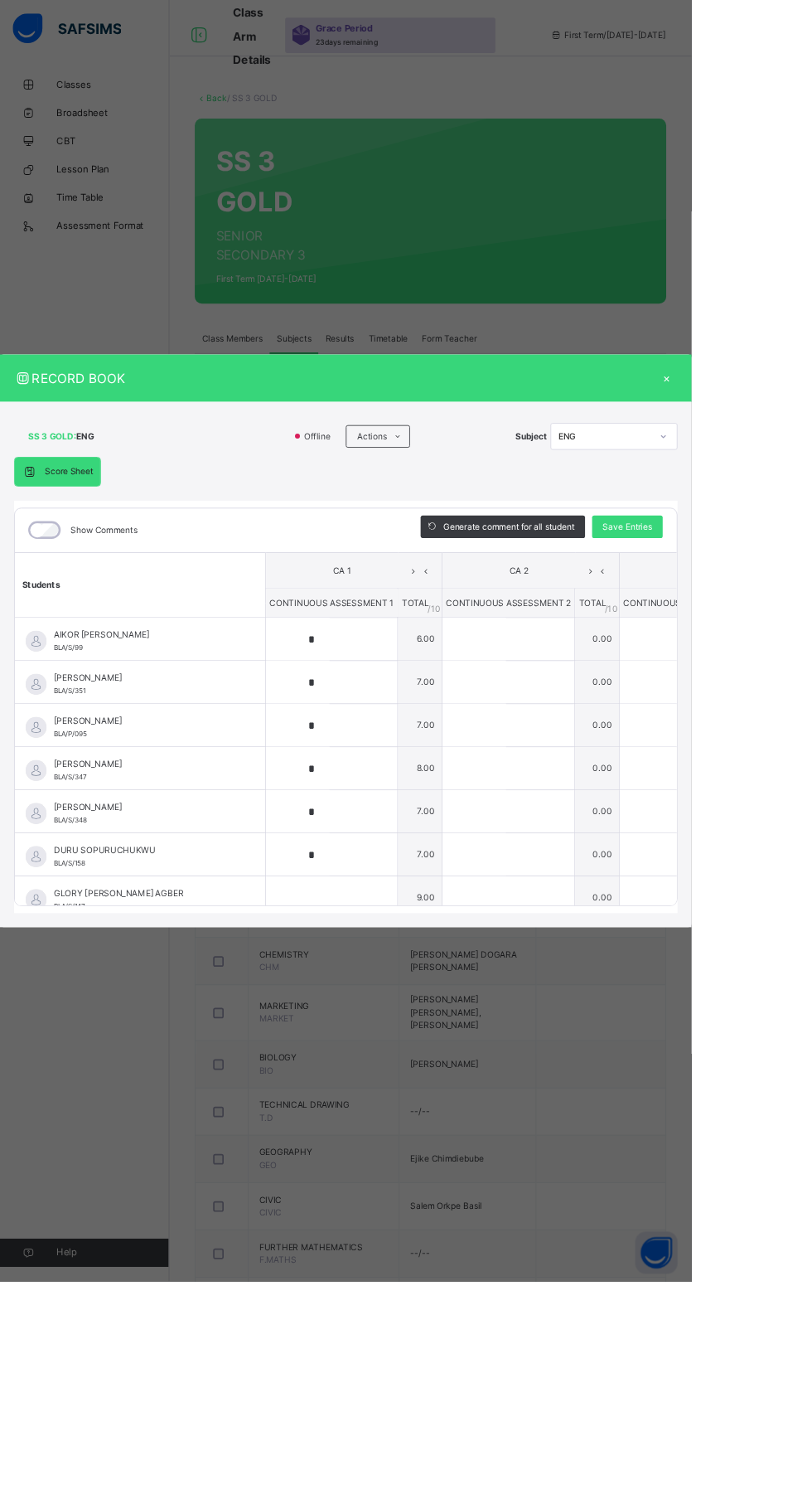
type input "*"
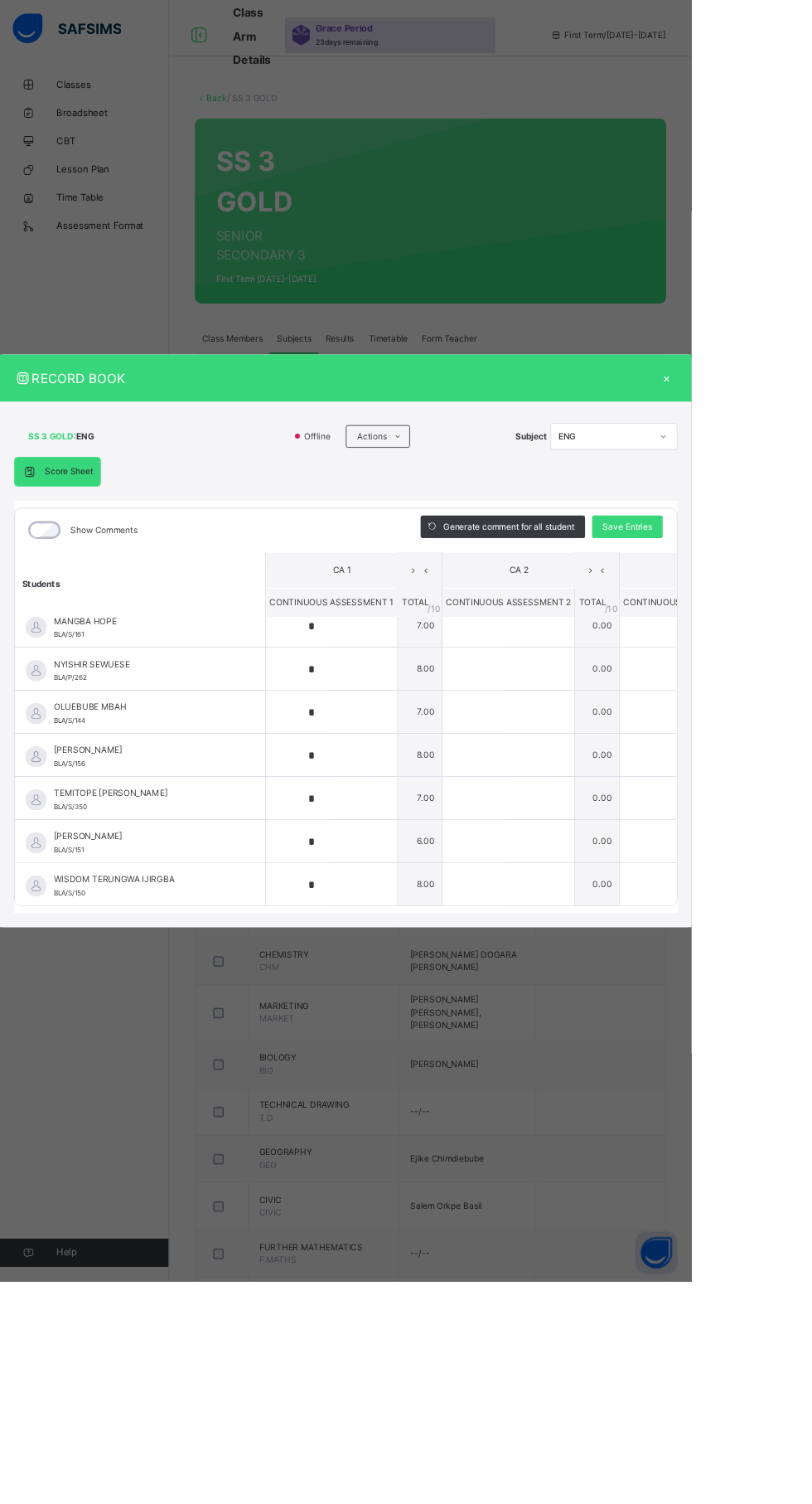
click at [796, 455] on div "×" at bounding box center [783, 444] width 25 height 22
